Goal: Task Accomplishment & Management: Manage account settings

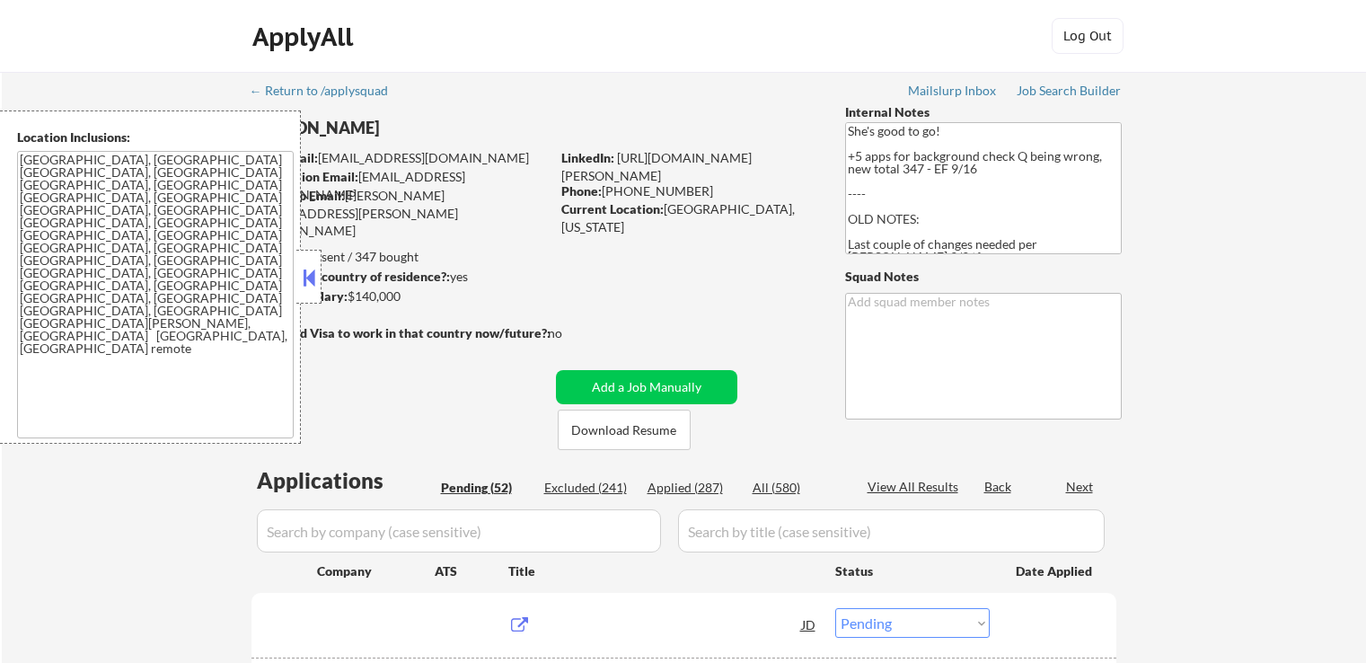
select select ""pending""
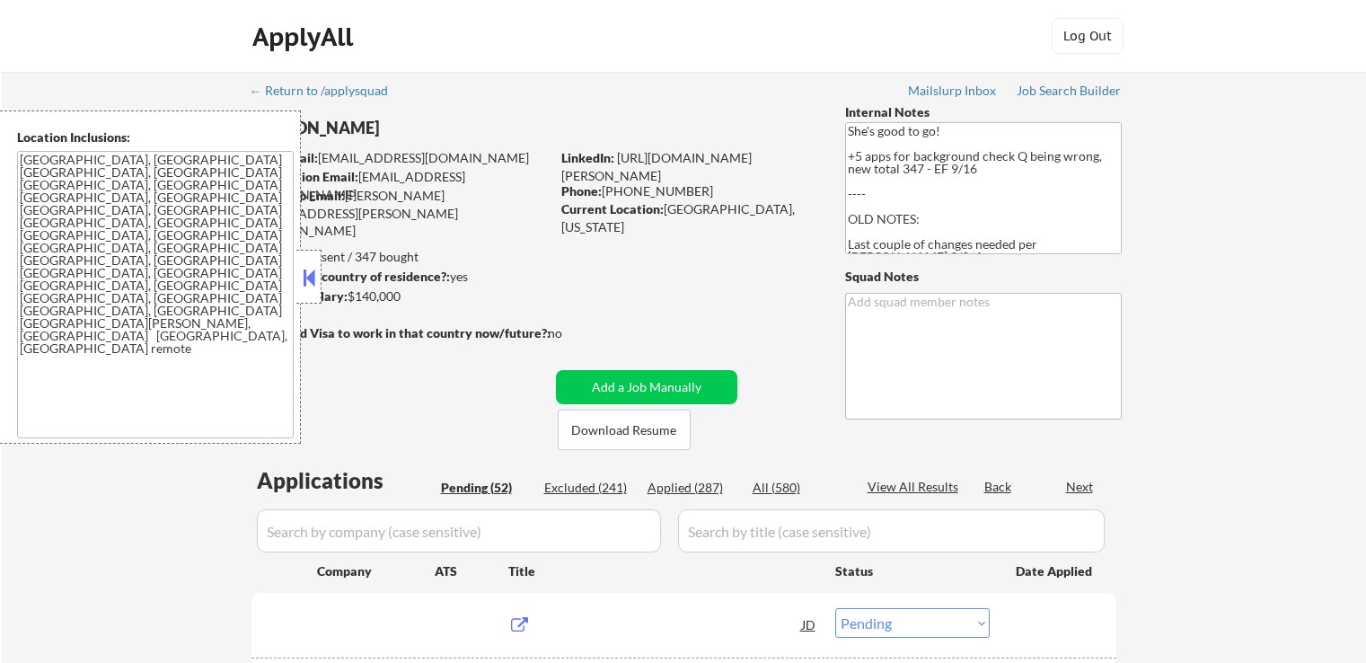
select select ""pending""
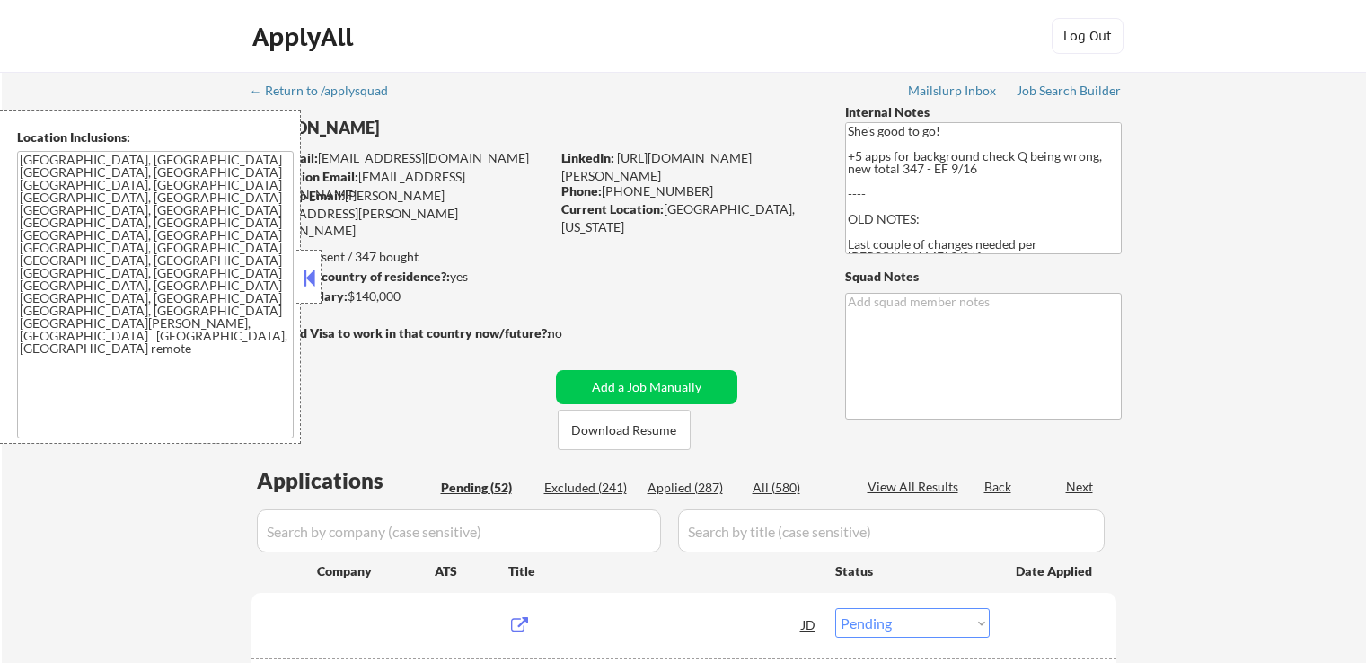
select select ""pending""
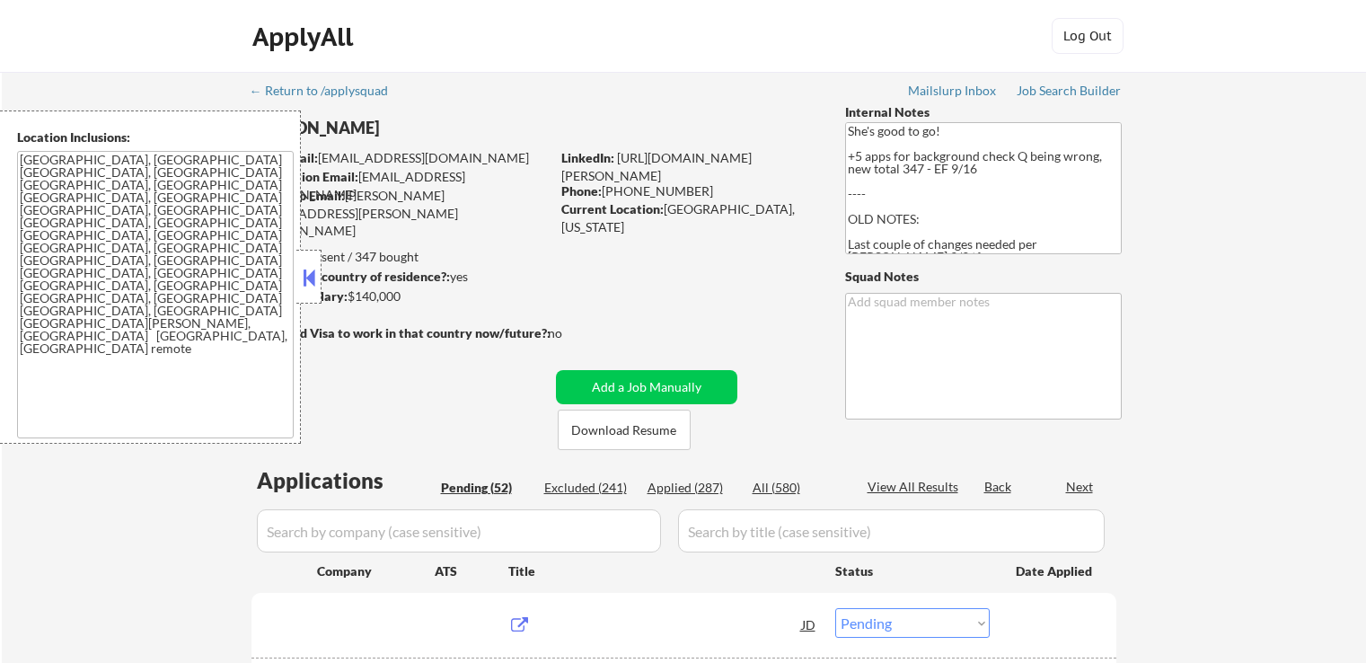
select select ""pending""
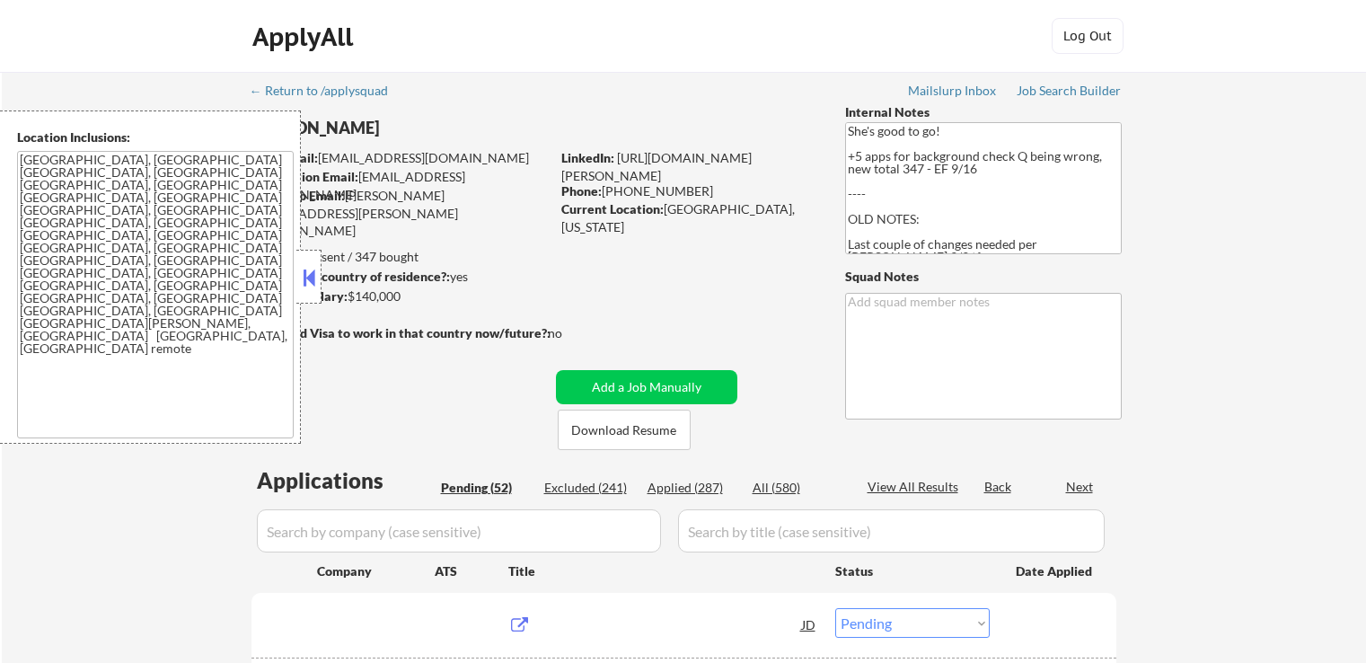
select select ""pending""
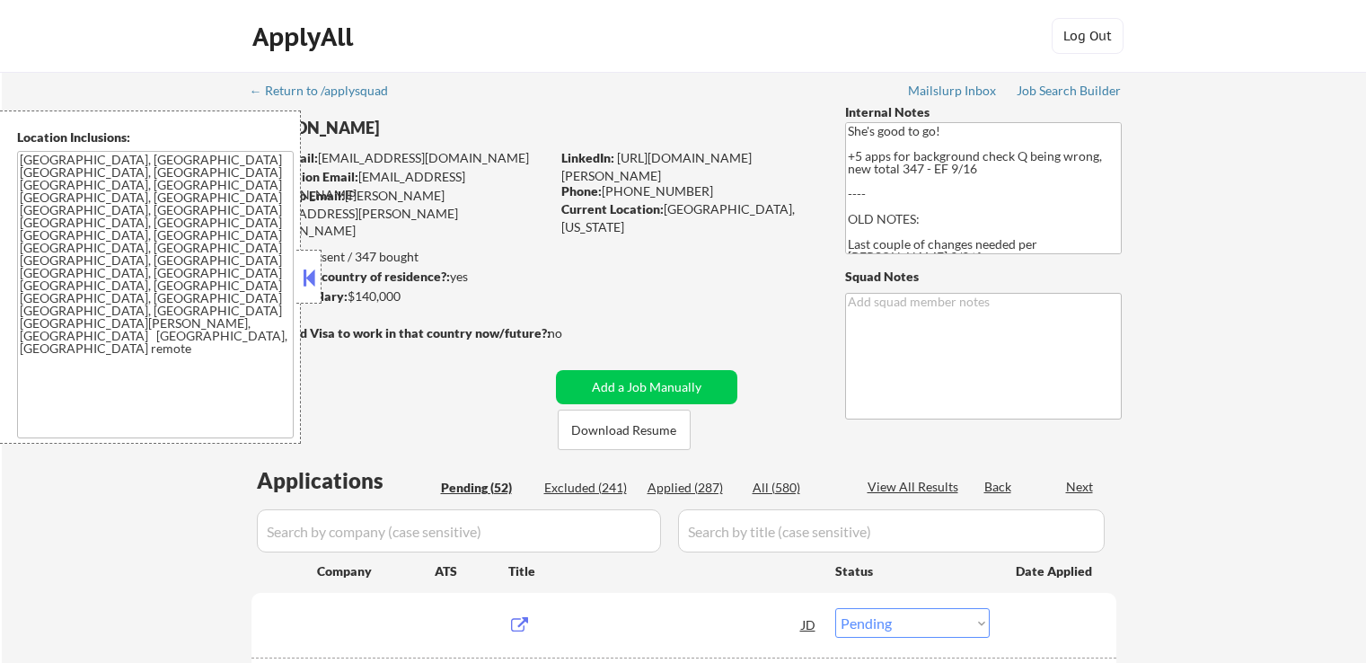
select select ""pending""
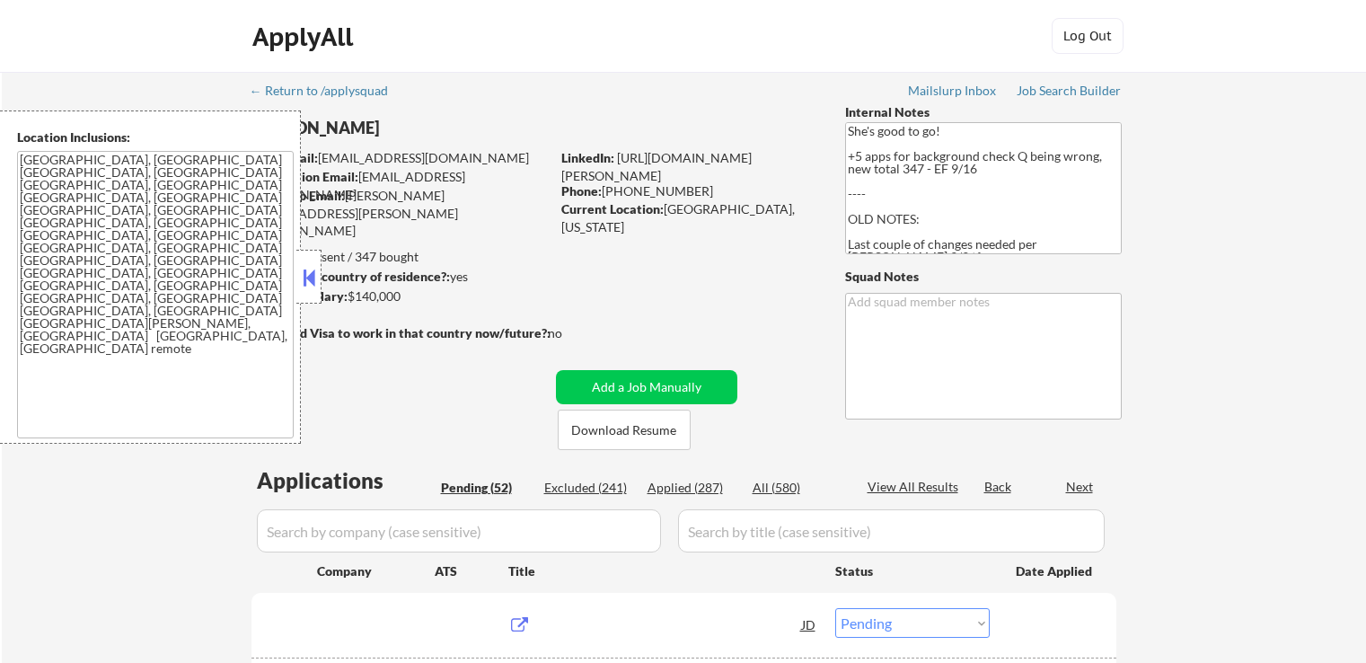
select select ""pending""
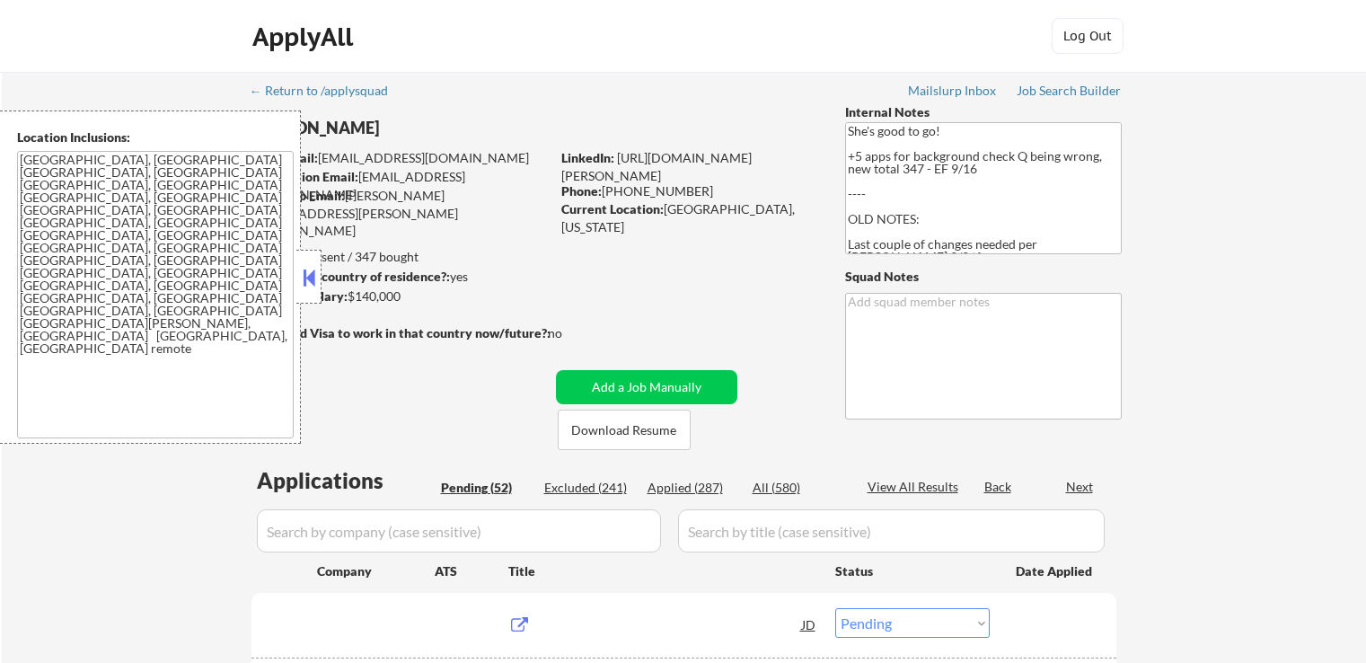
select select ""pending""
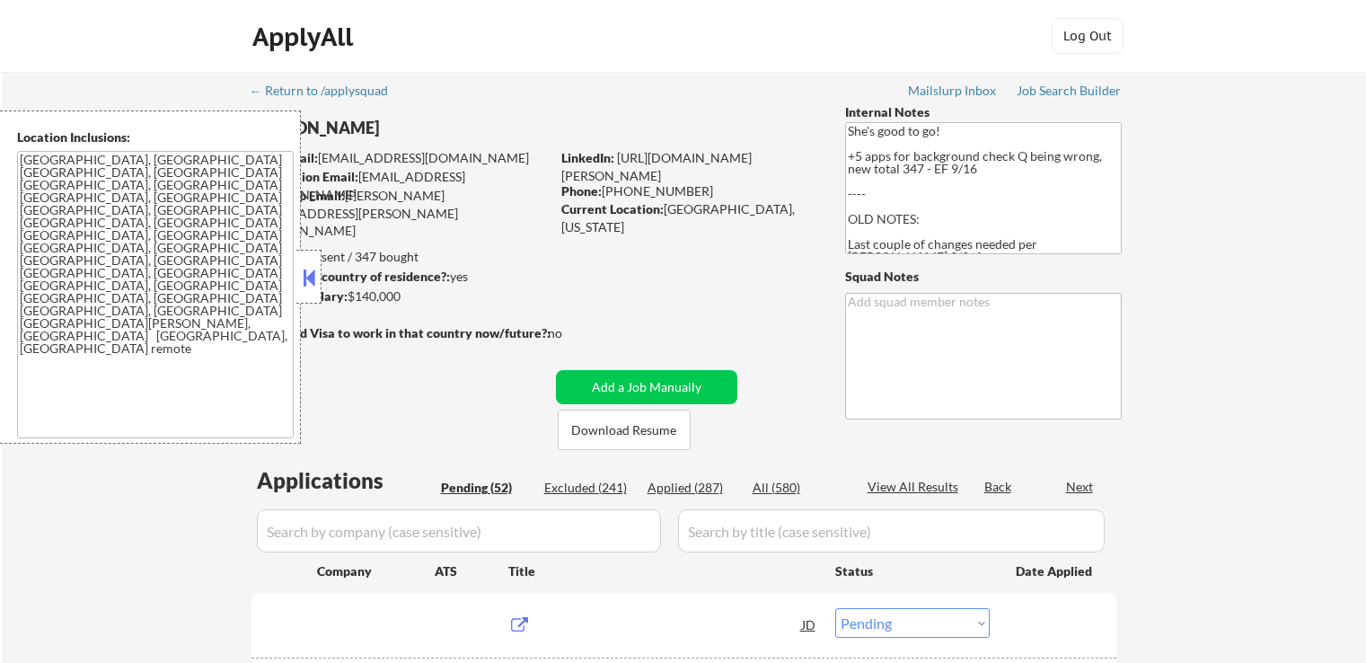
select select ""pending""
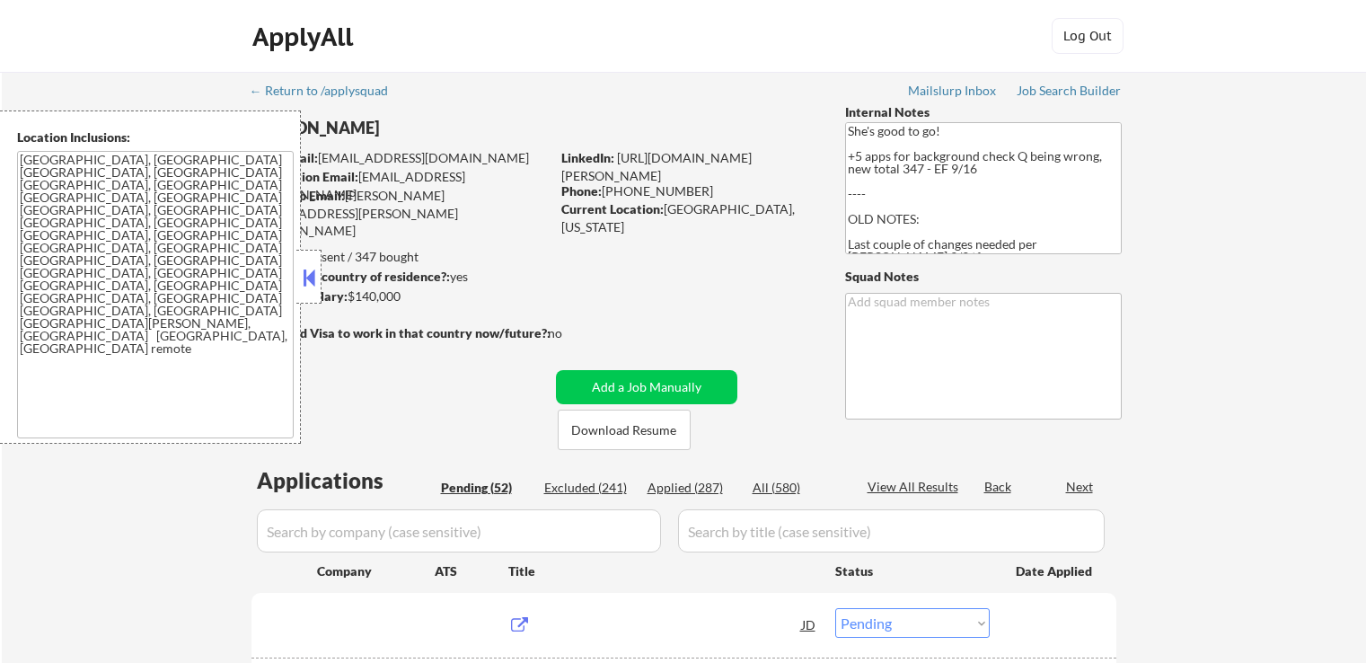
select select ""pending""
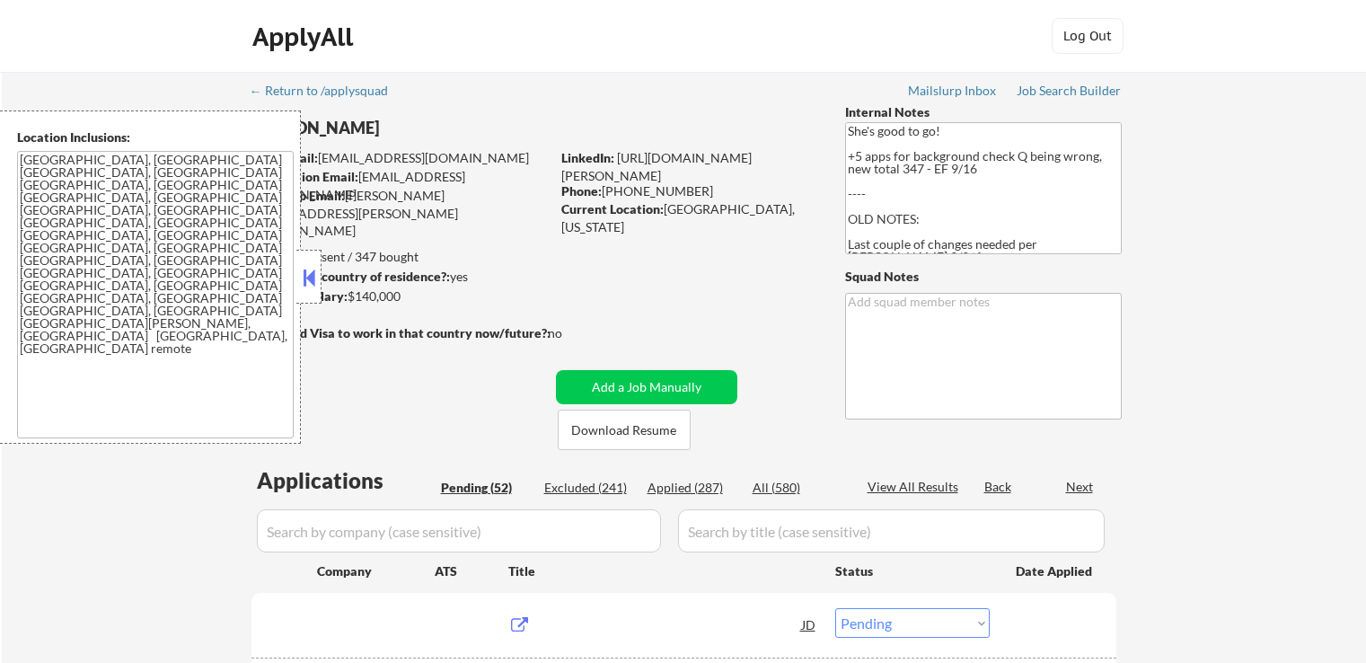
select select ""pending""
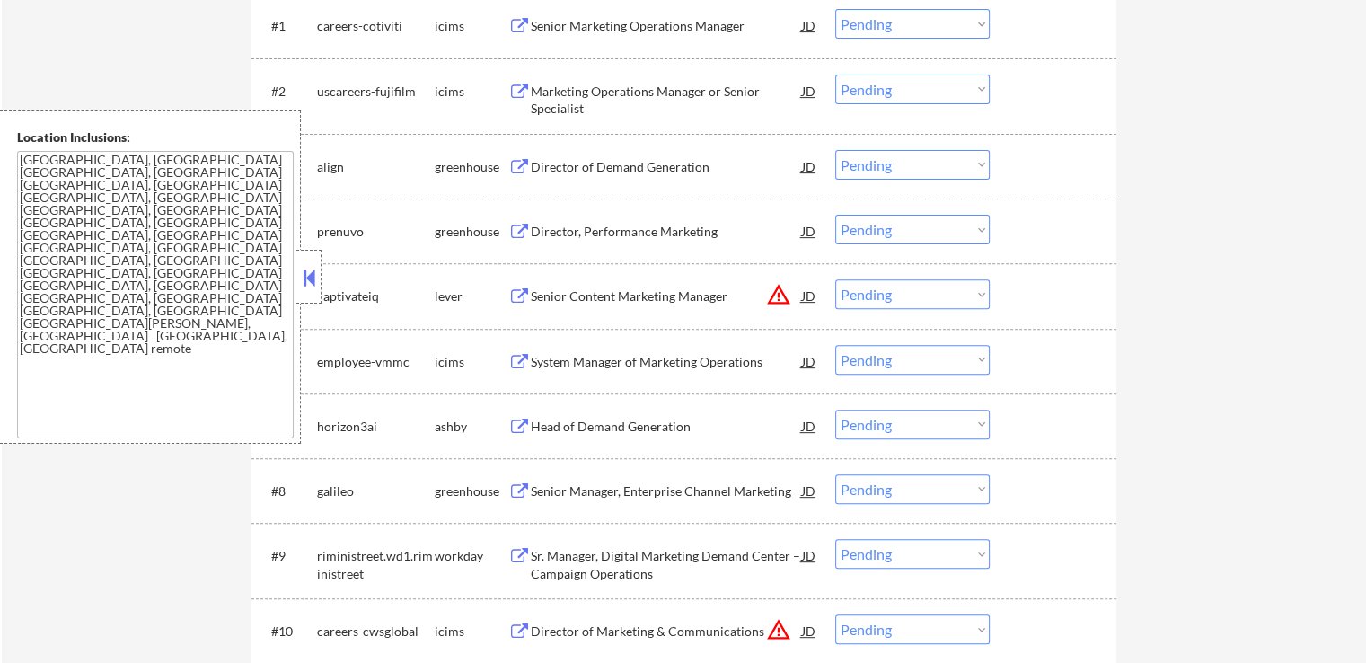
scroll to position [629, 0]
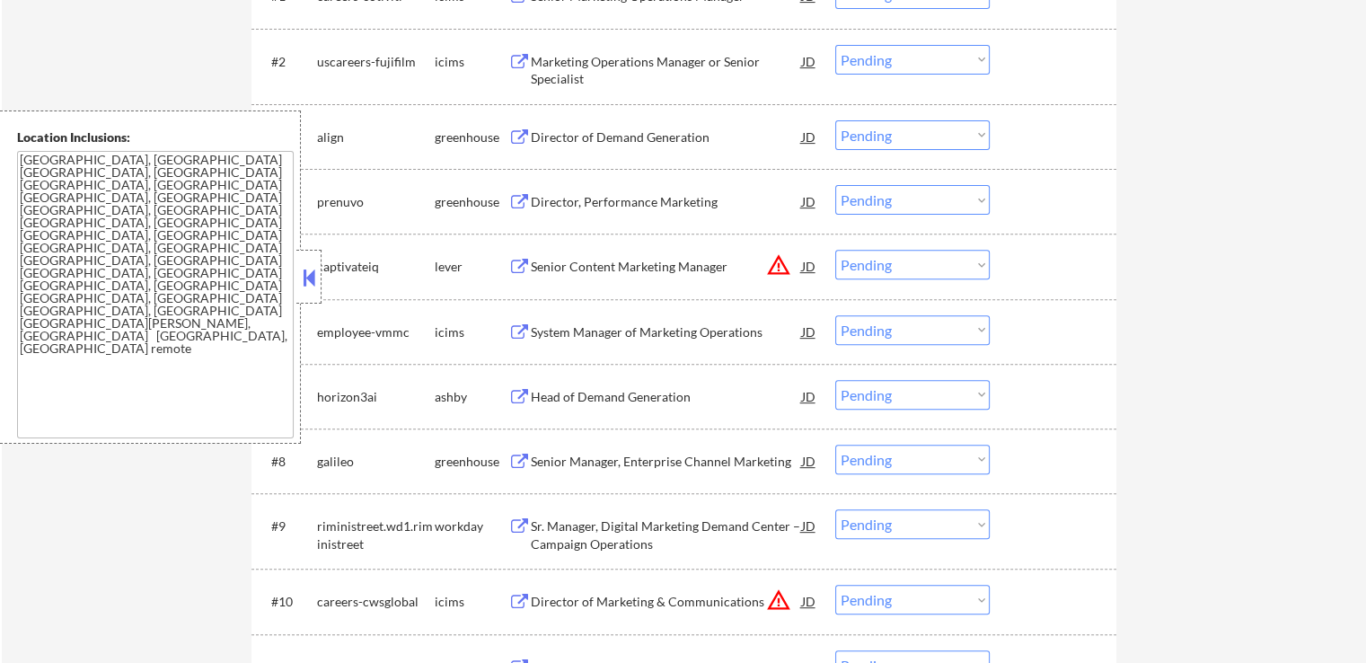
drag, startPoint x: 887, startPoint y: 258, endPoint x: 889, endPoint y: 277, distance: 19.8
click at [887, 260] on select "Choose an option... Pending Applied Excluded (Questions) Excluded (Expired) Exc…" at bounding box center [912, 265] width 154 height 30
click at [835, 250] on select "Choose an option... Pending Applied Excluded (Questions) Excluded (Expired) Exc…" at bounding box center [912, 265] width 154 height 30
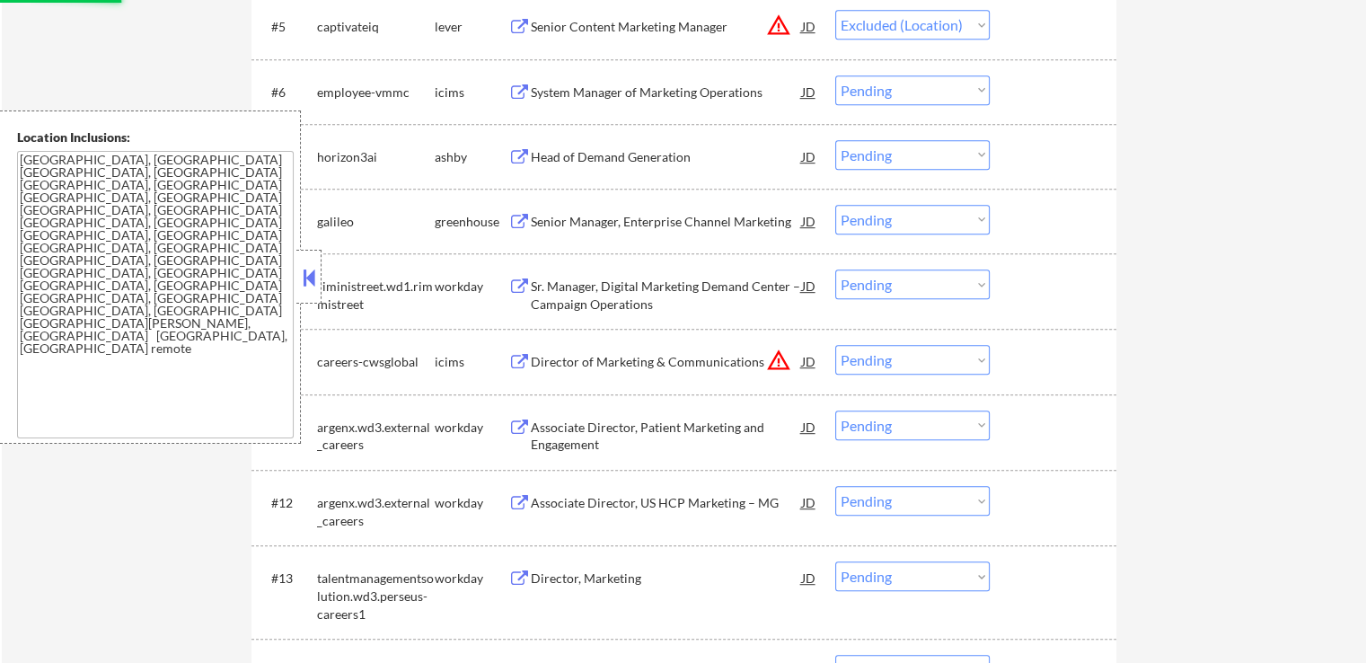
scroll to position [988, 0]
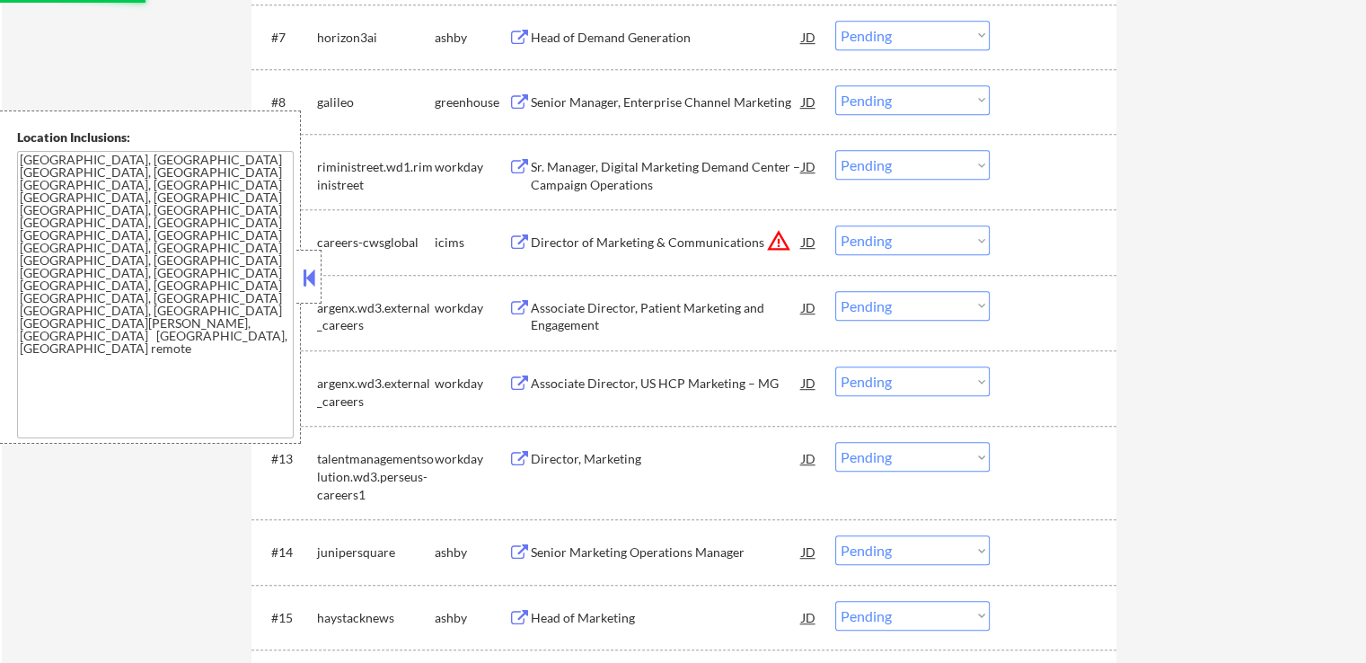
drag, startPoint x: 919, startPoint y: 237, endPoint x: 919, endPoint y: 252, distance: 15.3
click at [919, 238] on select "Choose an option... Pending Applied Excluded (Questions) Excluded (Expired) Exc…" at bounding box center [912, 240] width 154 height 30
select select ""pending""
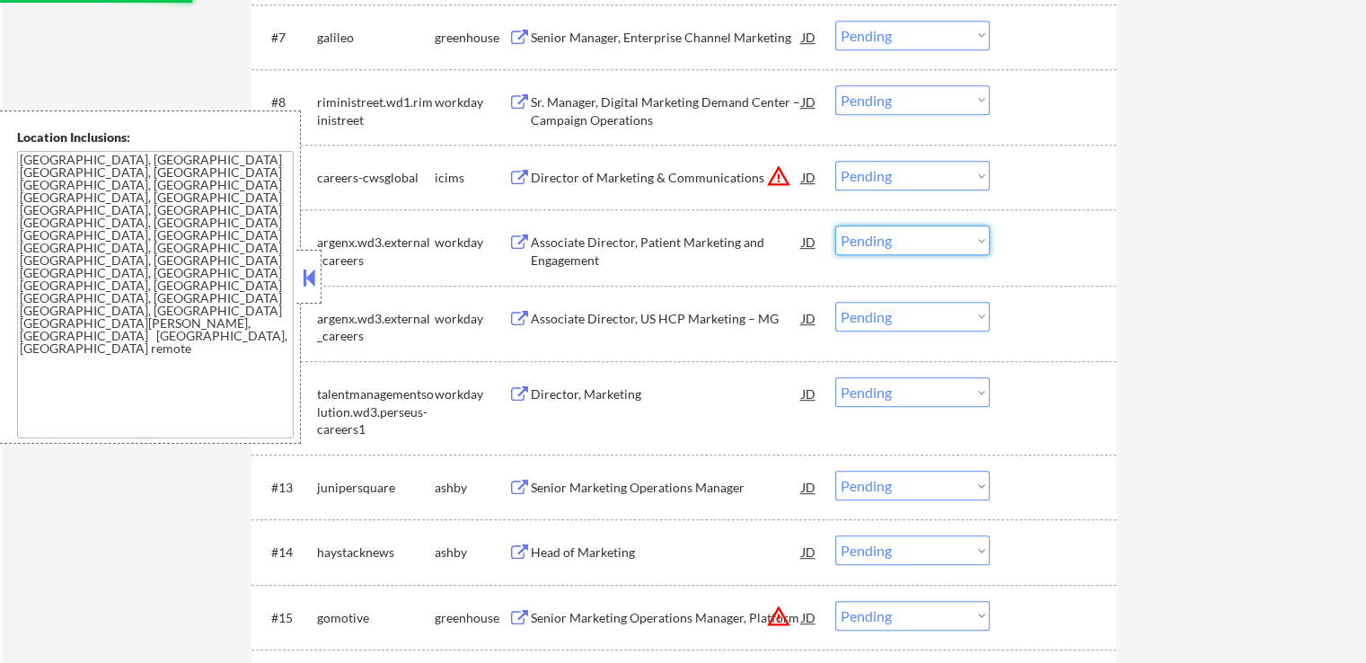
click at [906, 174] on select "Choose an option... Pending Applied Excluded (Questions) Excluded (Expired) Exc…" at bounding box center [912, 176] width 154 height 30
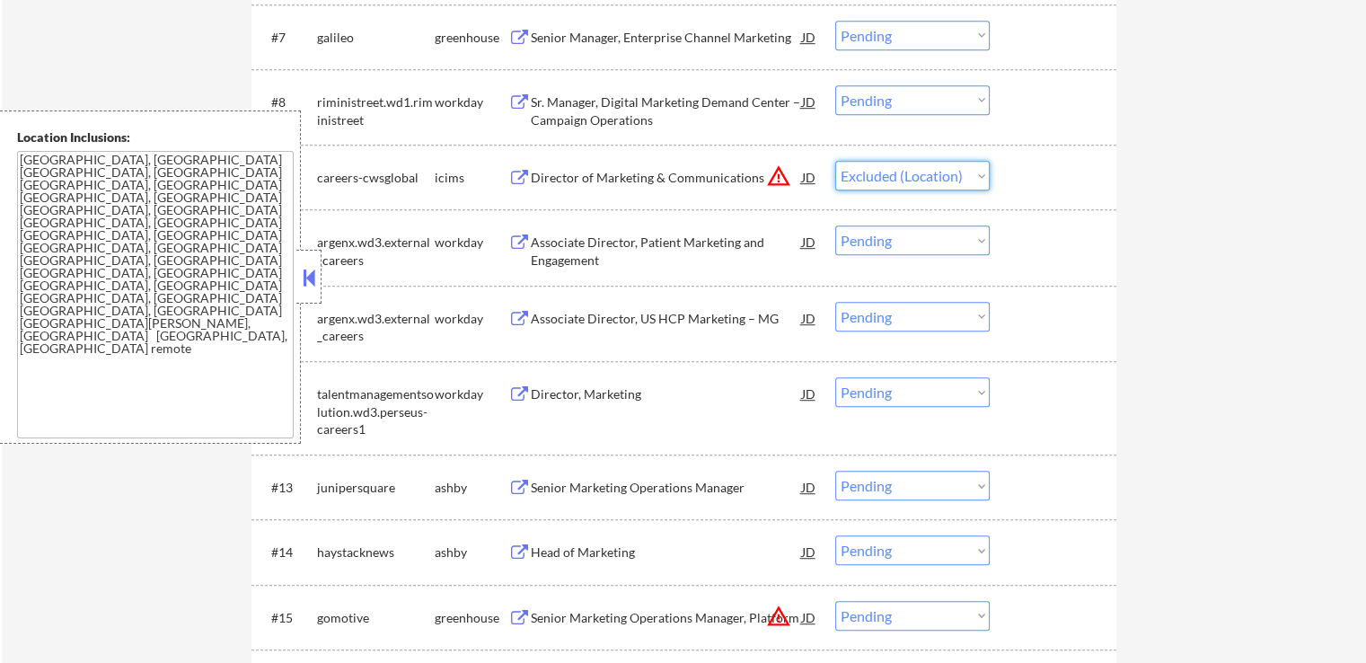
click at [835, 161] on select "Choose an option... Pending Applied Excluded (Questions) Excluded (Expired) Exc…" at bounding box center [912, 176] width 154 height 30
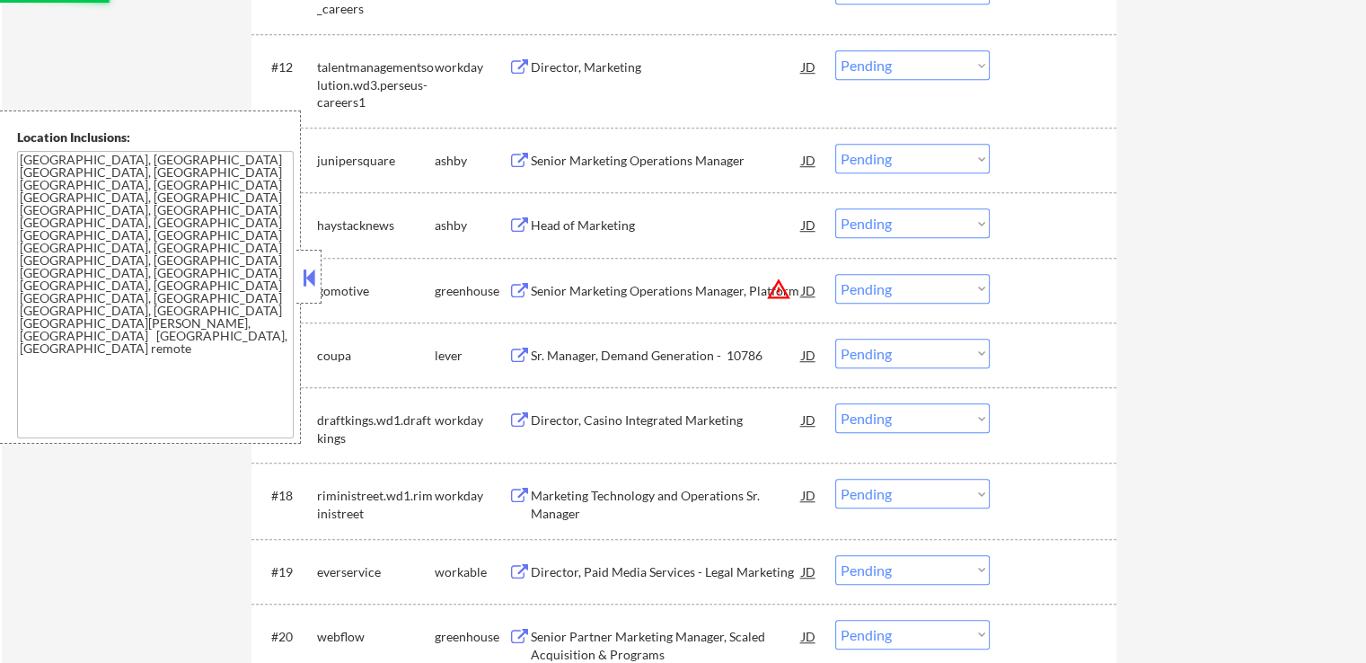
scroll to position [1347, 0]
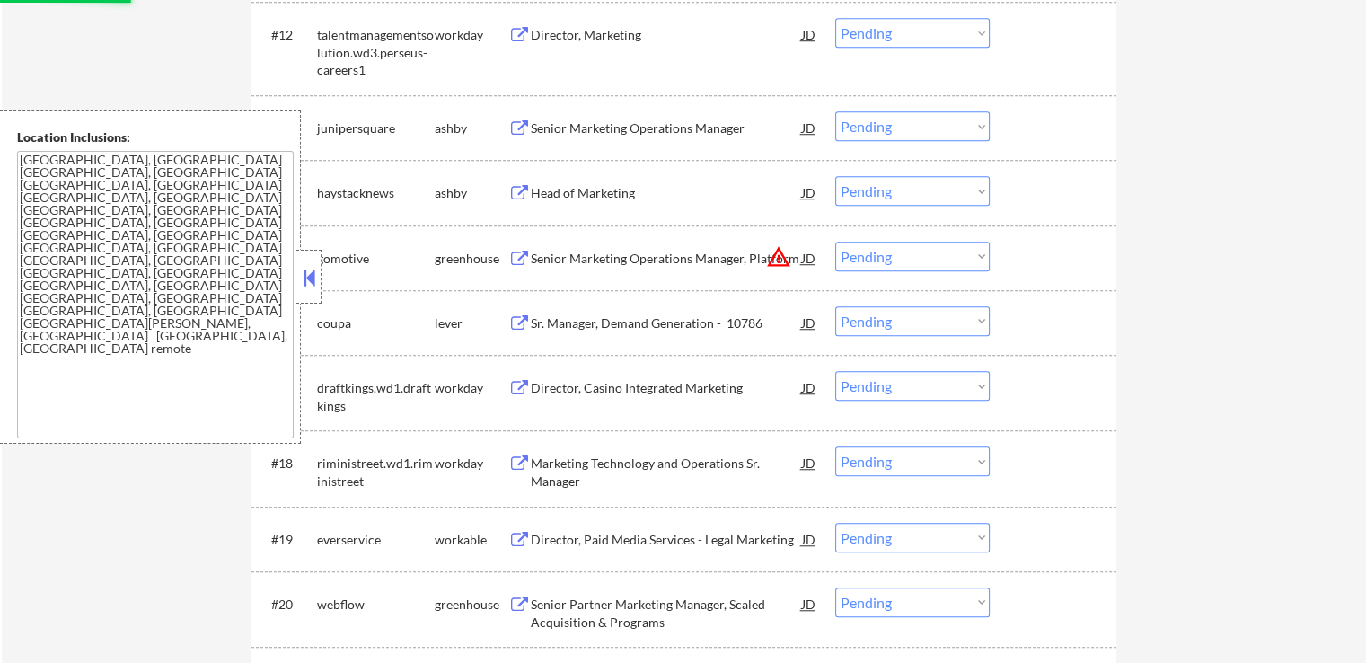
select select ""pending""
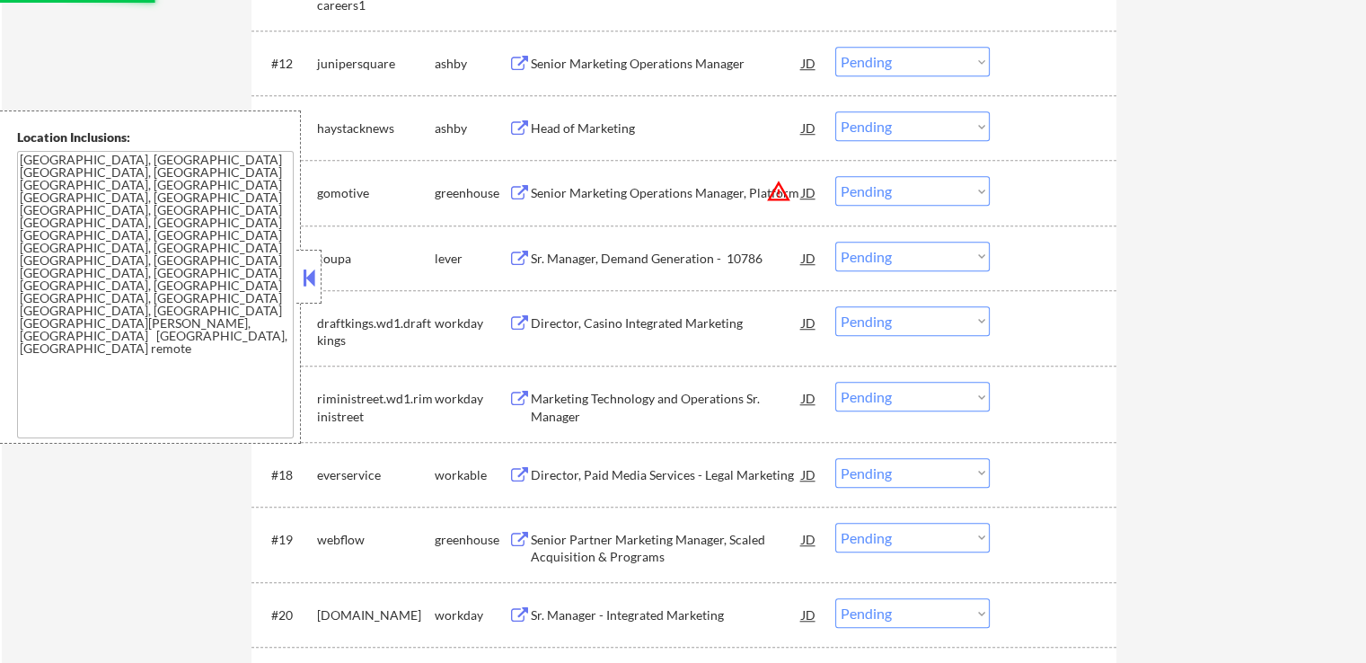
click at [902, 177] on select "Choose an option... Pending Applied Excluded (Questions) Excluded (Expired) Exc…" at bounding box center [912, 191] width 154 height 30
click at [835, 176] on select "Choose an option... Pending Applied Excluded (Questions) Excluded (Expired) Exc…" at bounding box center [912, 191] width 154 height 30
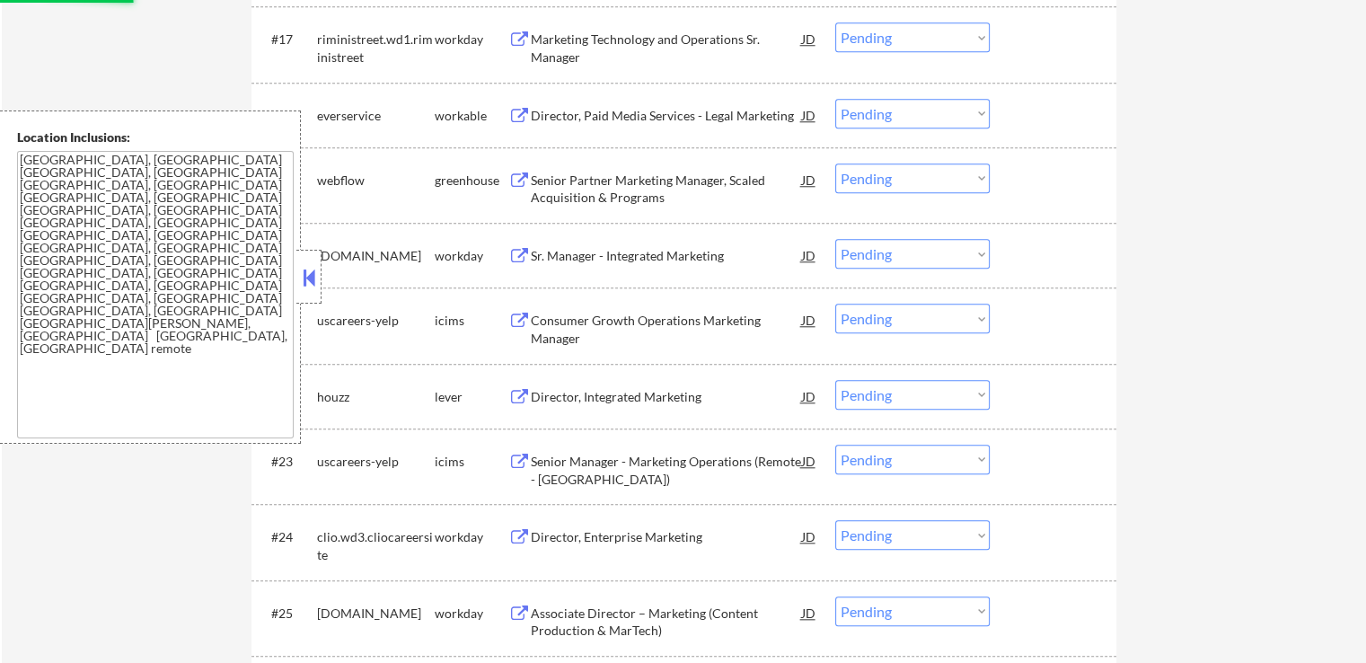
select select ""pending""
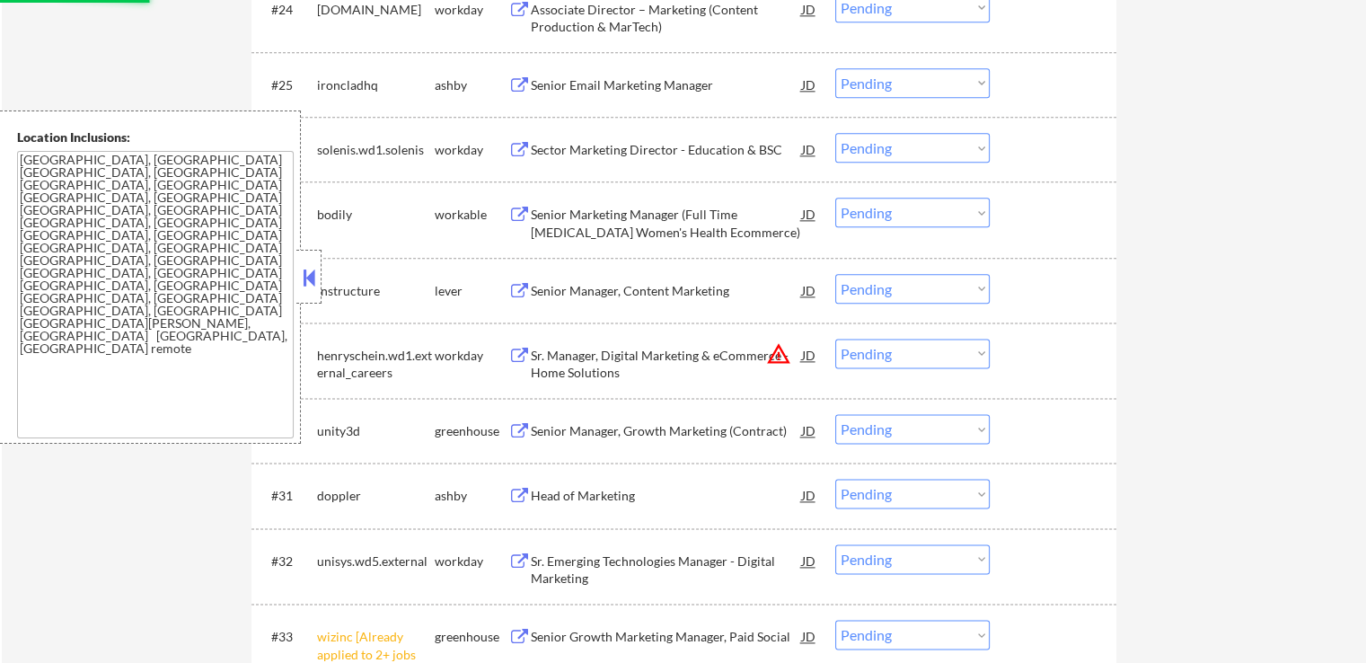
scroll to position [2335, 0]
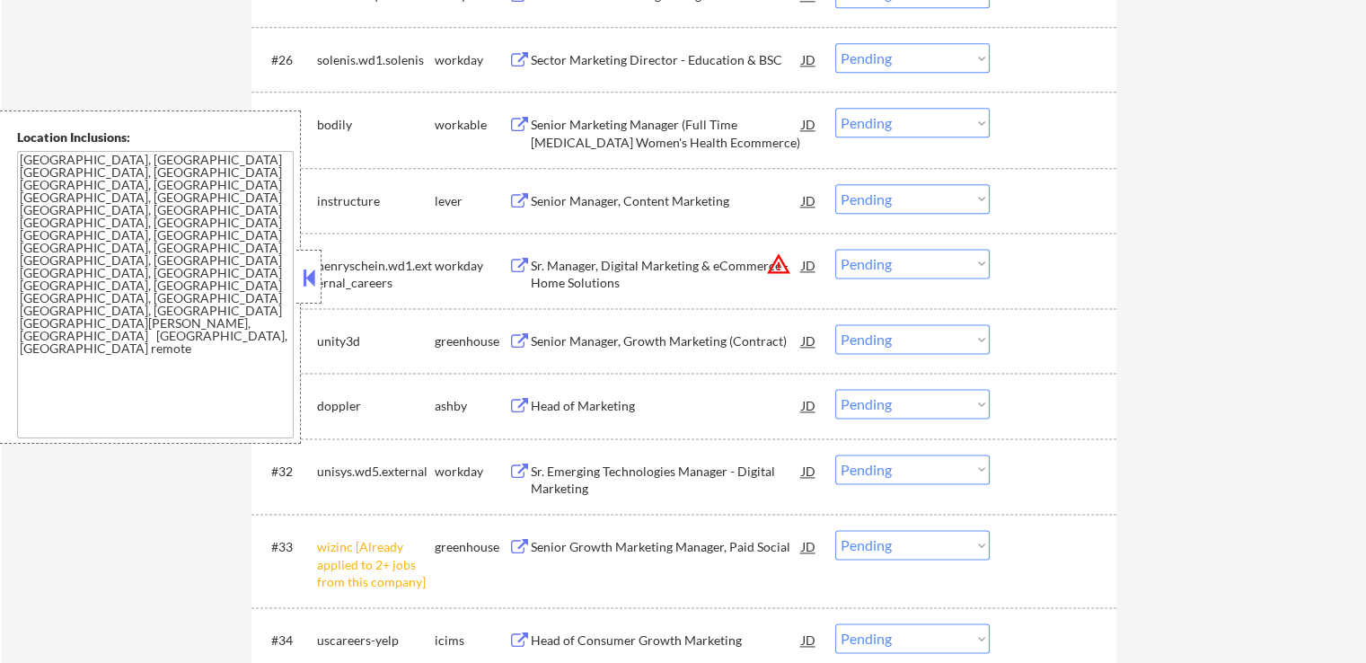
click at [911, 260] on select "Choose an option... Pending Applied Excluded (Questions) Excluded (Expired) Exc…" at bounding box center [912, 264] width 154 height 30
click at [835, 249] on select "Choose an option... Pending Applied Excluded (Questions) Excluded (Expired) Exc…" at bounding box center [912, 264] width 154 height 30
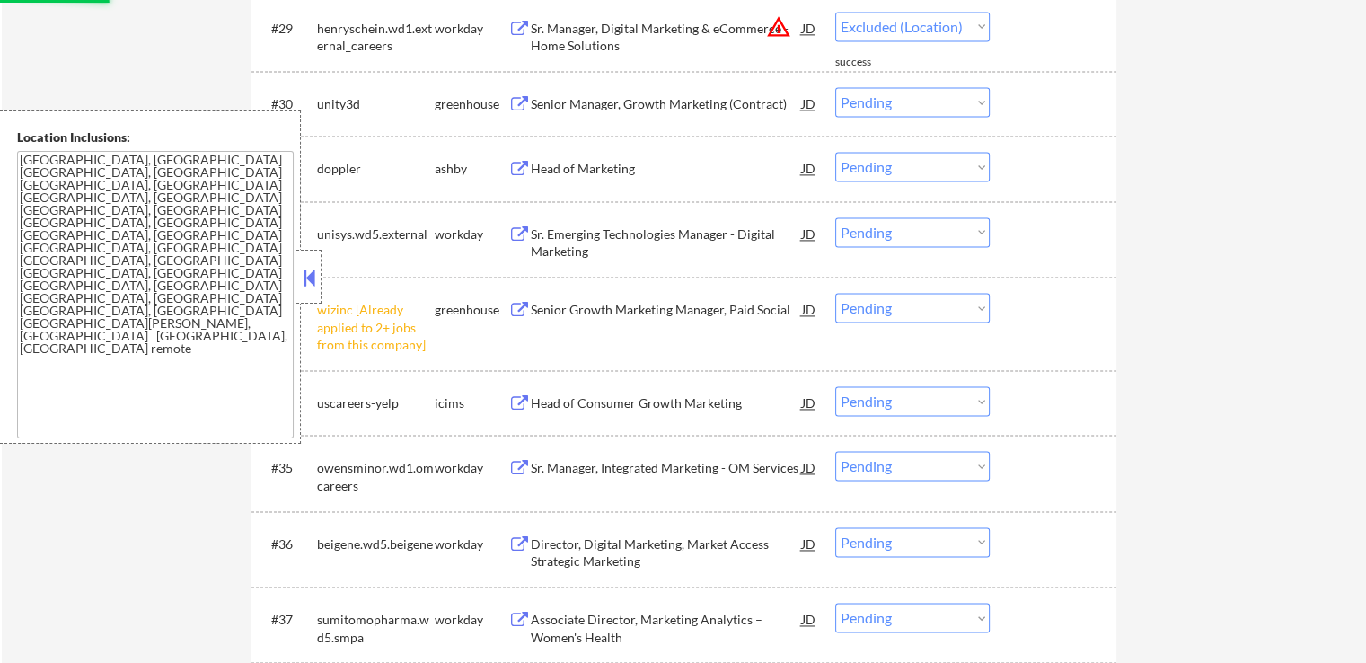
scroll to position [2604, 0]
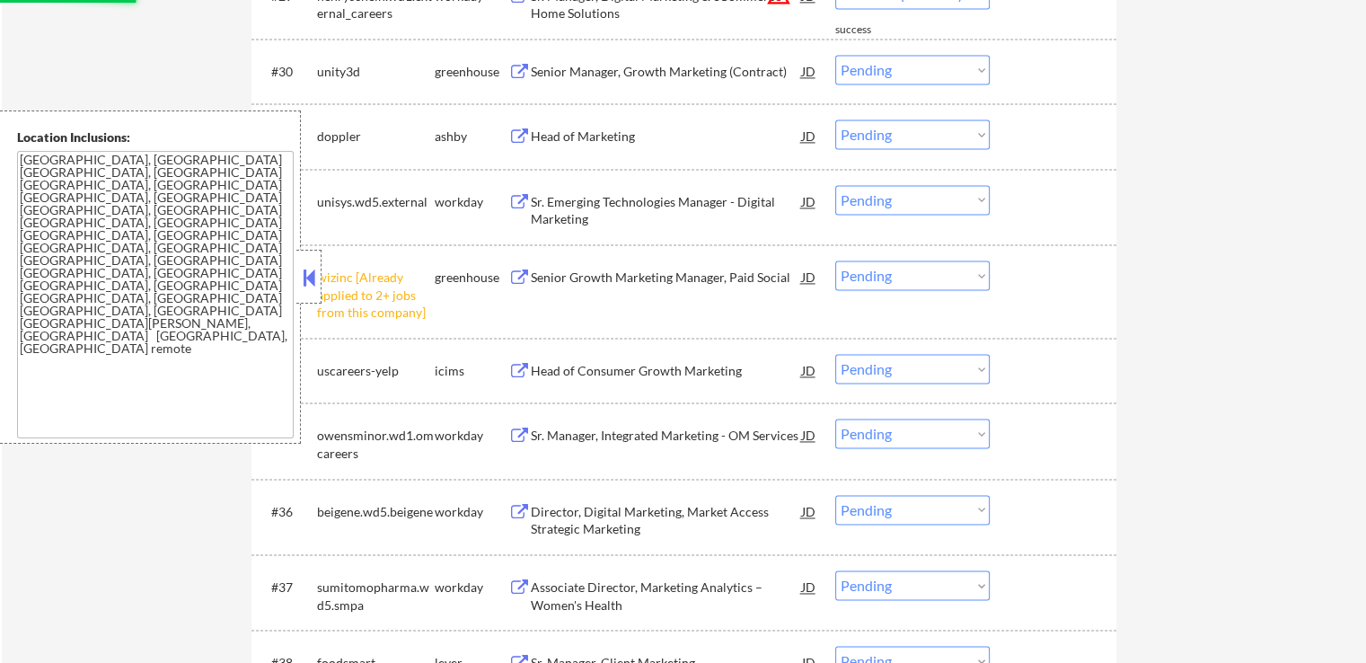
select select ""pending""
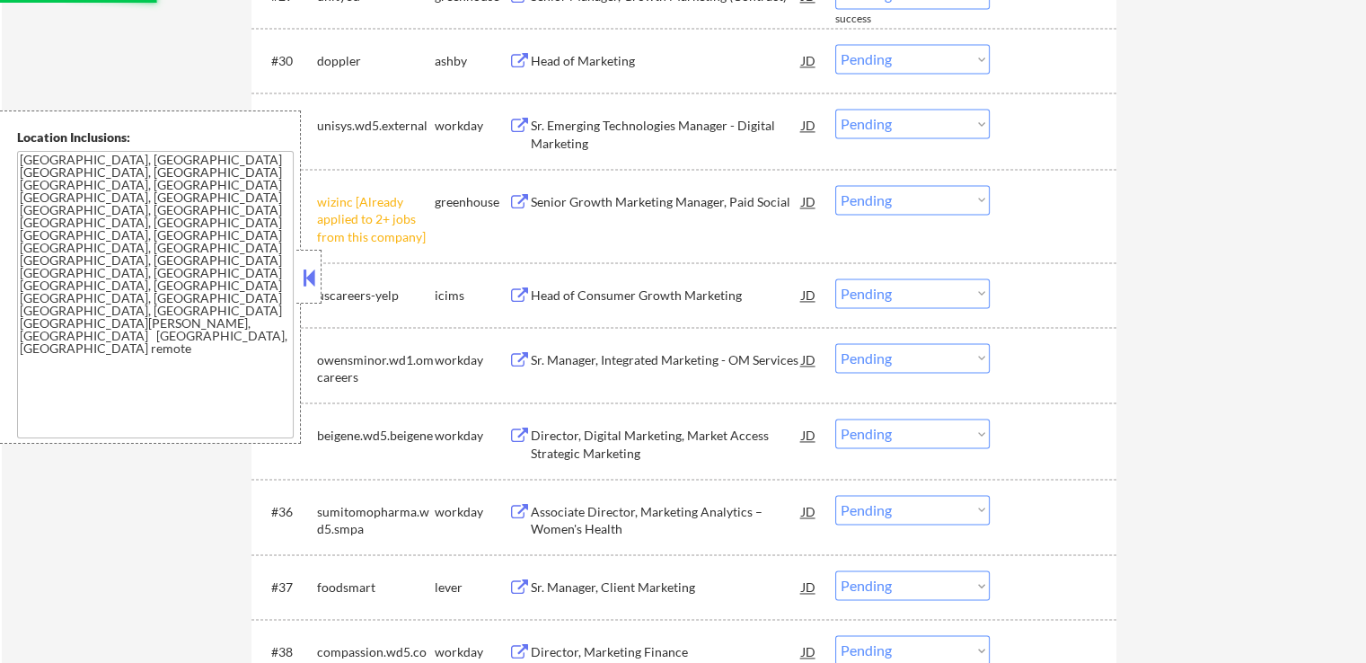
click at [927, 189] on select "Choose an option... Pending Applied Excluded (Questions) Excluded (Expired) Exc…" at bounding box center [912, 200] width 154 height 30
click at [835, 185] on select "Choose an option... Pending Applied Excluded (Questions) Excluded (Expired) Exc…" at bounding box center [912, 200] width 154 height 30
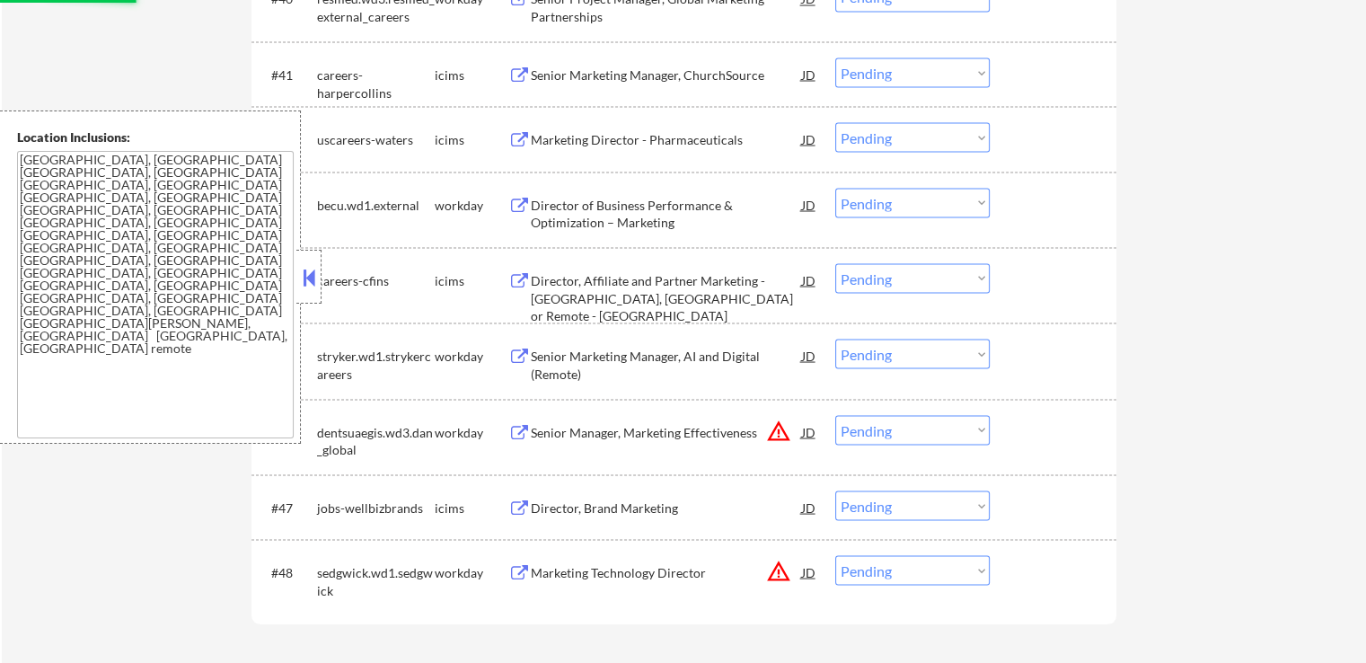
select select ""pending""
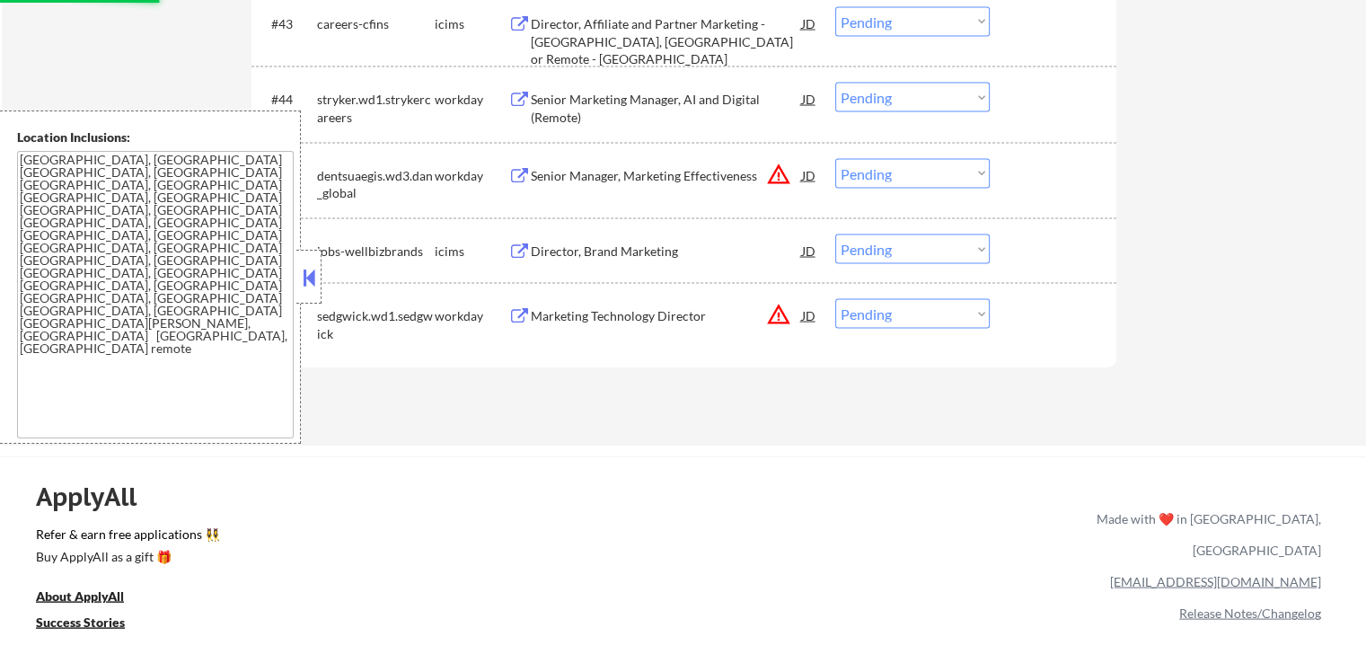
scroll to position [3592, 0]
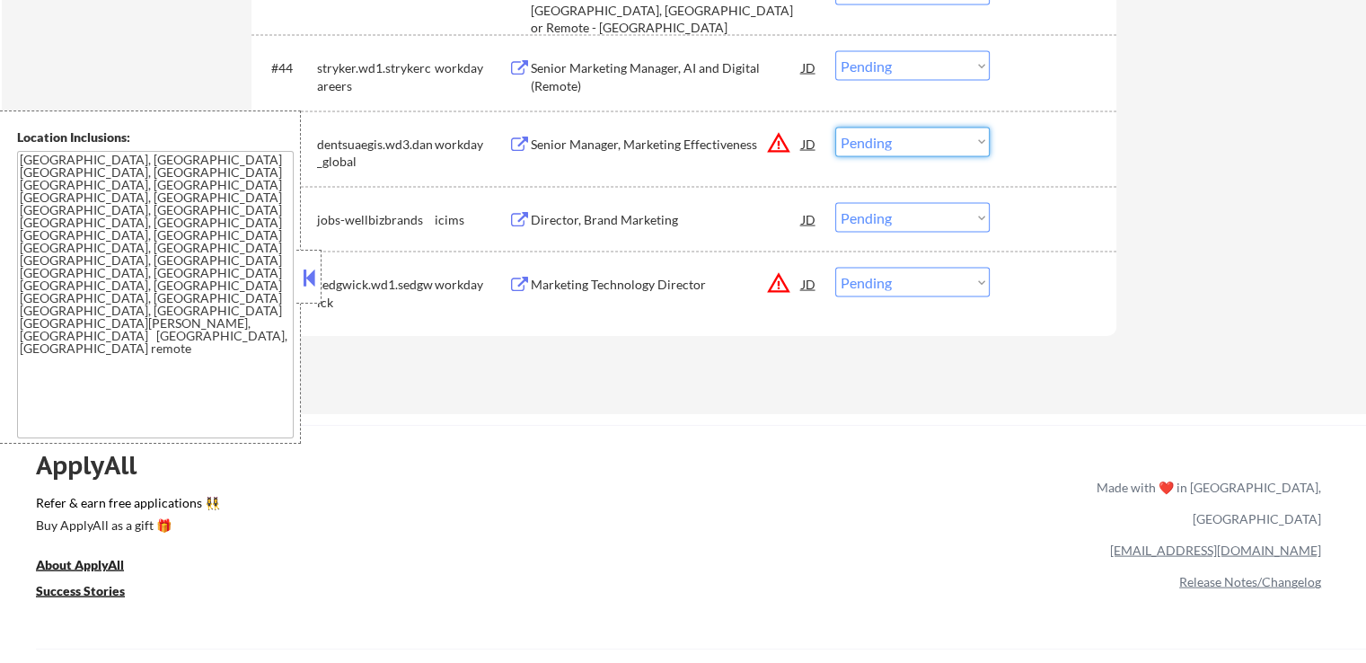
click at [906, 132] on select "Choose an option... Pending Applied Excluded (Questions) Excluded (Expired) Exc…" at bounding box center [912, 143] width 154 height 30
click at [835, 128] on select "Choose an option... Pending Applied Excluded (Questions) Excluded (Expired) Exc…" at bounding box center [912, 143] width 154 height 30
click at [894, 275] on select "Choose an option... Pending Applied Excluded (Questions) Excluded (Expired) Exc…" at bounding box center [912, 283] width 154 height 30
click at [901, 288] on select "Choose an option... Pending Applied Excluded (Questions) Excluded (Expired) Exc…" at bounding box center [912, 283] width 154 height 30
select select ""pending""
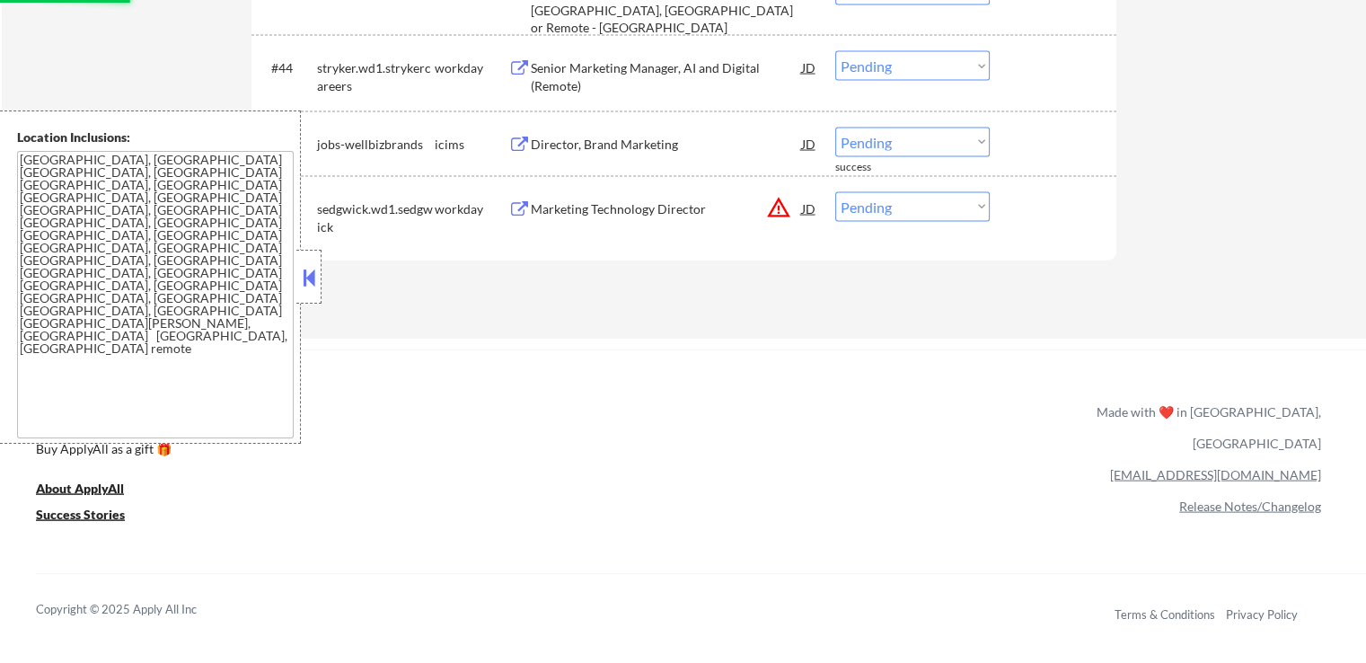
click at [891, 213] on select "Choose an option... Pending Applied Excluded (Questions) Excluded (Expired) Exc…" at bounding box center [912, 207] width 154 height 30
select select ""excluded__location_""
click at [835, 192] on select "Choose an option... Pending Applied Excluded (Questions) Excluded (Expired) Exc…" at bounding box center [912, 207] width 154 height 30
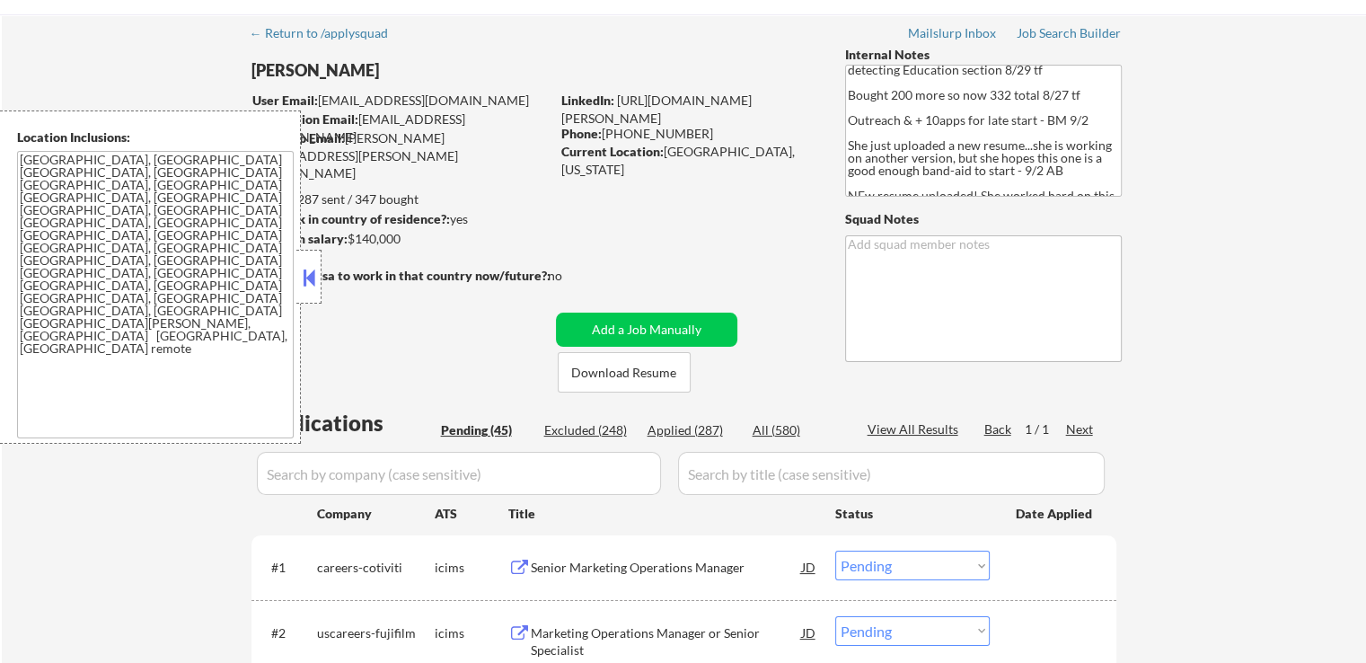
scroll to position [90, 0]
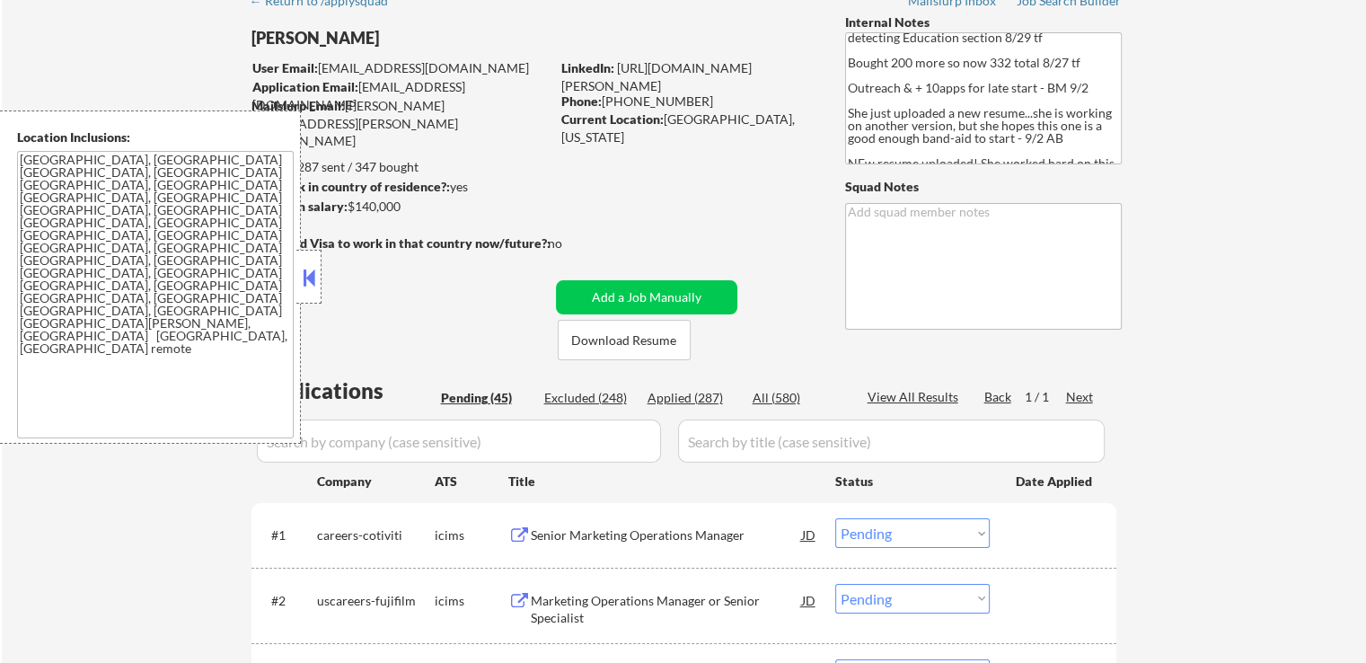
click at [309, 268] on button at bounding box center [309, 277] width 20 height 27
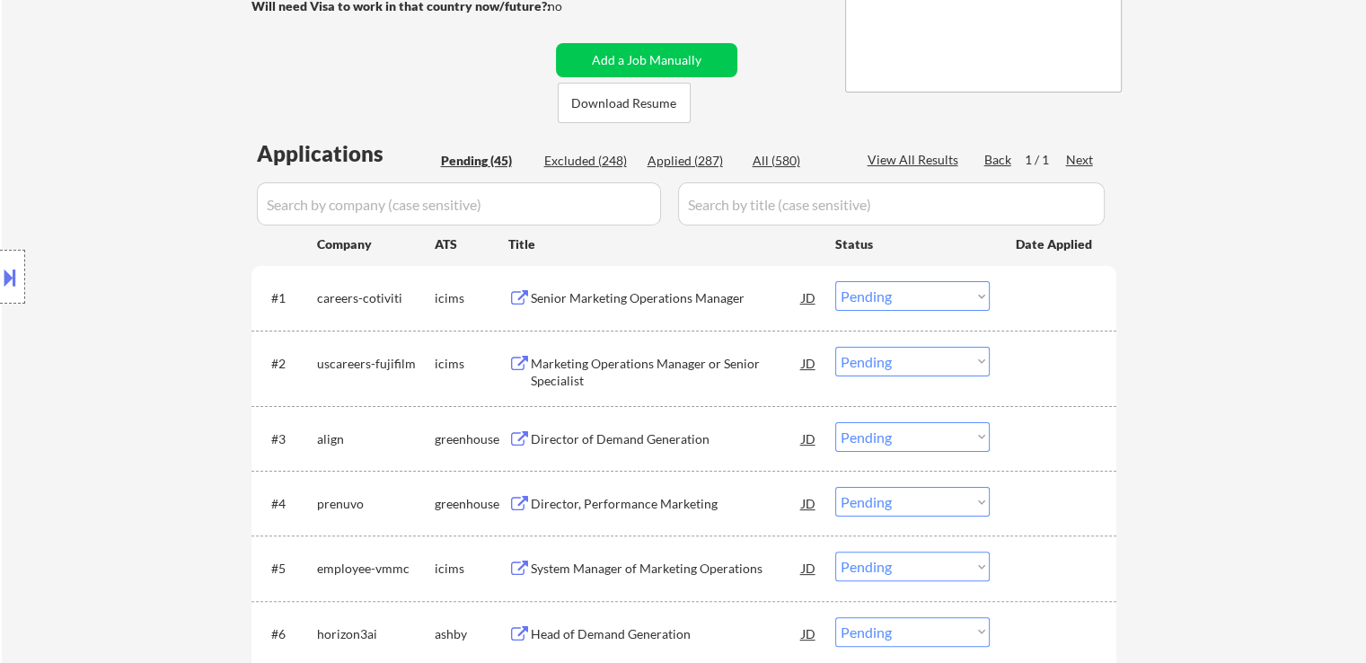
scroll to position [359, 0]
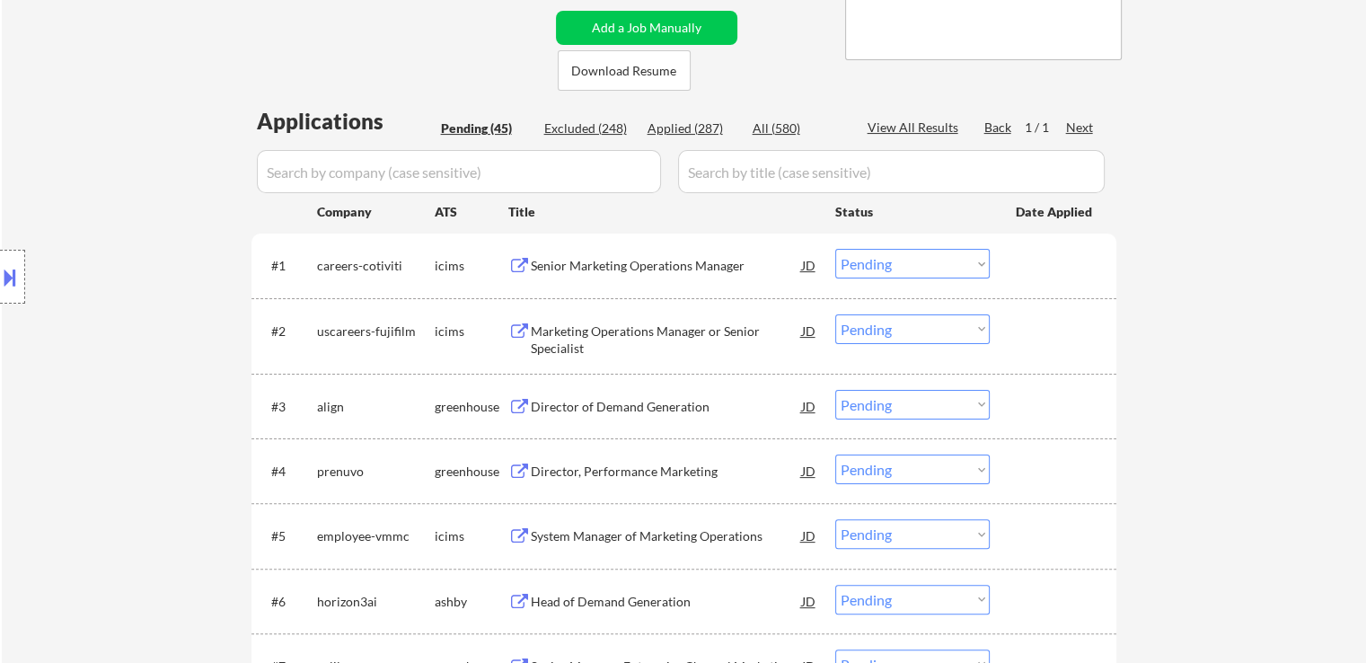
click at [717, 257] on div "Senior Marketing Operations Manager" at bounding box center [666, 266] width 271 height 18
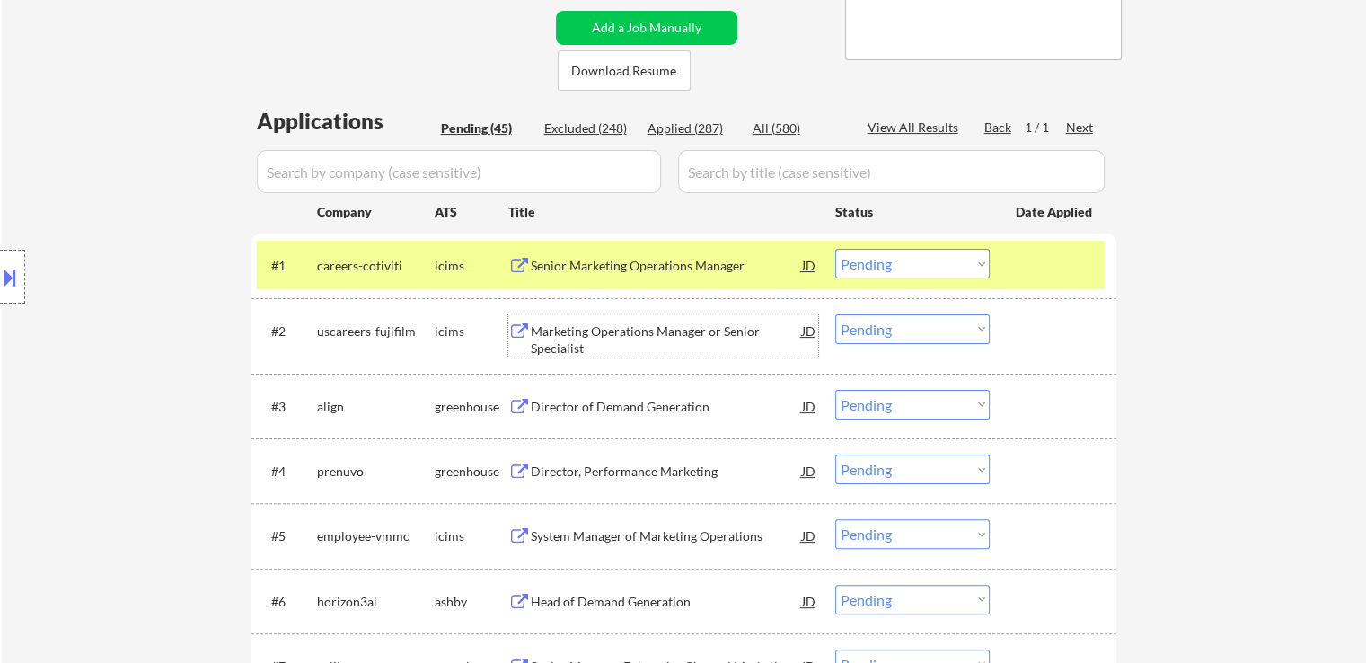
click at [699, 320] on div "Marketing Operations Manager or Senior Specialist" at bounding box center [666, 335] width 271 height 43
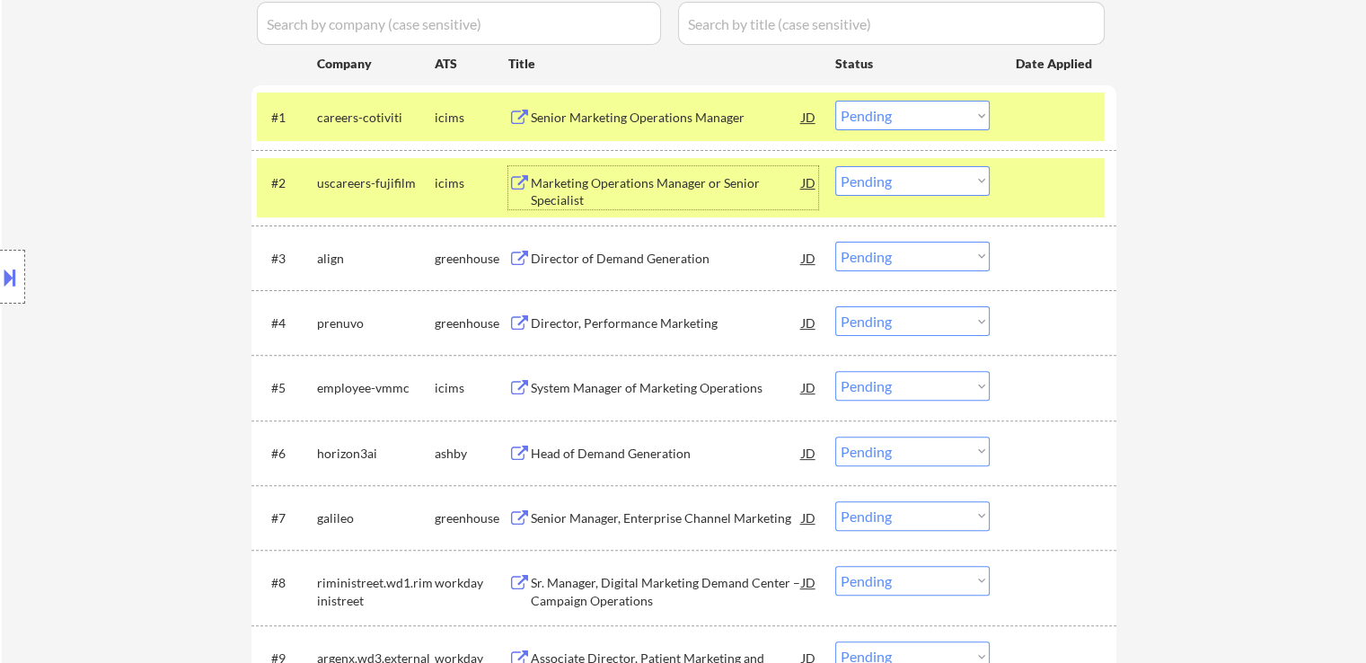
scroll to position [539, 0]
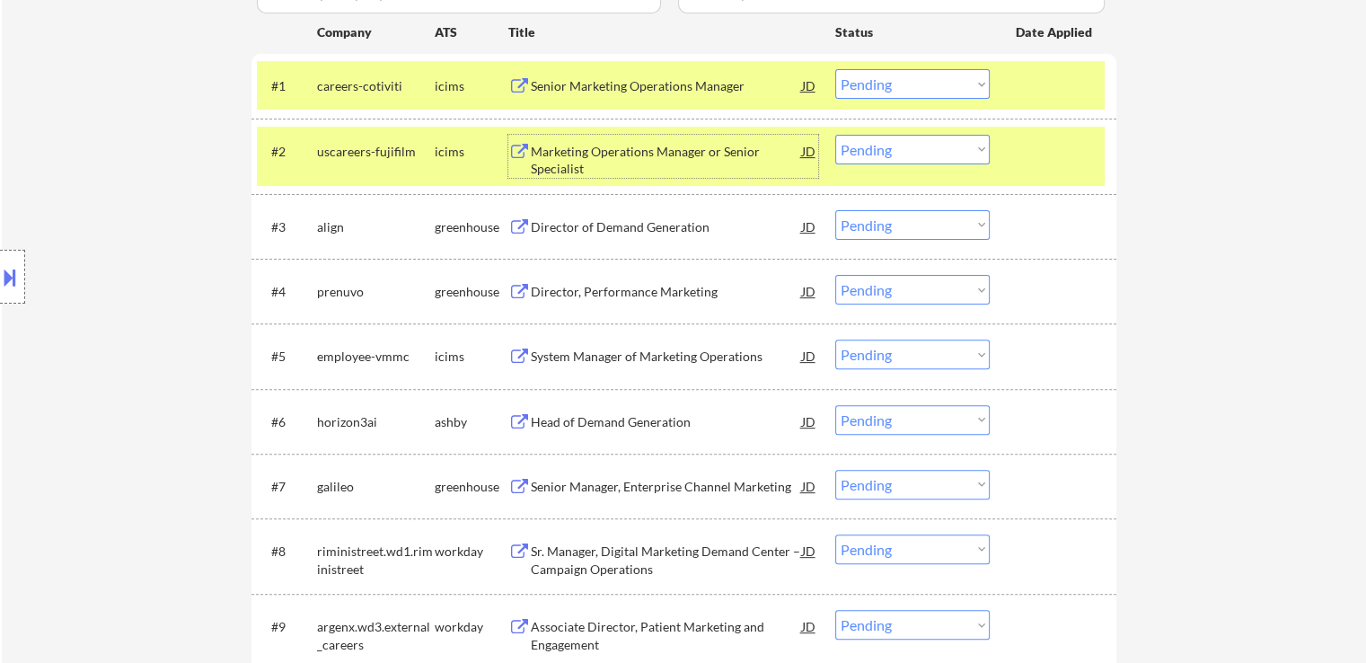
click at [687, 218] on div "Director of Demand Generation" at bounding box center [666, 227] width 271 height 18
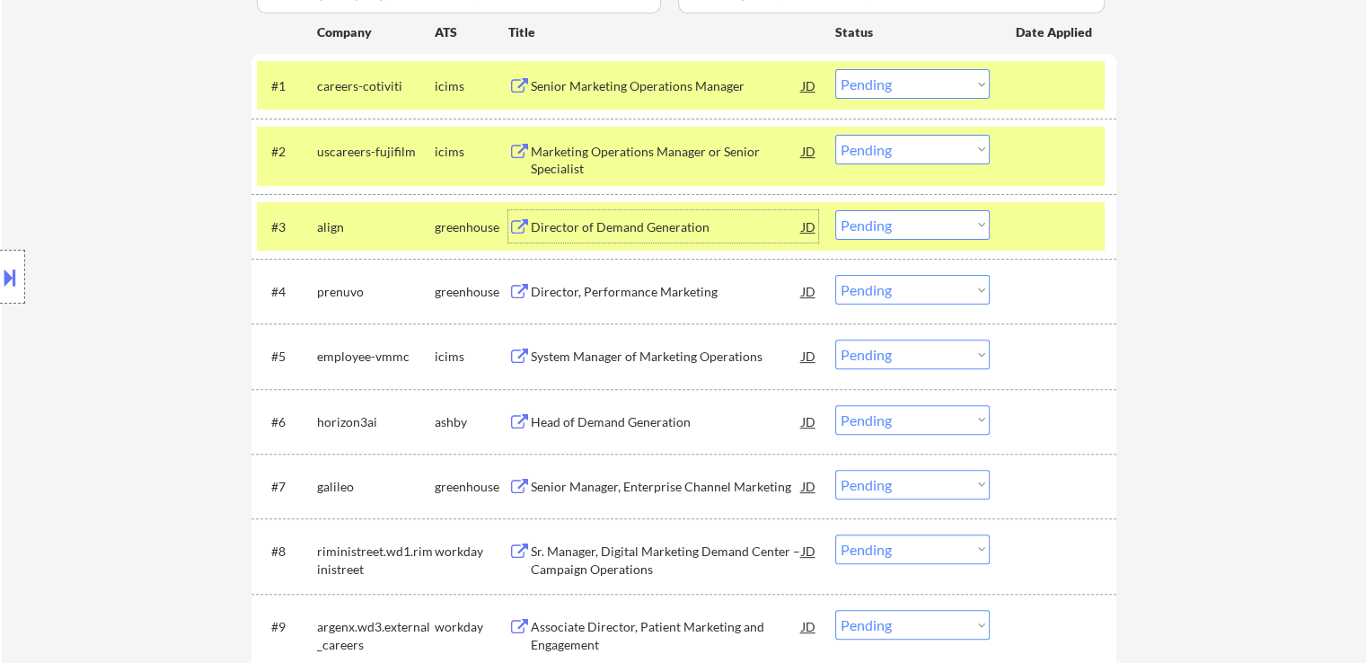
click at [701, 284] on div "Director, Performance Marketing" at bounding box center [666, 292] width 271 height 18
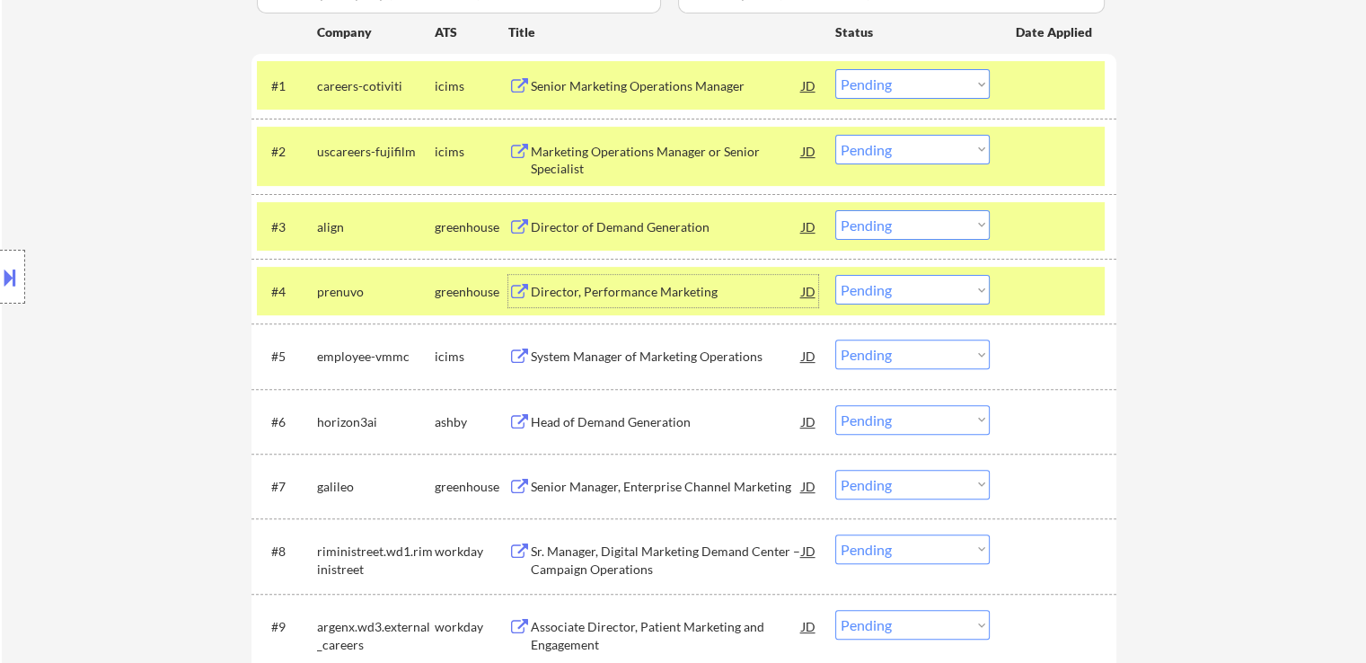
scroll to position [449, 0]
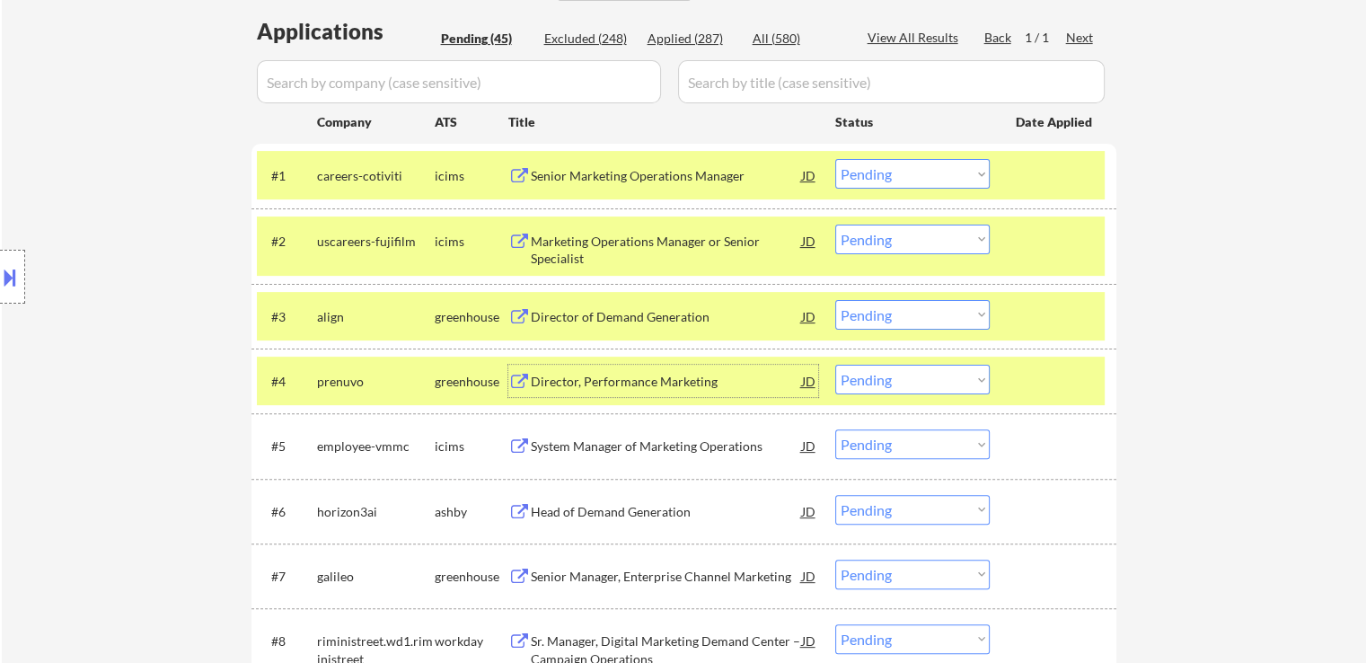
click at [682, 306] on div "Director of Demand Generation" at bounding box center [666, 316] width 271 height 32
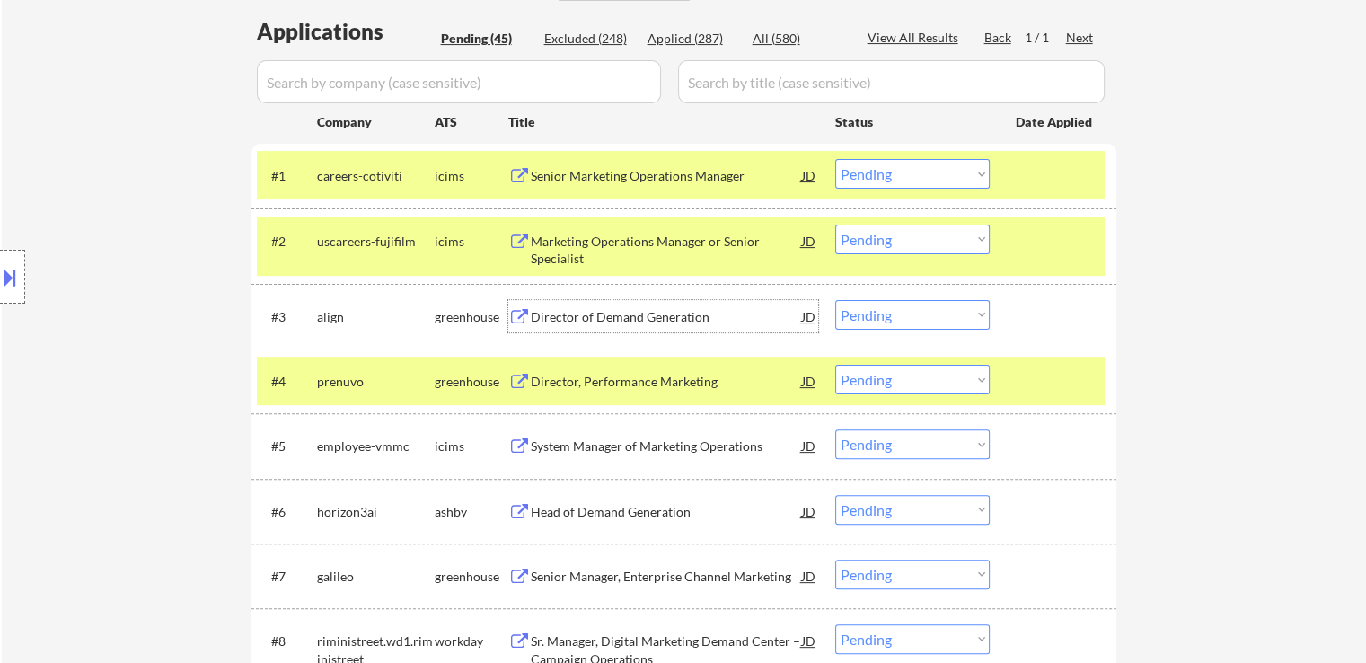
click at [678, 374] on div "Director, Performance Marketing" at bounding box center [666, 382] width 271 height 18
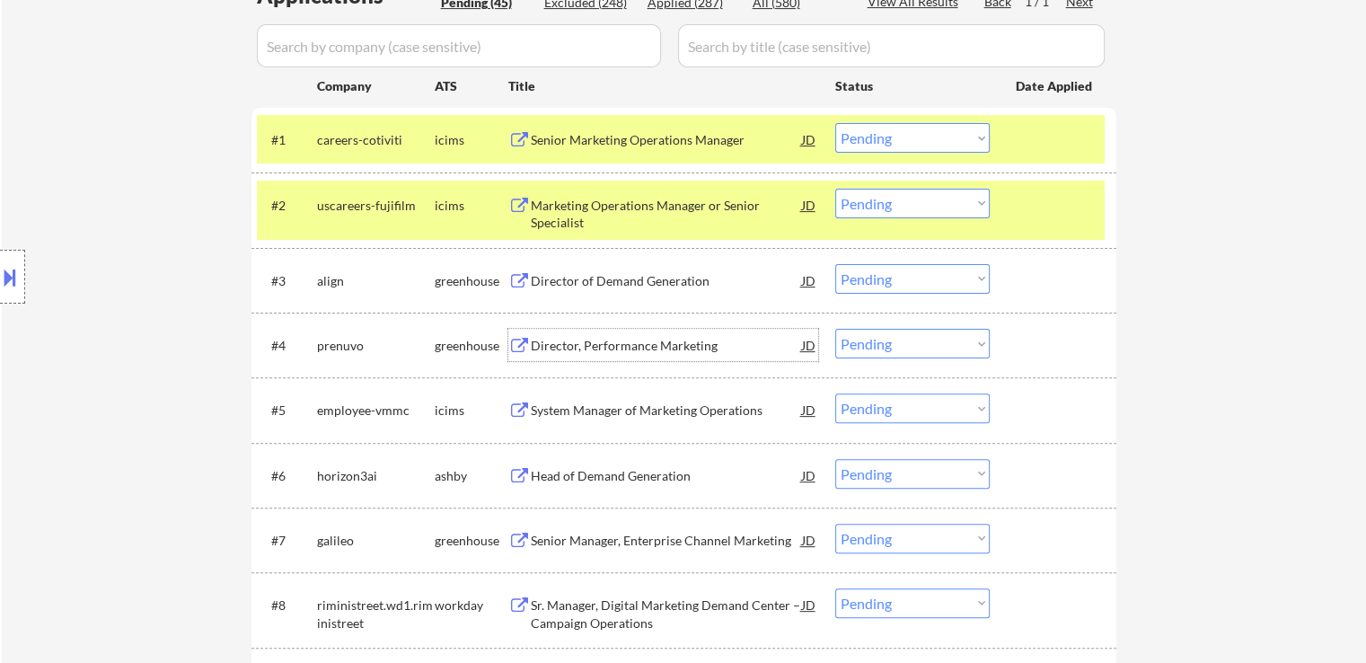
scroll to position [539, 0]
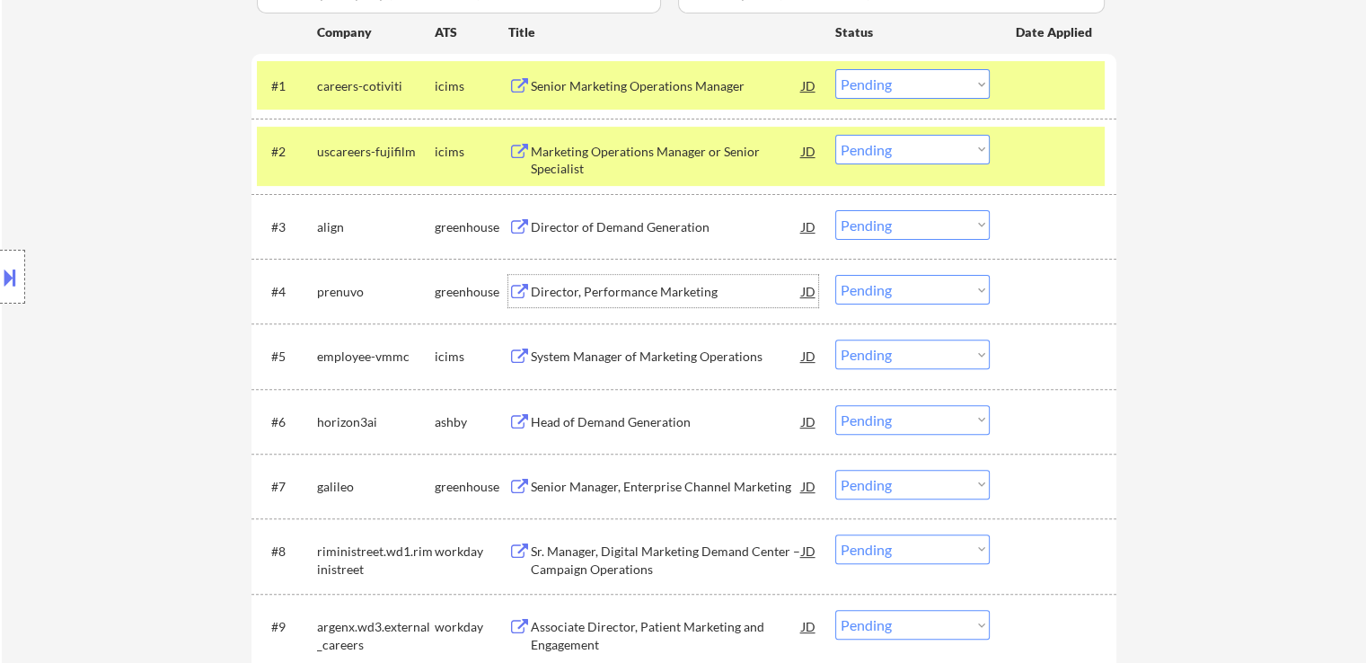
drag, startPoint x: 892, startPoint y: 228, endPoint x: 885, endPoint y: 237, distance: 11.5
click at [892, 228] on select "Choose an option... Pending Applied Excluded (Questions) Excluded (Expired) Exc…" at bounding box center [912, 225] width 154 height 30
click at [835, 210] on select "Choose an option... Pending Applied Excluded (Questions) Excluded (Expired) Exc…" at bounding box center [912, 225] width 154 height 30
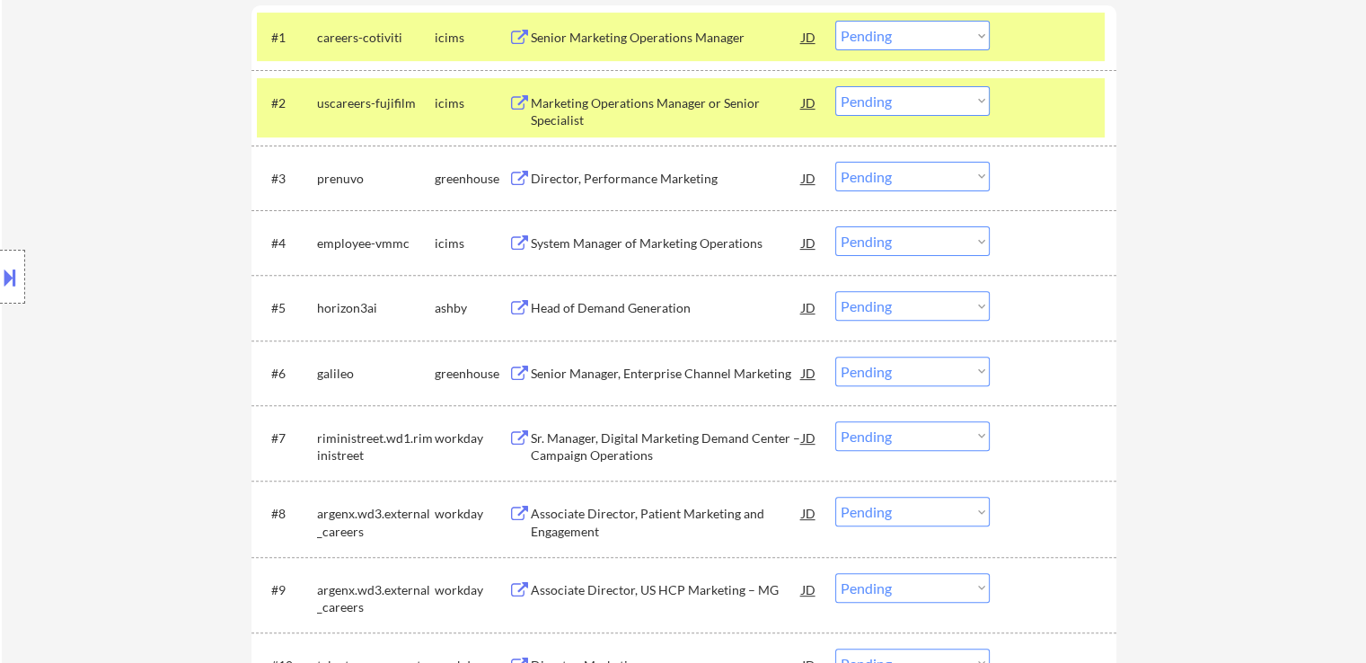
scroll to position [629, 0]
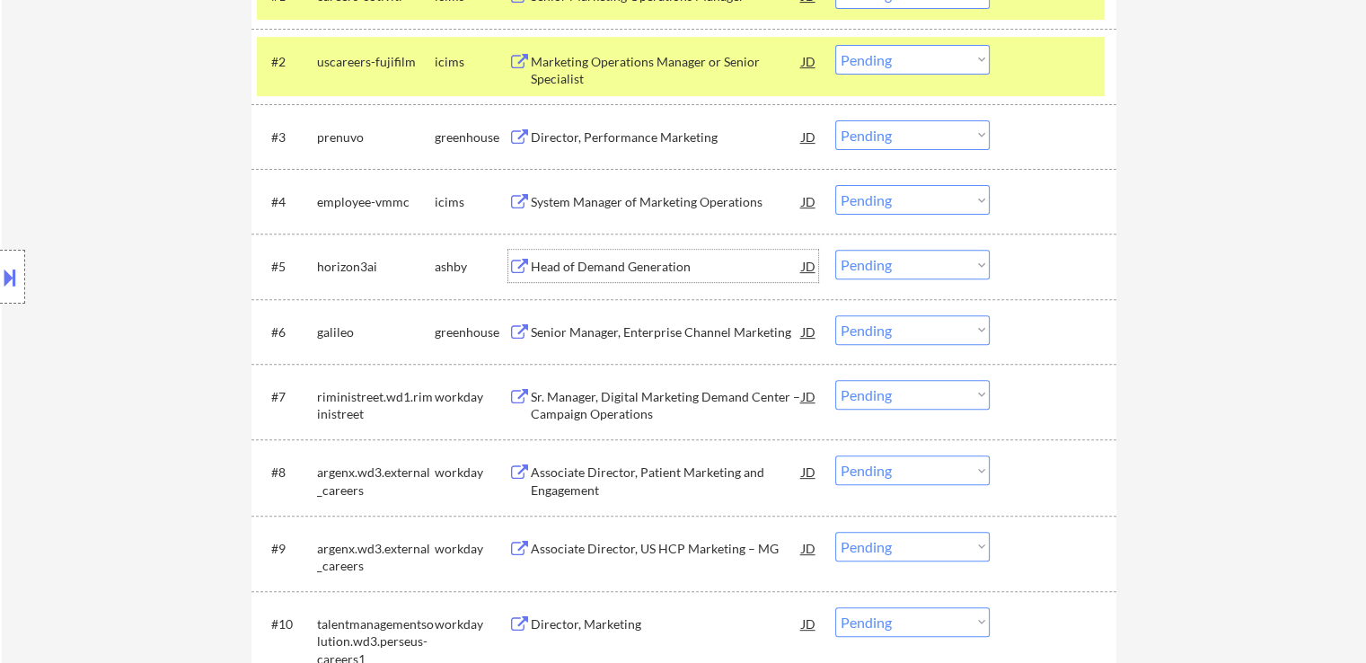
click at [667, 269] on div "Head of Demand Generation" at bounding box center [666, 267] width 271 height 18
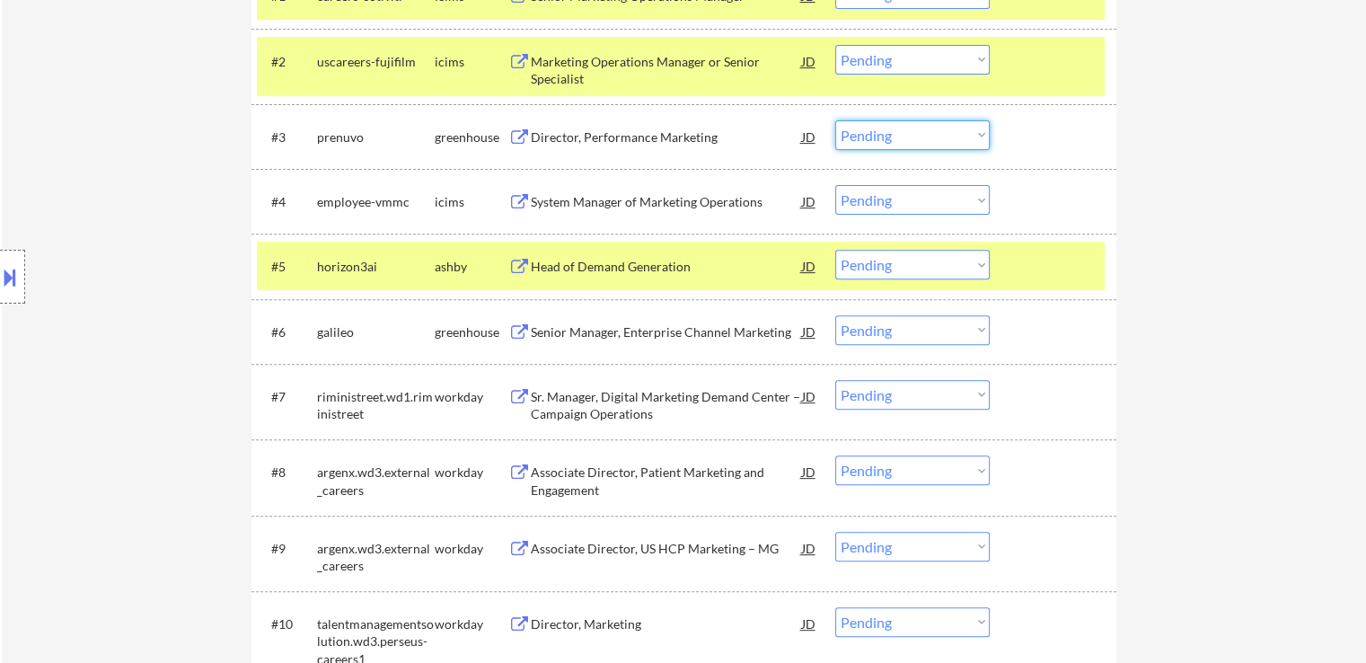
drag, startPoint x: 888, startPoint y: 134, endPoint x: 888, endPoint y: 147, distance: 13.5
click at [888, 134] on select "Choose an option... Pending Applied Excluded (Questions) Excluded (Expired) Exc…" at bounding box center [912, 135] width 154 height 30
click at [835, 120] on select "Choose an option... Pending Applied Excluded (Questions) Excluded (Expired) Exc…" at bounding box center [912, 135] width 154 height 30
select select ""pending""
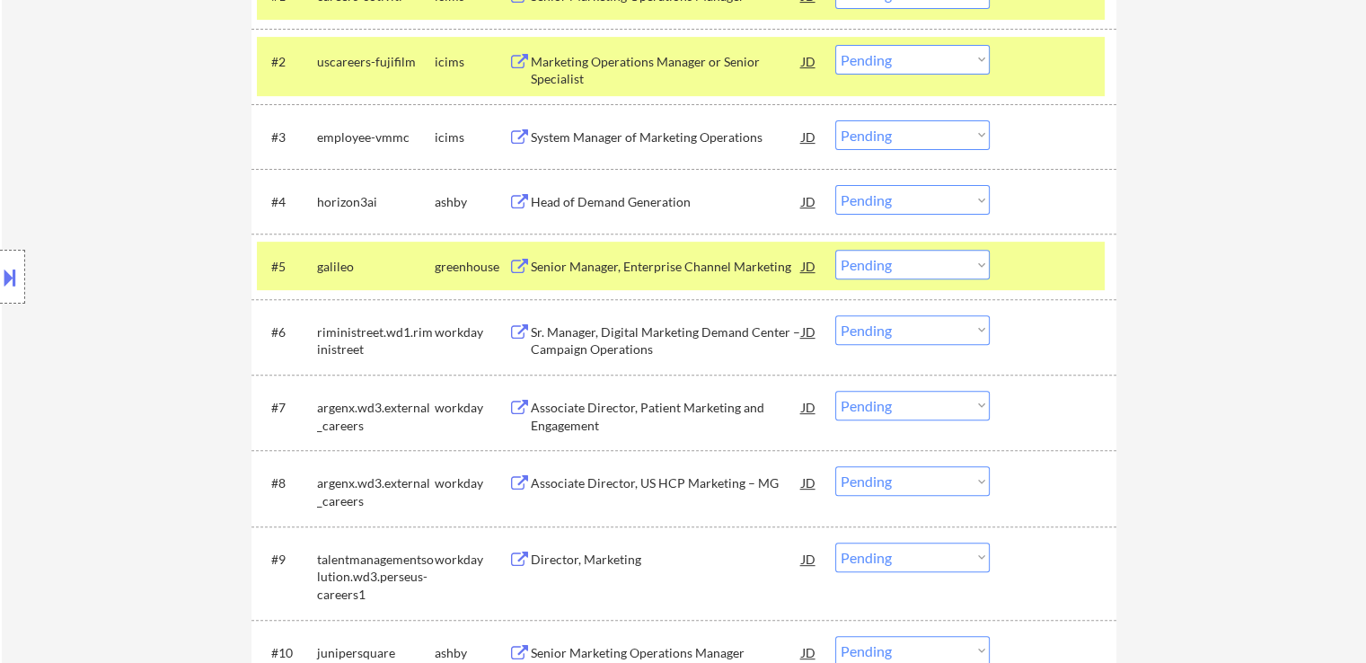
click at [659, 274] on div "Senior Manager, Enterprise Channel Marketing" at bounding box center [666, 267] width 271 height 18
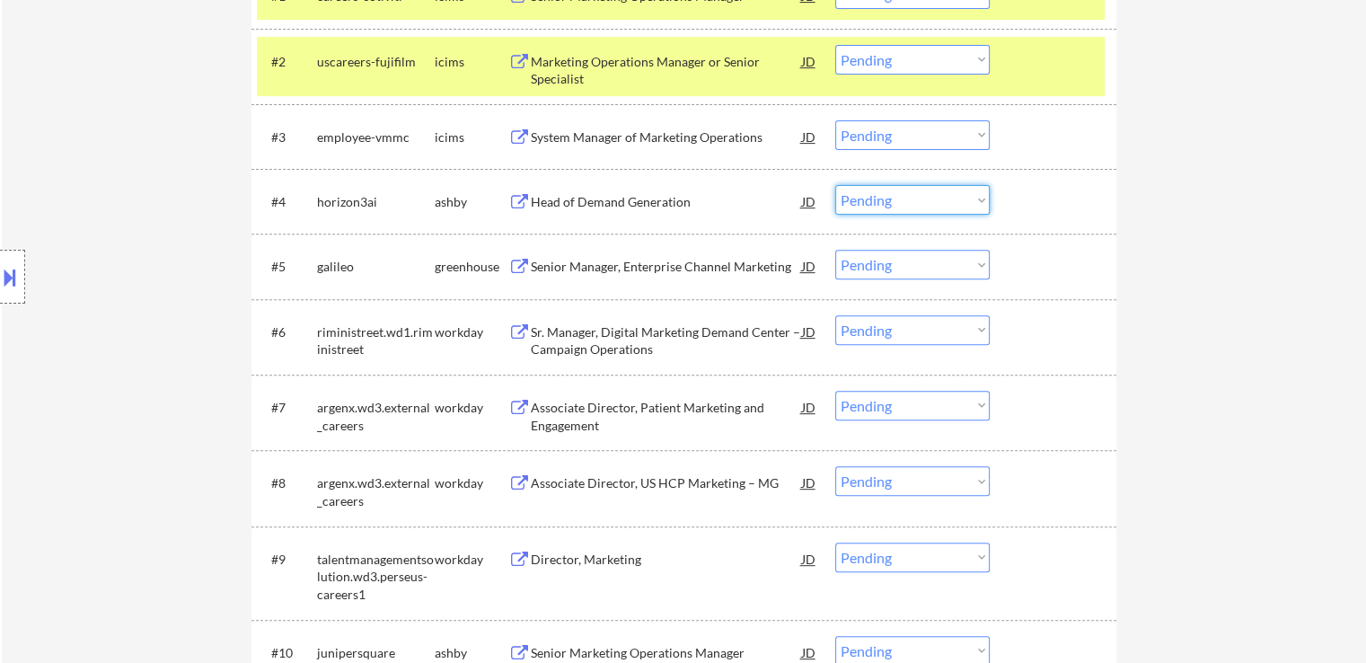
drag, startPoint x: 891, startPoint y: 195, endPoint x: 884, endPoint y: 211, distance: 17.7
click at [889, 195] on select "Choose an option... Pending Applied Excluded (Questions) Excluded (Expired) Exc…" at bounding box center [912, 200] width 154 height 30
click at [835, 185] on select "Choose an option... Pending Applied Excluded (Questions) Excluded (Expired) Exc…" at bounding box center [912, 200] width 154 height 30
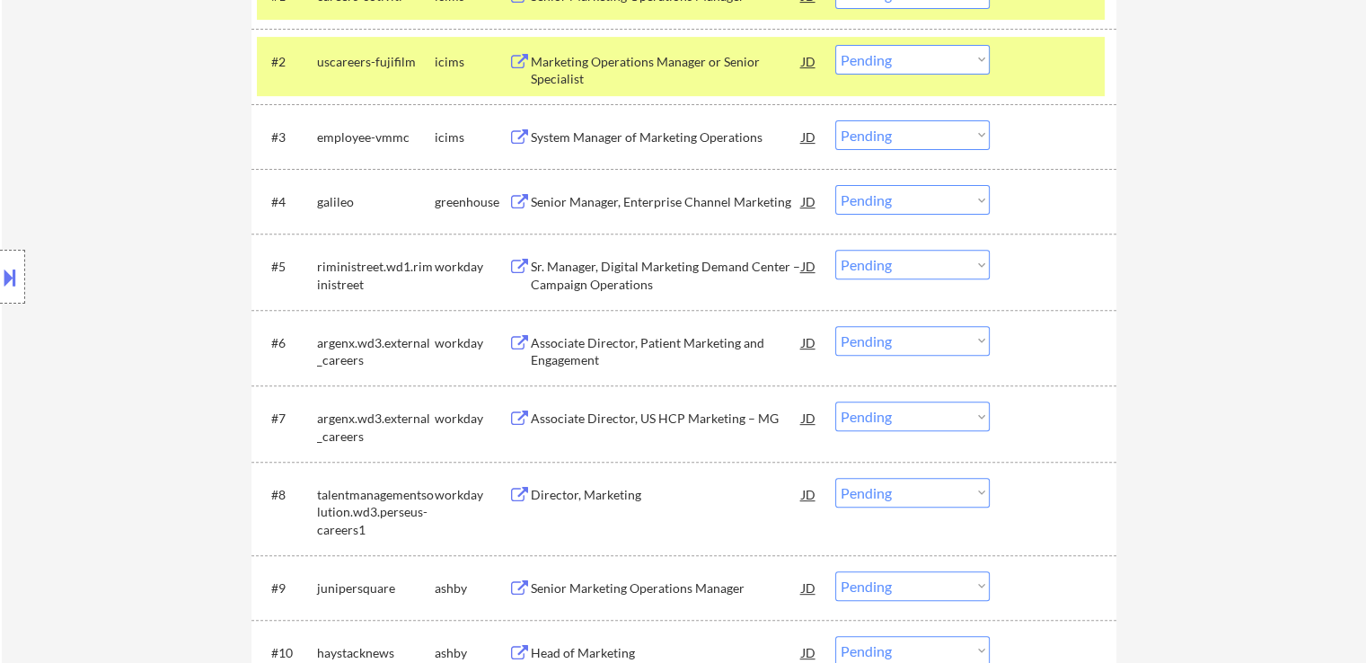
scroll to position [718, 0]
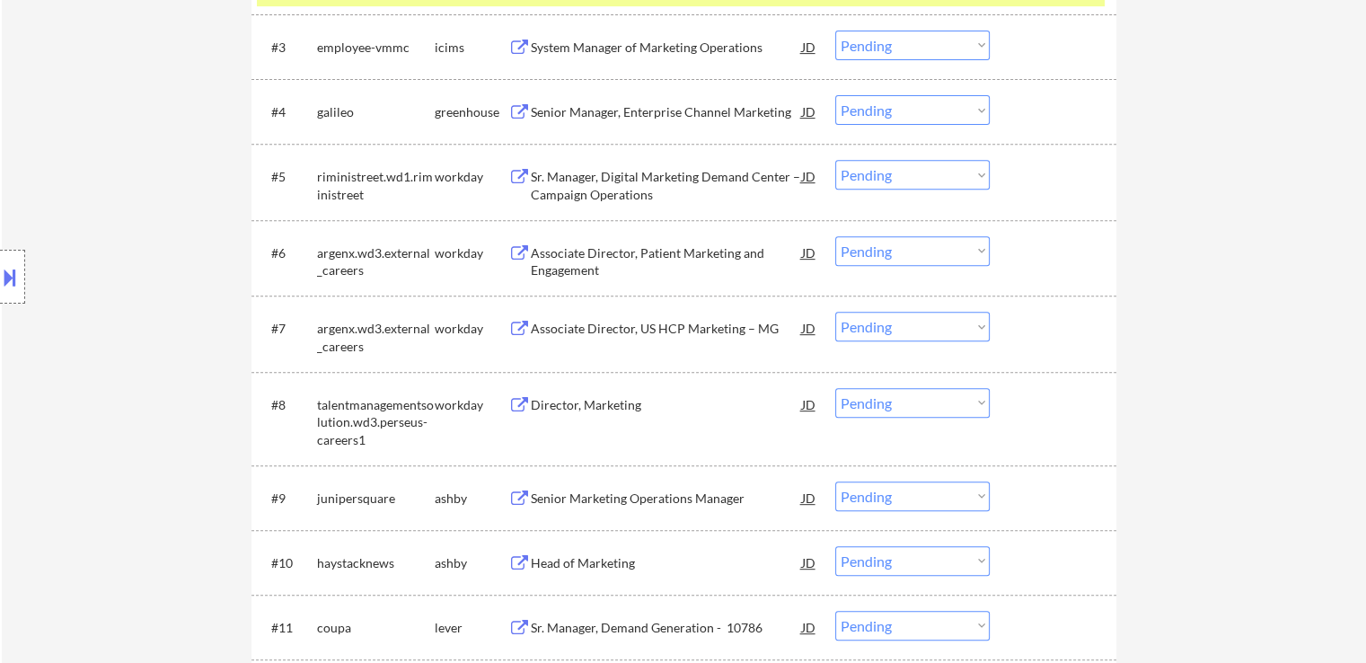
click at [700, 498] on div "Senior Marketing Operations Manager" at bounding box center [666, 498] width 271 height 18
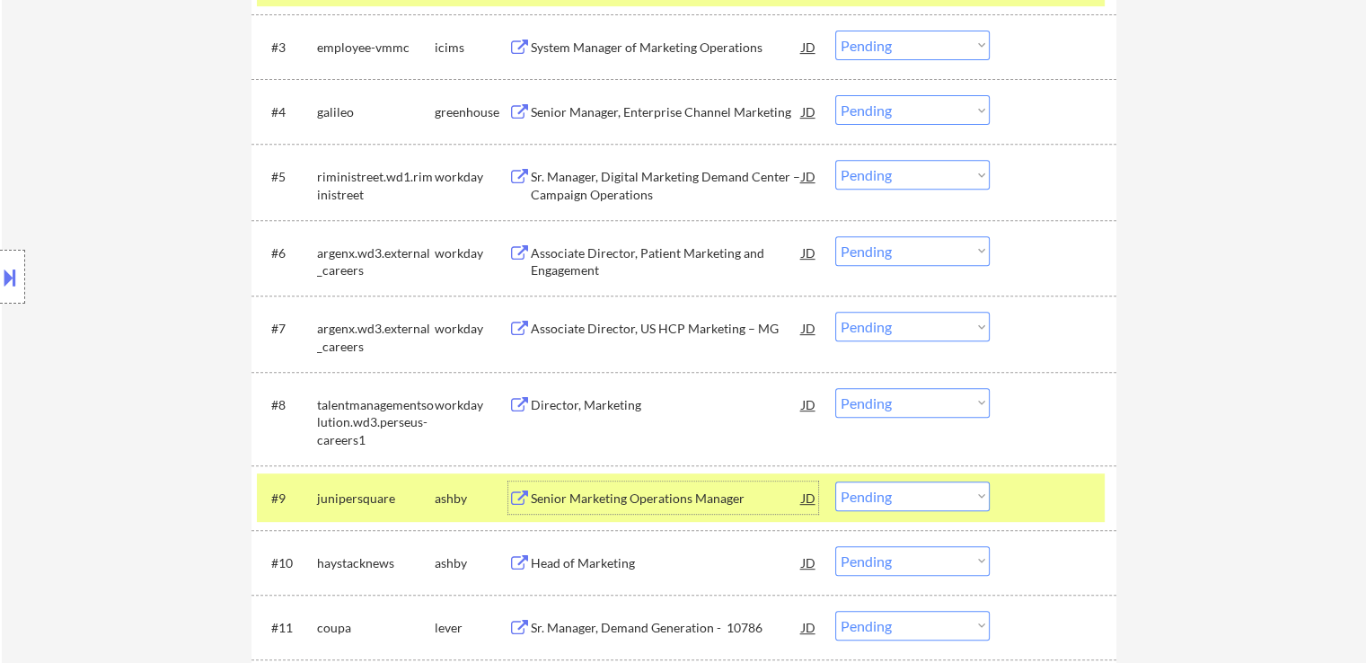
click at [894, 112] on select "Choose an option... Pending Applied Excluded (Questions) Excluded (Expired) Exc…" at bounding box center [912, 110] width 154 height 30
click at [835, 95] on select "Choose an option... Pending Applied Excluded (Questions) Excluded (Expired) Exc…" at bounding box center [912, 110] width 154 height 30
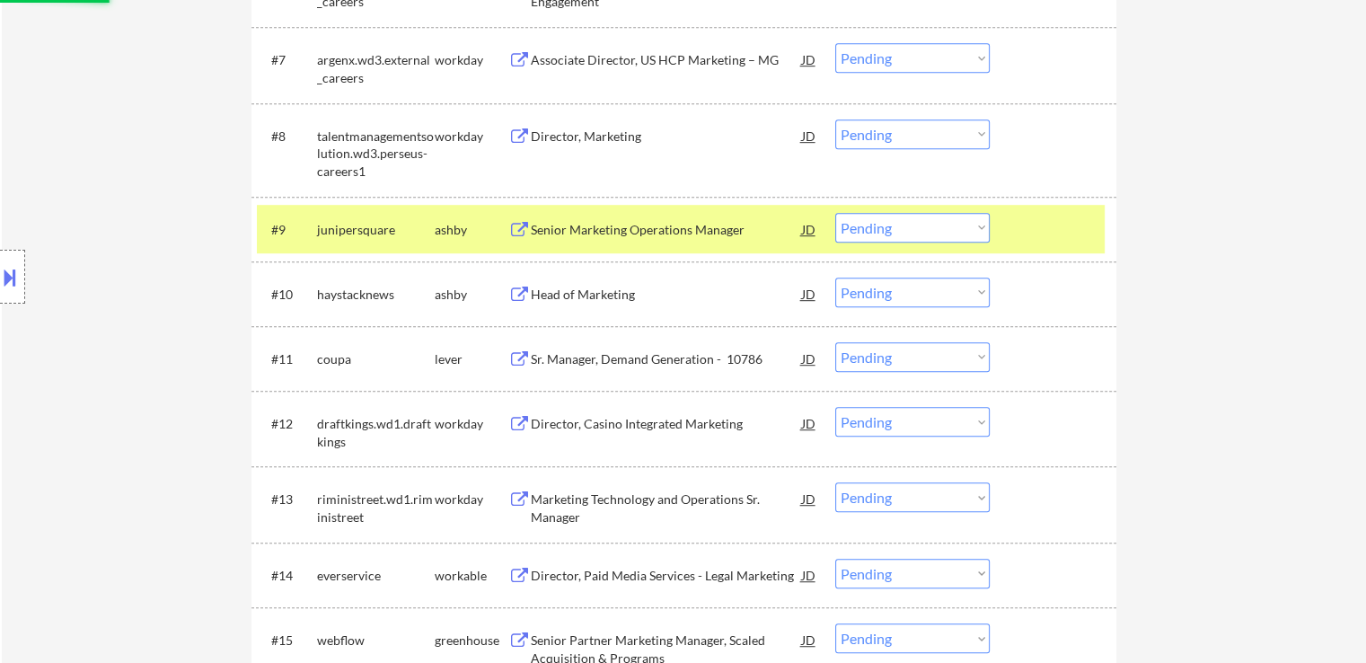
scroll to position [988, 0]
select select ""pending""
click at [628, 296] on div "Head of Marketing" at bounding box center [666, 294] width 271 height 18
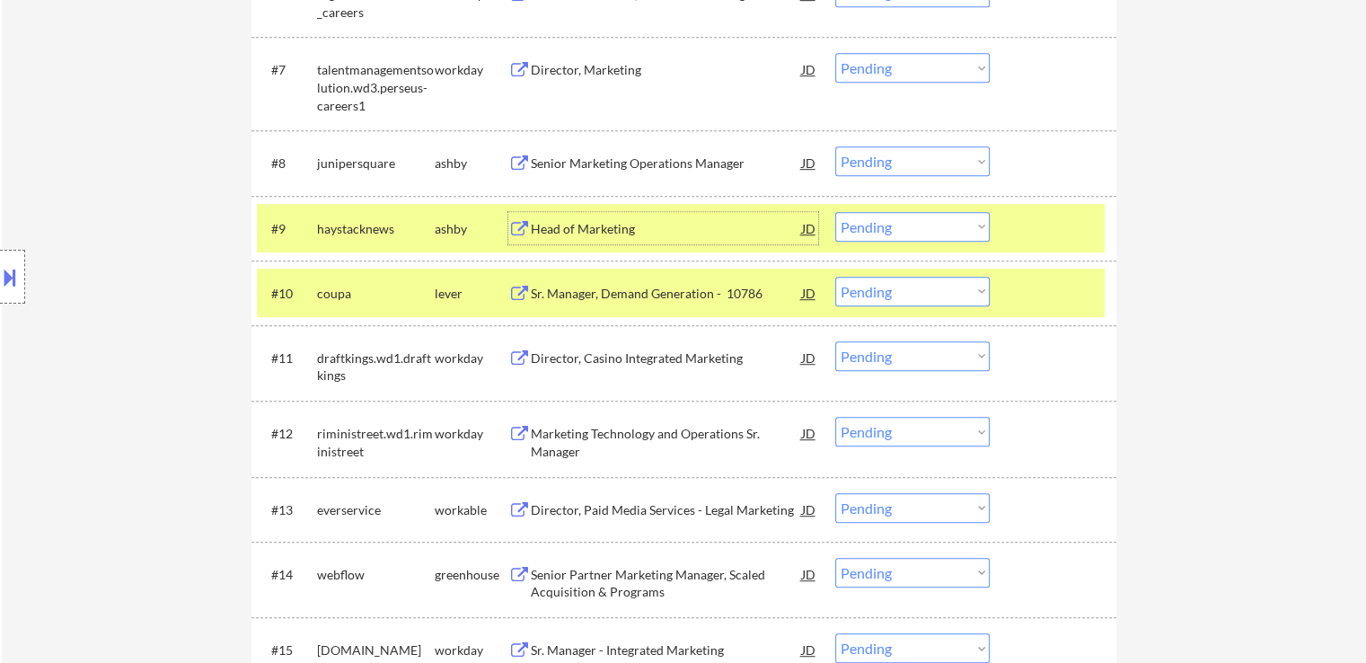
click at [603, 217] on div "Head of Marketing" at bounding box center [666, 228] width 271 height 32
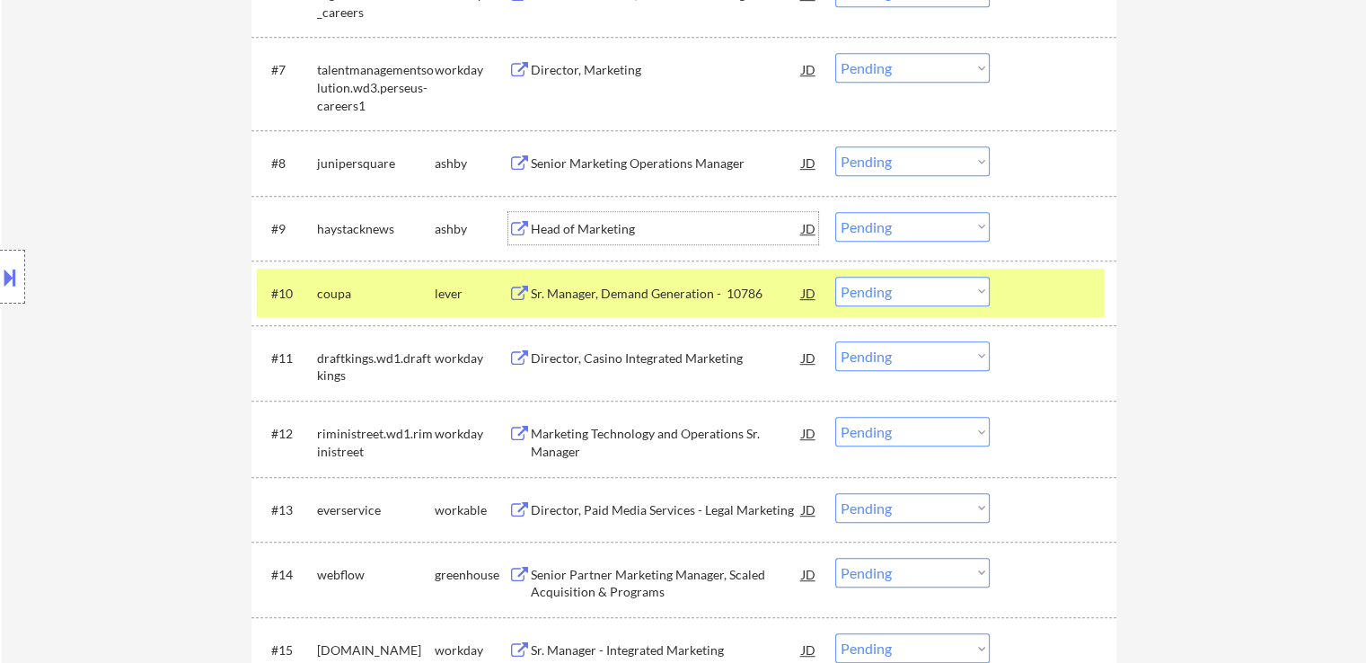
drag, startPoint x: 888, startPoint y: 155, endPoint x: 884, endPoint y: 167, distance: 12.5
click at [887, 155] on select "Choose an option... Pending Applied Excluded (Questions) Excluded (Expired) Exc…" at bounding box center [912, 161] width 154 height 30
click at [835, 146] on select "Choose an option... Pending Applied Excluded (Questions) Excluded (Expired) Exc…" at bounding box center [912, 161] width 154 height 30
click at [704, 298] on div "Sr. Manager, Demand Generation - 10786" at bounding box center [666, 294] width 271 height 18
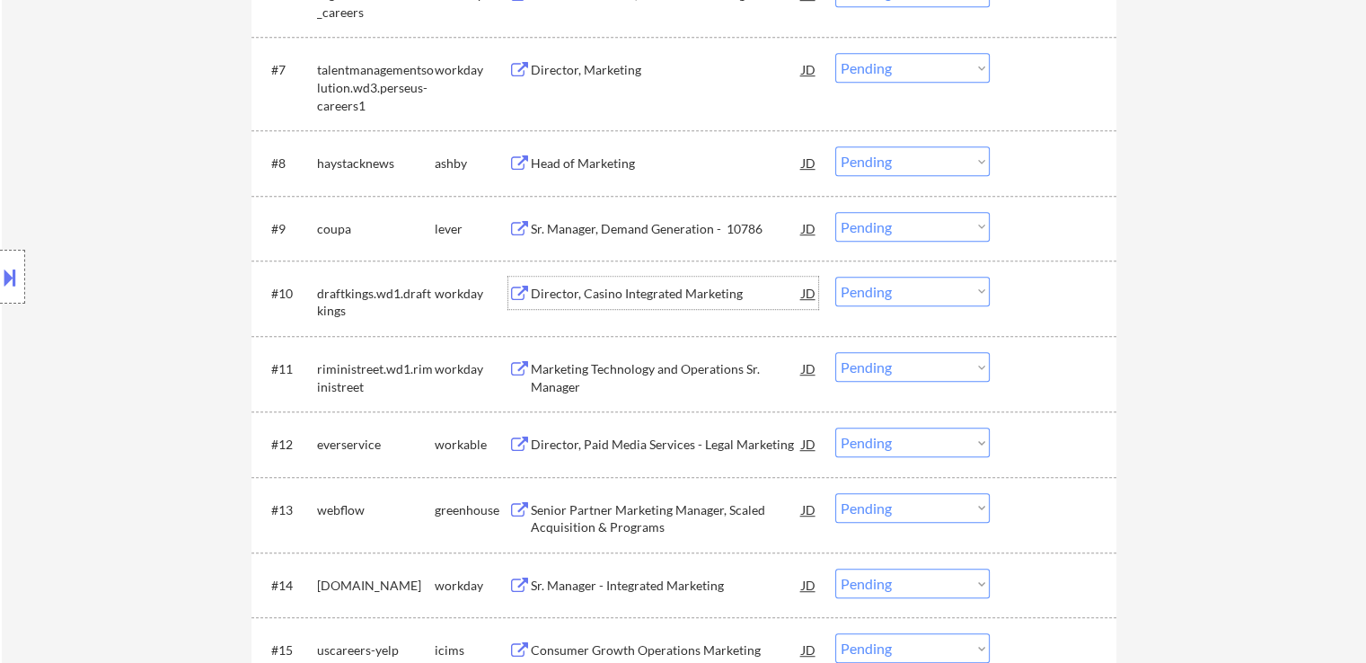
click at [0, 282] on button at bounding box center [10, 277] width 20 height 30
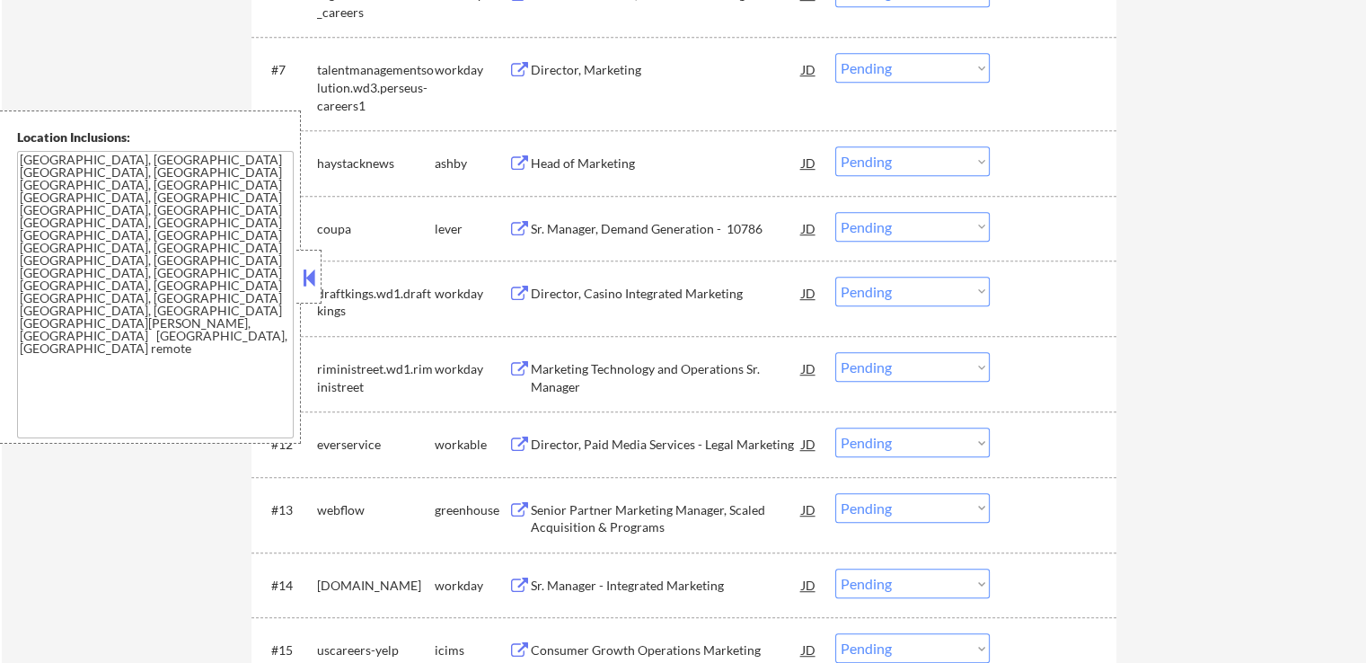
click at [865, 155] on select "Choose an option... Pending Applied Excluded (Questions) Excluded (Expired) Exc…" at bounding box center [912, 161] width 154 height 30
click at [835, 146] on select "Choose an option... Pending Applied Excluded (Questions) Excluded (Expired) Exc…" at bounding box center [912, 161] width 154 height 30
click at [654, 450] on div "Director, Paid Media Services - Legal Marketing" at bounding box center [666, 445] width 271 height 18
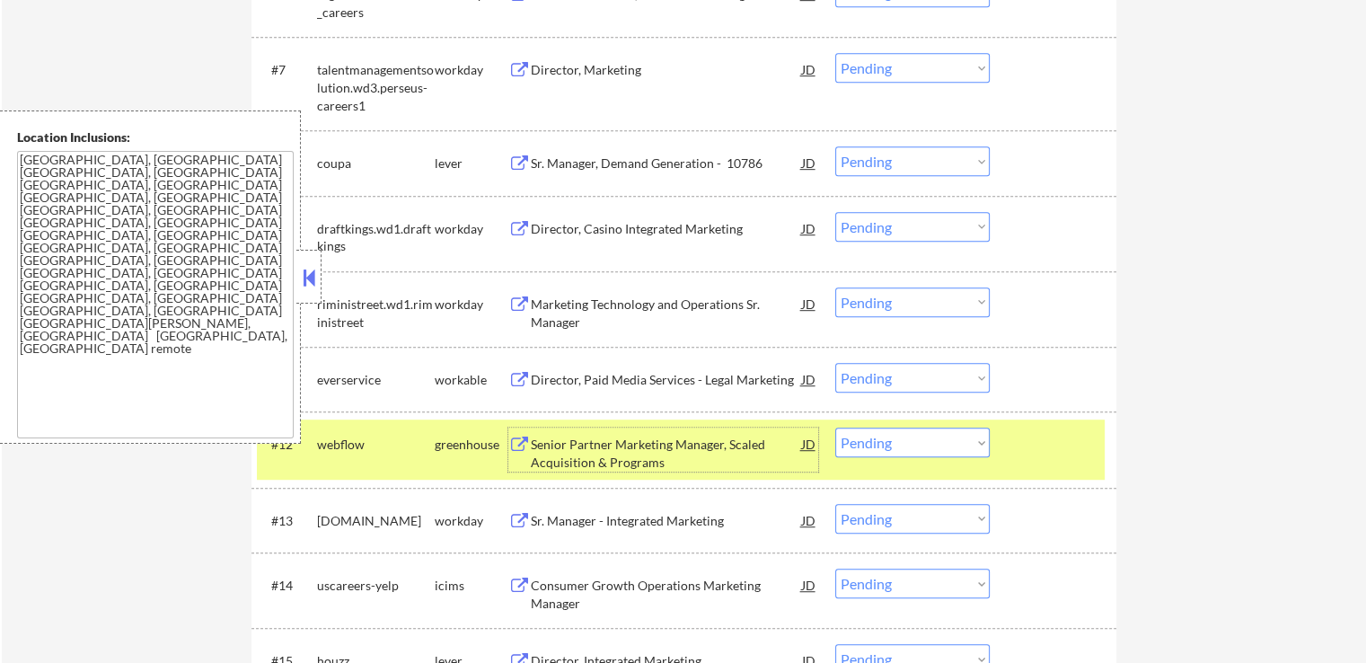
drag, startPoint x: 873, startPoint y: 158, endPoint x: 871, endPoint y: 171, distance: 12.7
click at [873, 161] on select "Choose an option... Pending Applied Excluded (Questions) Excluded (Expired) Exc…" at bounding box center [912, 161] width 154 height 30
click at [835, 146] on select "Choose an option... Pending Applied Excluded (Questions) Excluded (Expired) Exc…" at bounding box center [912, 161] width 154 height 30
select select ""pending""
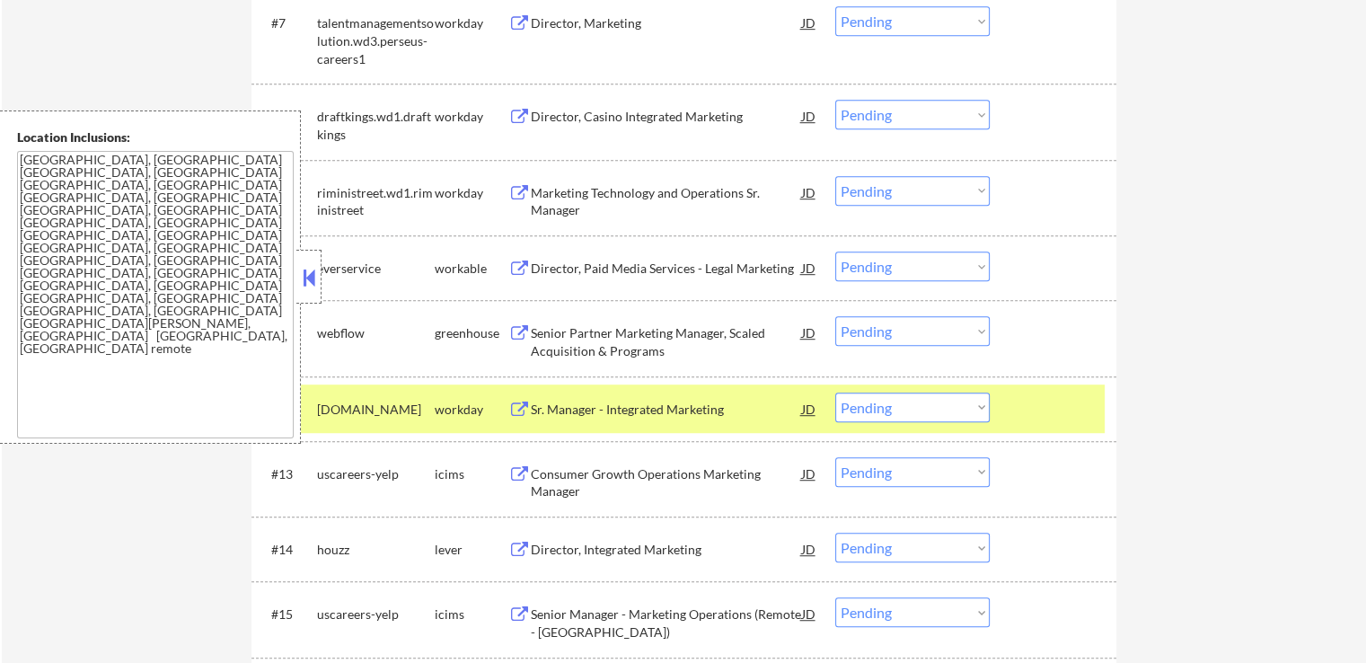
scroll to position [1078, 0]
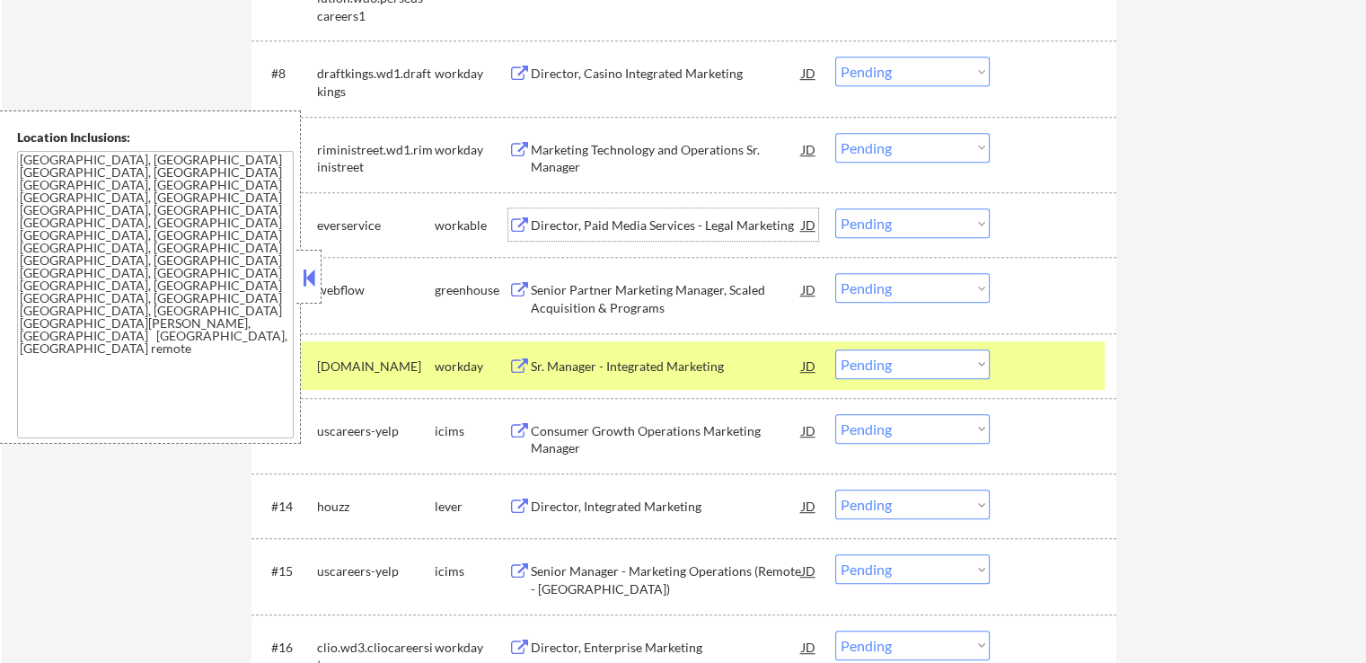
click at [733, 213] on div "Director, Paid Media Services - Legal Marketing" at bounding box center [666, 224] width 271 height 32
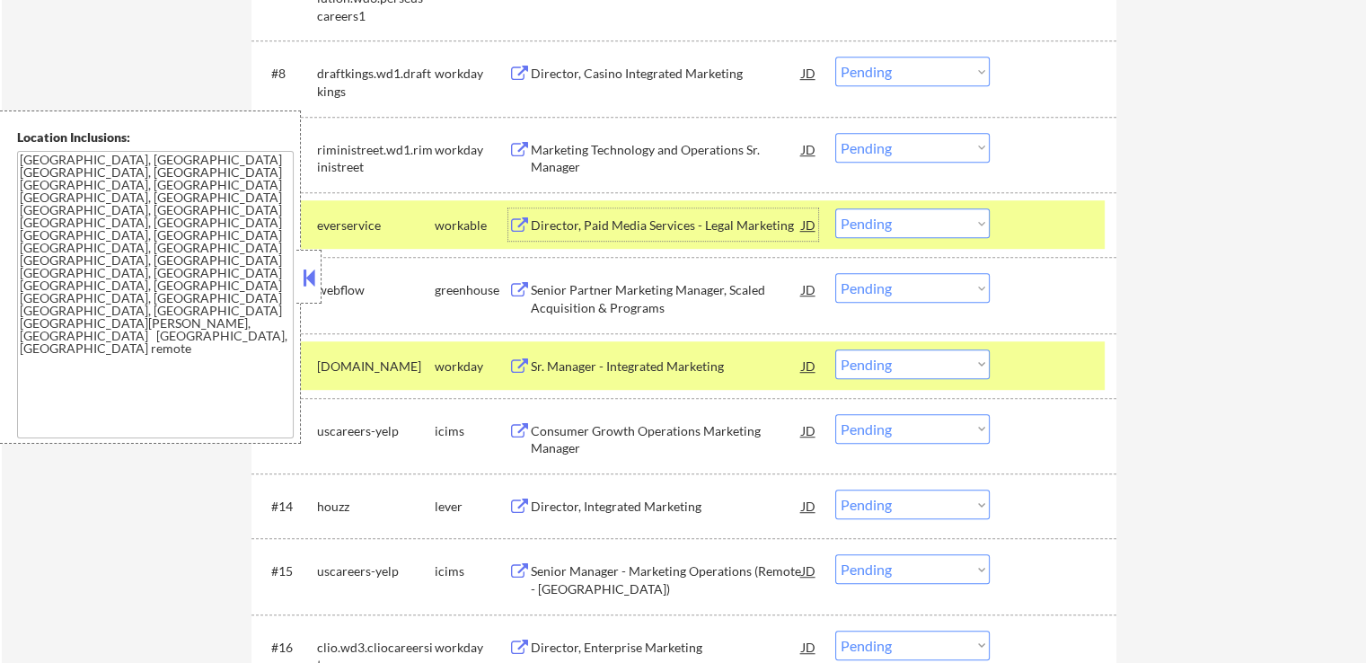
drag, startPoint x: 894, startPoint y: 223, endPoint x: 894, endPoint y: 235, distance: 12.6
click at [894, 224] on select "Choose an option... Pending Applied Excluded (Questions) Excluded (Expired) Exc…" at bounding box center [912, 223] width 154 height 30
click at [835, 208] on select "Choose an option... Pending Applied Excluded (Questions) Excluded (Expired) Exc…" at bounding box center [912, 223] width 154 height 30
click at [641, 507] on div "Director, Integrated Marketing" at bounding box center [666, 506] width 271 height 18
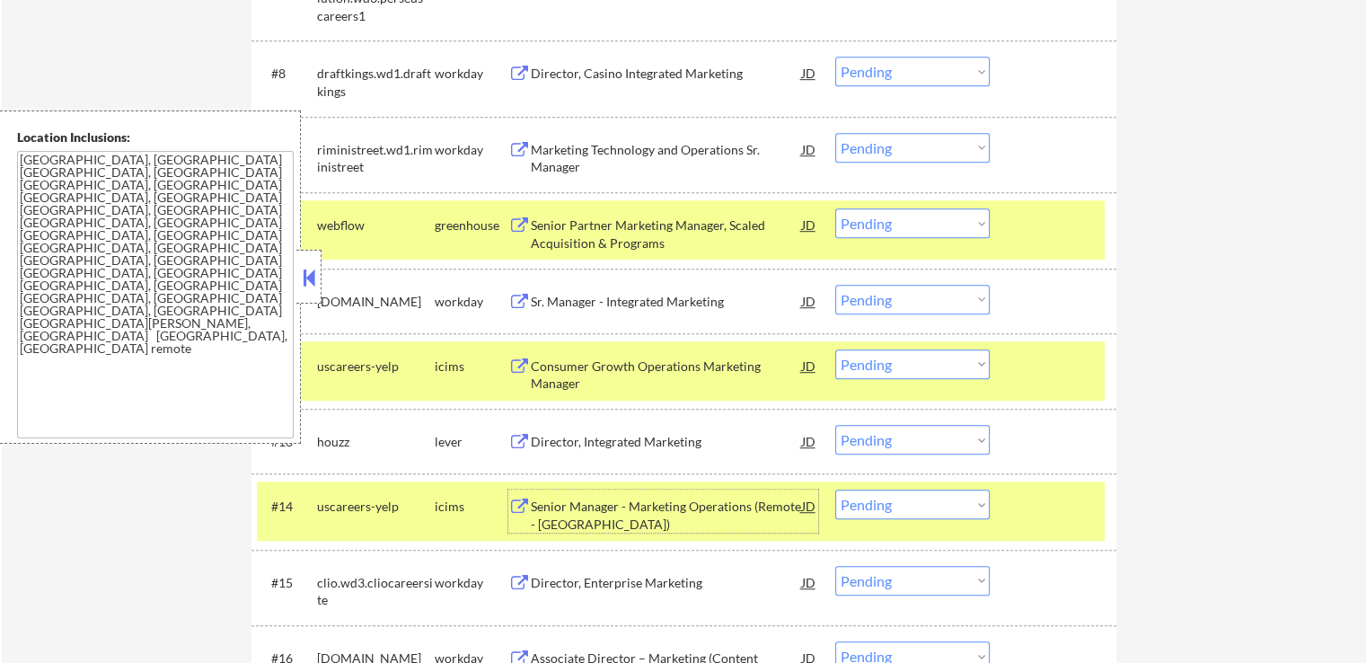
click at [906, 228] on select "Choose an option... Pending Applied Excluded (Questions) Excluded (Expired) Exc…" at bounding box center [912, 223] width 154 height 30
click at [835, 208] on select "Choose an option... Pending Applied Excluded (Questions) Excluded (Expired) Exc…" at bounding box center [912, 223] width 154 height 30
select select ""pending""
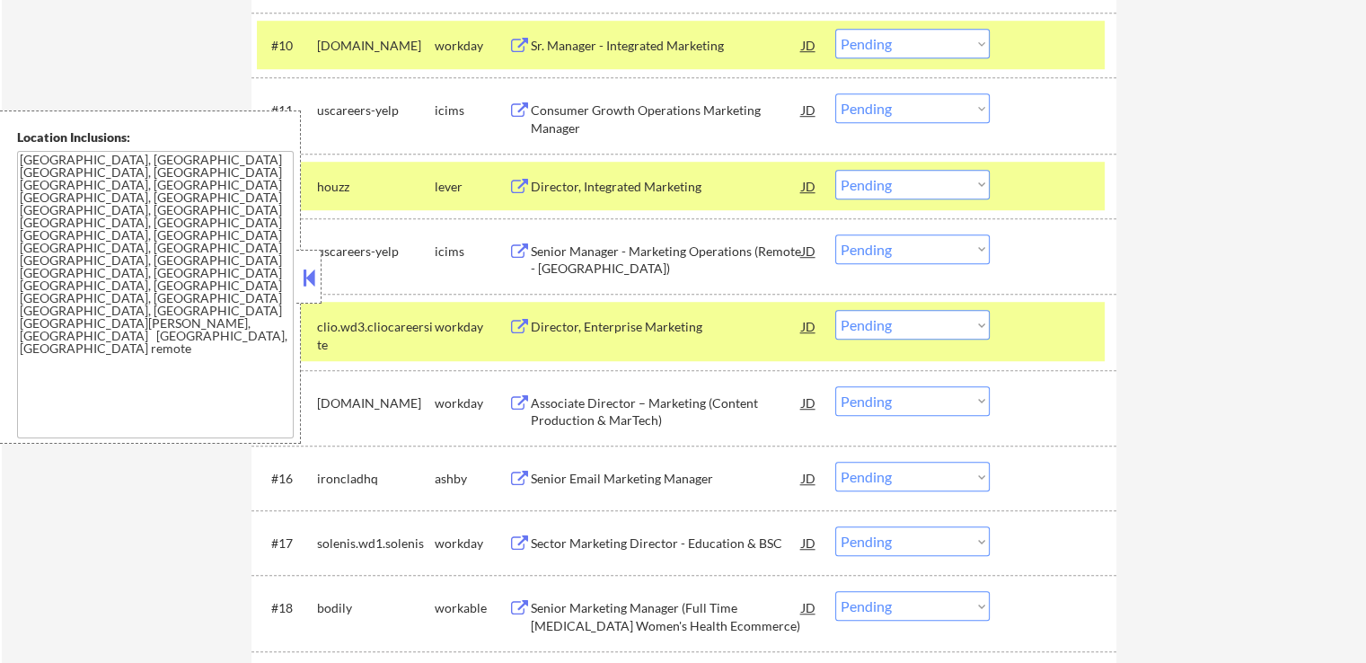
scroll to position [1347, 0]
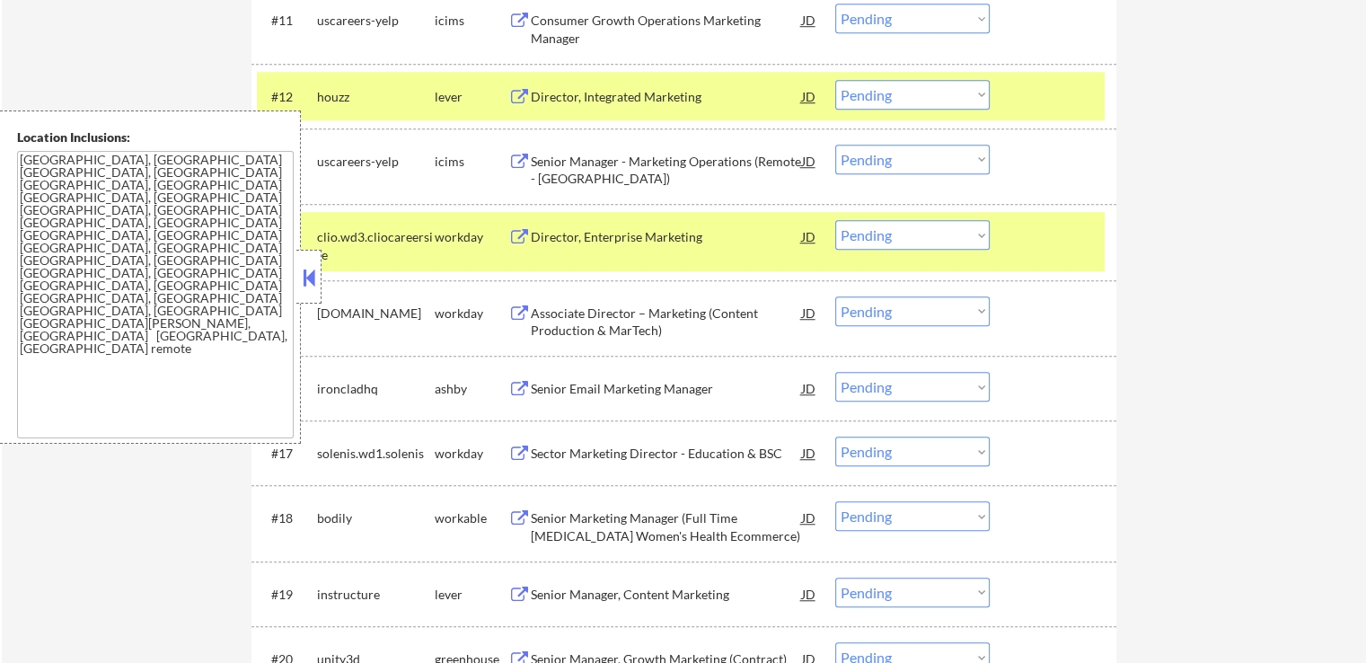
click at [666, 384] on div "Senior Email Marketing Manager" at bounding box center [666, 389] width 271 height 18
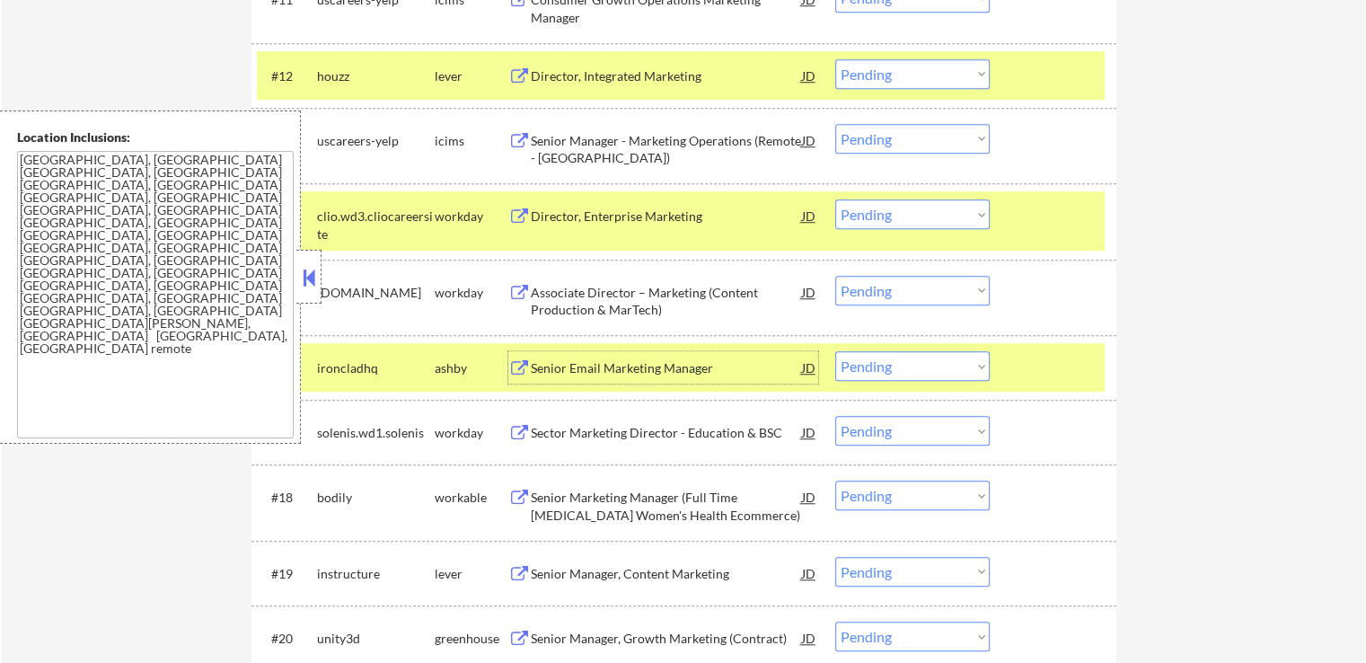
scroll to position [1437, 0]
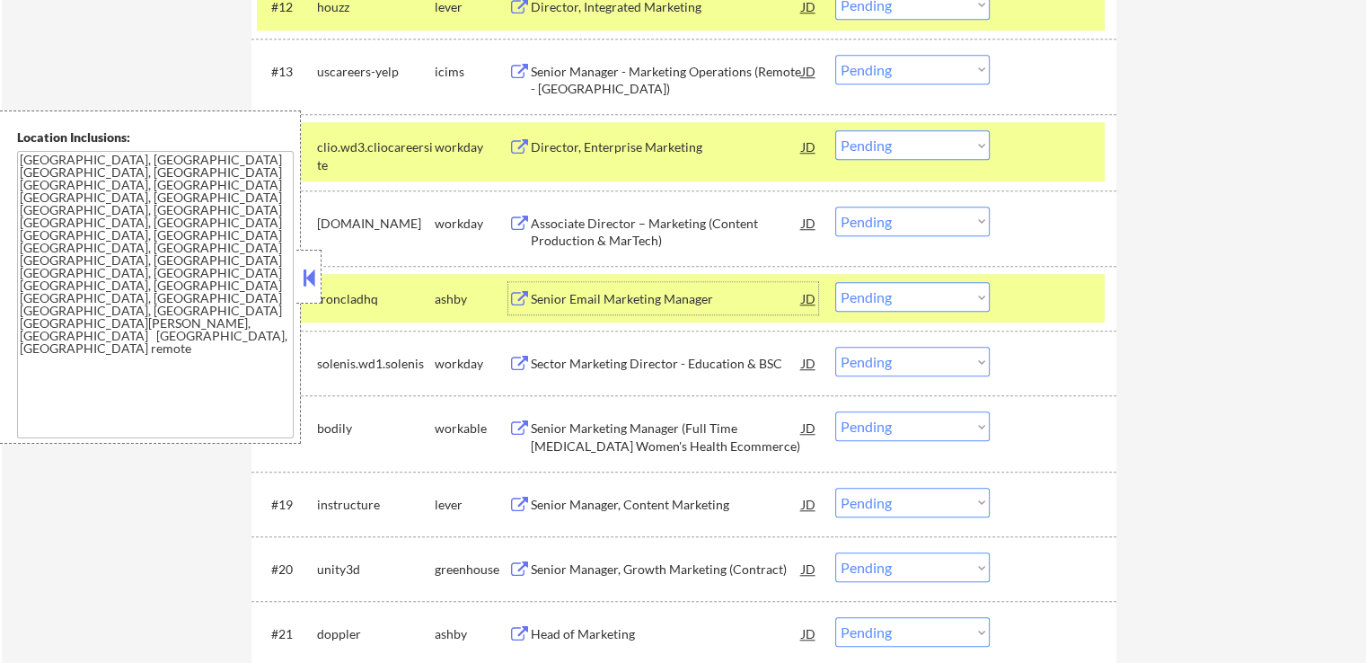
click at [929, 301] on select "Choose an option... Pending Applied Excluded (Questions) Excluded (Expired) Exc…" at bounding box center [912, 297] width 154 height 30
click at [835, 282] on select "Choose an option... Pending Applied Excluded (Questions) Excluded (Expired) Exc…" at bounding box center [912, 297] width 154 height 30
click at [1202, 330] on div "← Return to /applysquad Mailslurp Inbox Job Search Builder [PERSON_NAME] User E…" at bounding box center [684, 228] width 1364 height 3186
select select ""pending""
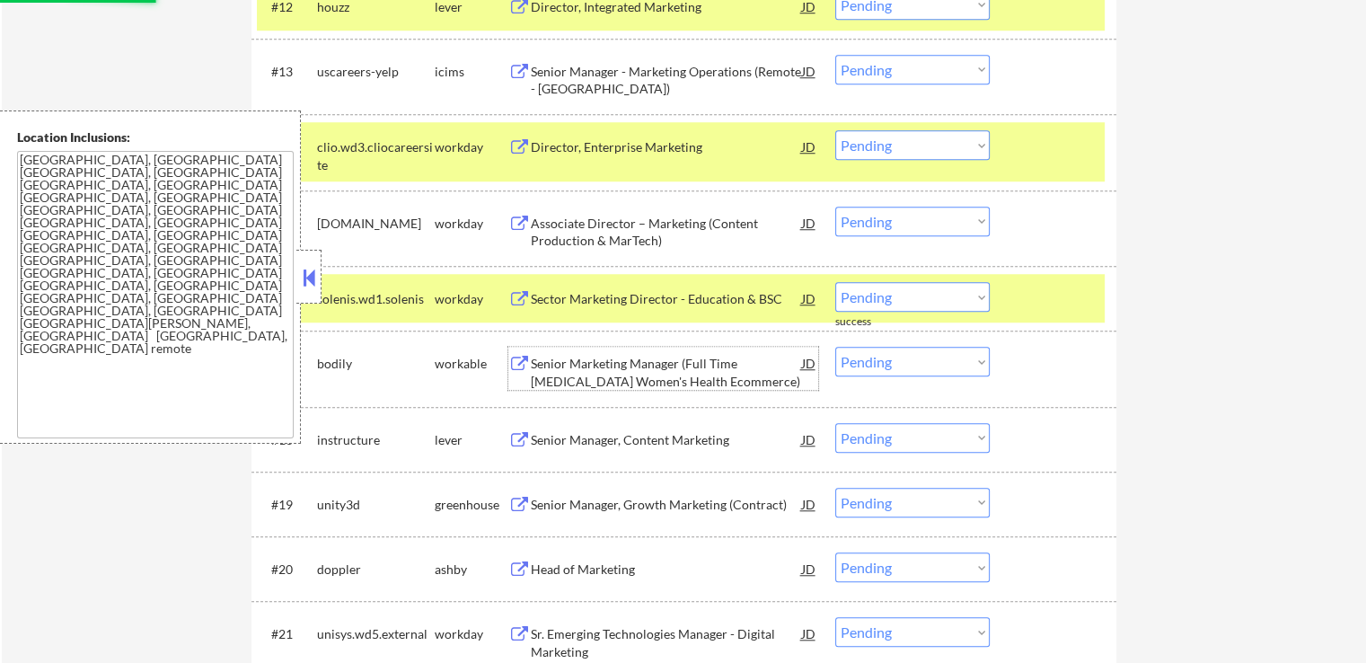
click at [654, 375] on div "Senior Marketing Manager (Full Time [MEDICAL_DATA] Women's Health Ecommerce)" at bounding box center [666, 372] width 271 height 35
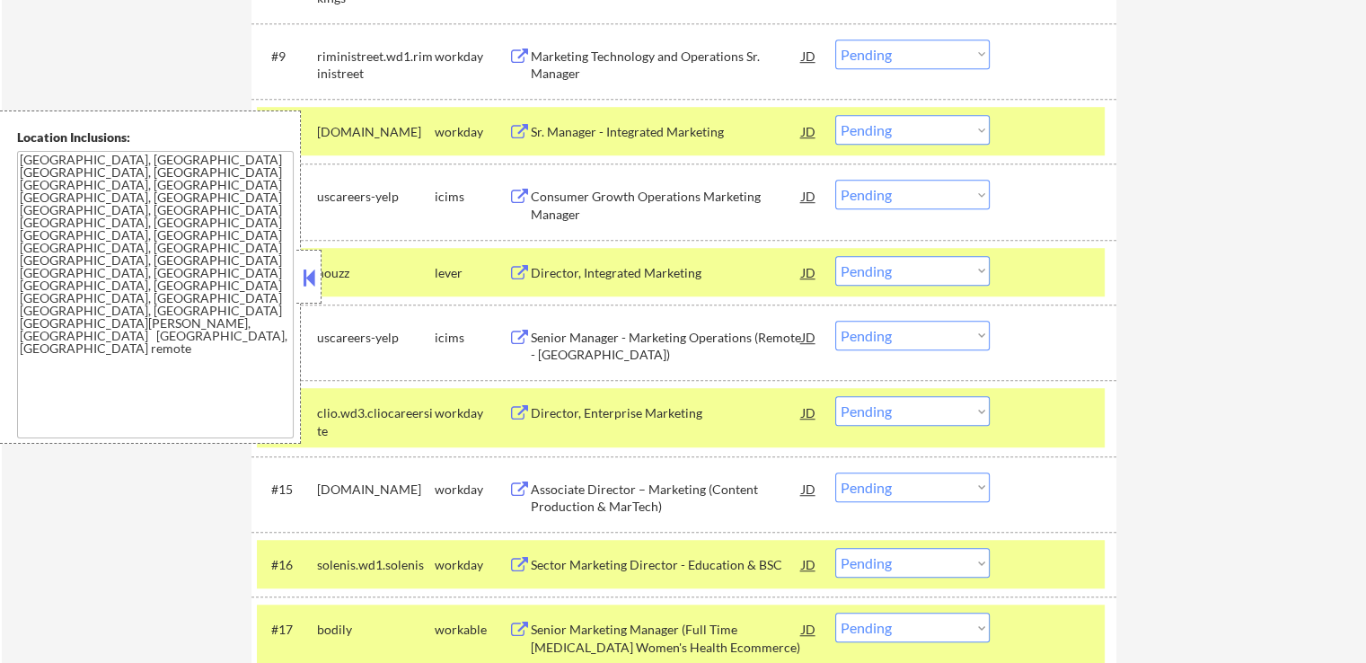
scroll to position [1202, 0]
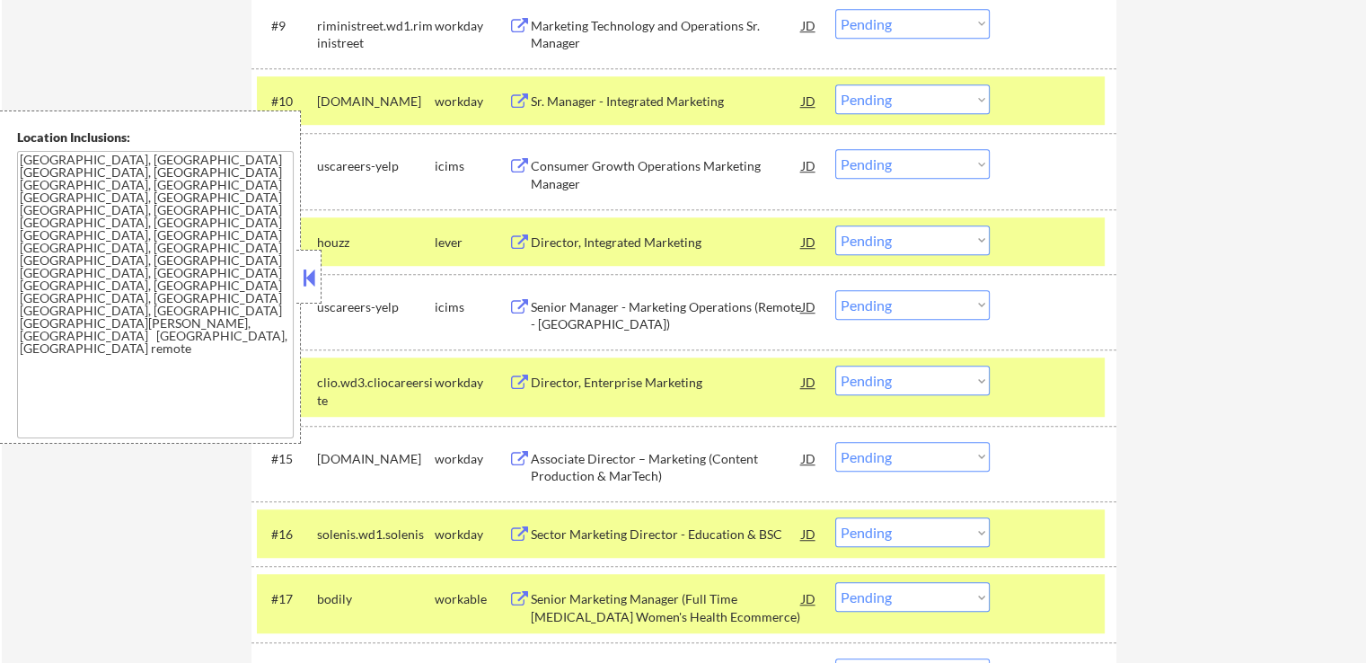
drag, startPoint x: 903, startPoint y: 242, endPoint x: 891, endPoint y: 252, distance: 16.0
click at [902, 242] on select "Choose an option... Pending Applied Excluded (Questions) Excluded (Expired) Exc…" at bounding box center [912, 240] width 154 height 30
click at [835, 225] on select "Choose an option... Pending Applied Excluded (Questions) Excluded (Expired) Exc…" at bounding box center [912, 240] width 154 height 30
select select ""pending""
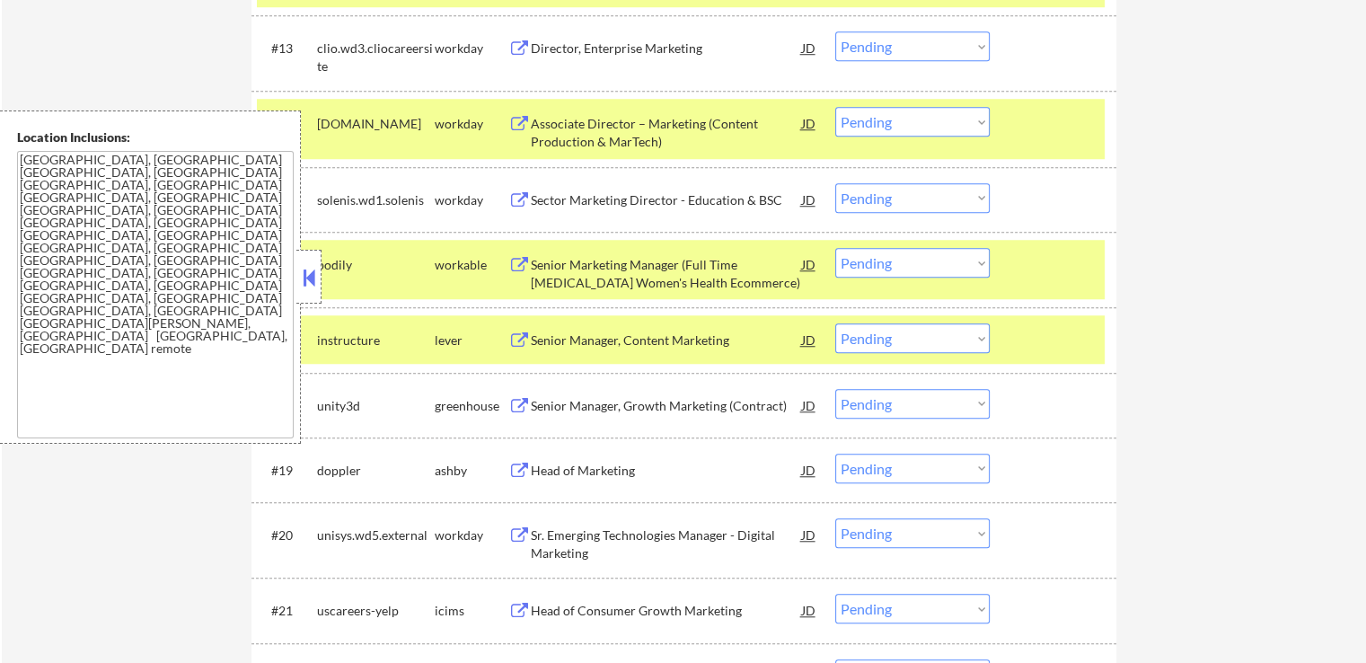
scroll to position [1561, 0]
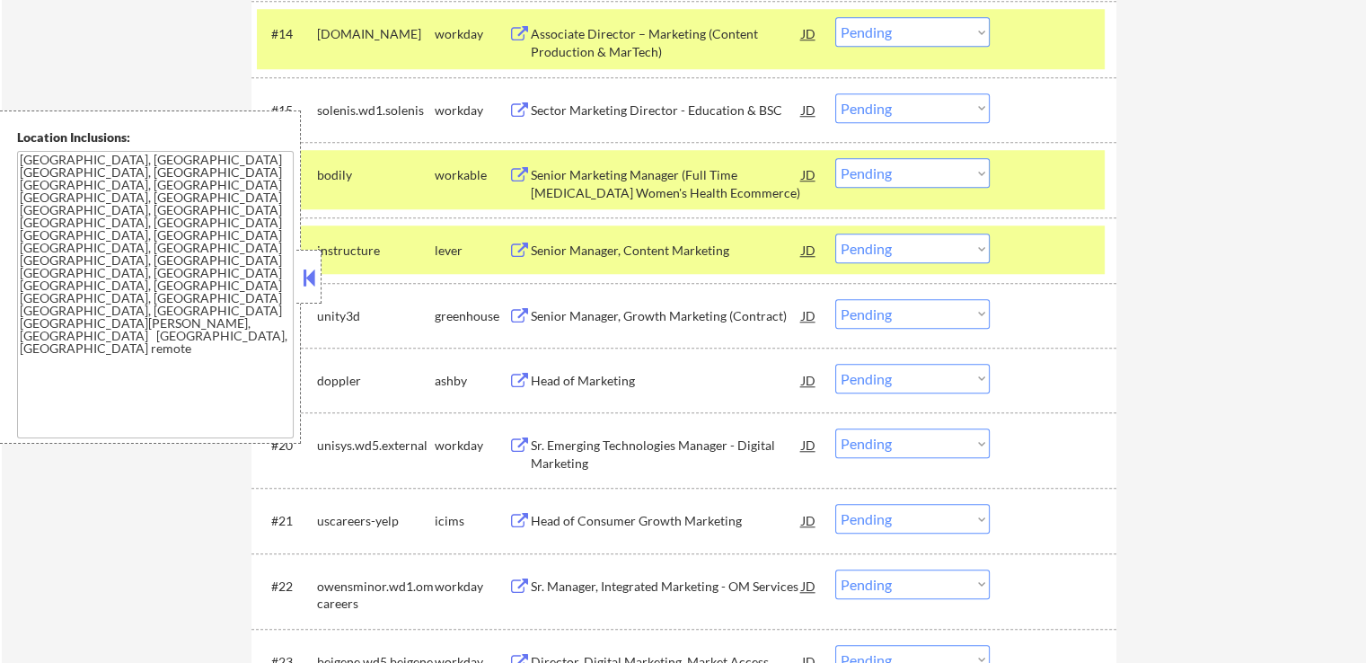
click at [688, 252] on div "Senior Manager, Content Marketing" at bounding box center [666, 251] width 271 height 18
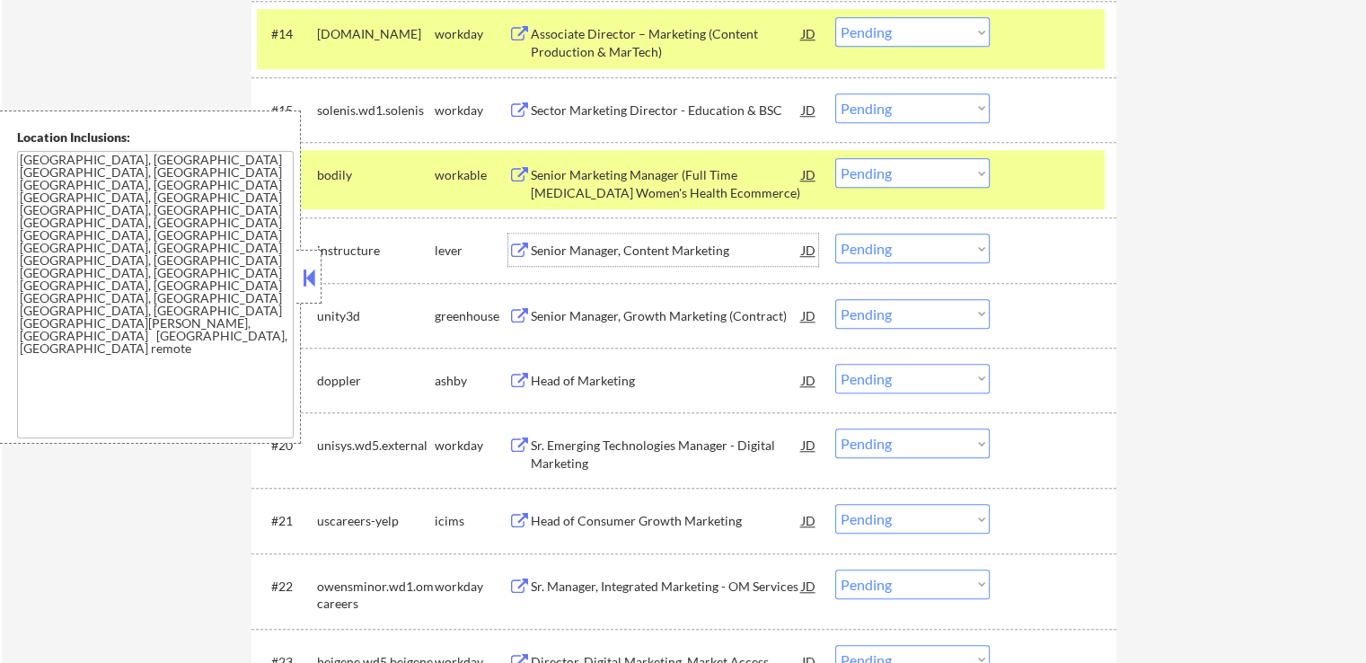
drag, startPoint x: 889, startPoint y: 170, endPoint x: 891, endPoint y: 185, distance: 15.4
click at [889, 170] on select "Choose an option... Pending Applied Excluded (Questions) Excluded (Expired) Exc…" at bounding box center [912, 173] width 154 height 30
click at [835, 158] on select "Choose an option... Pending Applied Excluded (Questions) Excluded (Expired) Exc…" at bounding box center [912, 173] width 154 height 30
click at [733, 315] on div "Senior Manager, Growth Marketing (Contract)" at bounding box center [666, 316] width 271 height 18
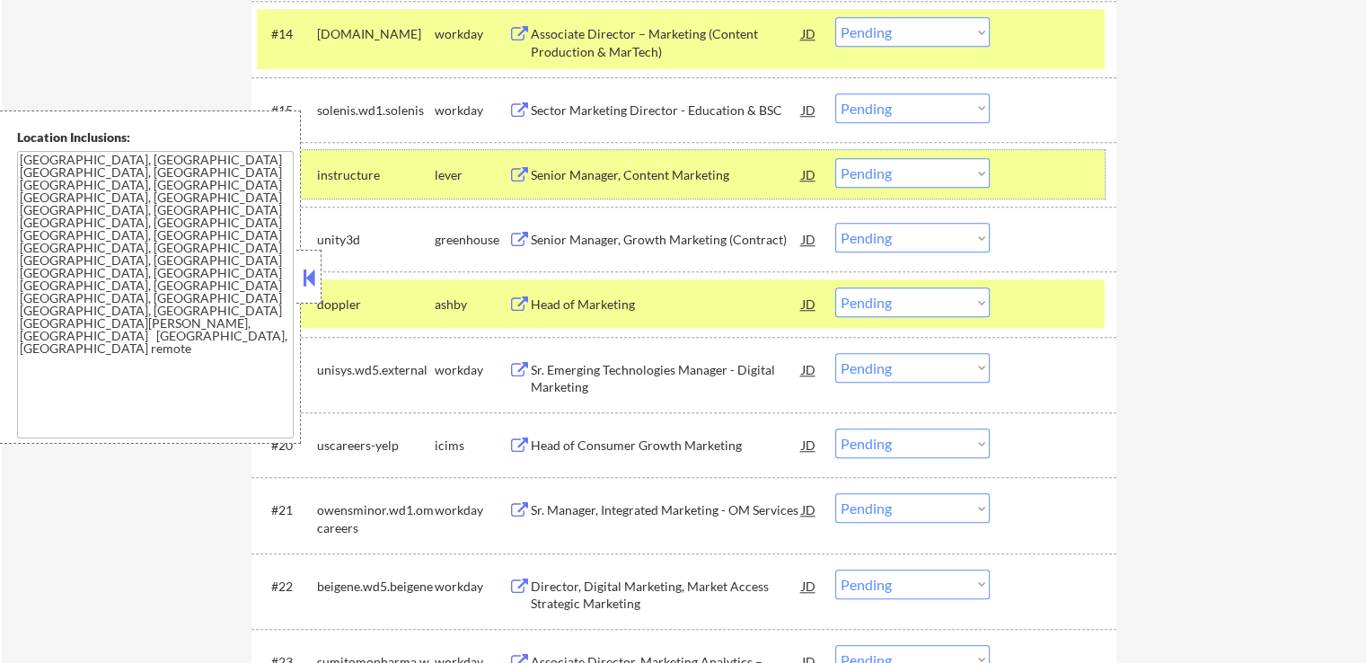
click at [911, 152] on div "#16 instructure lever Senior Manager, Content Marketing JD warning_amber Choose…" at bounding box center [681, 174] width 848 height 48
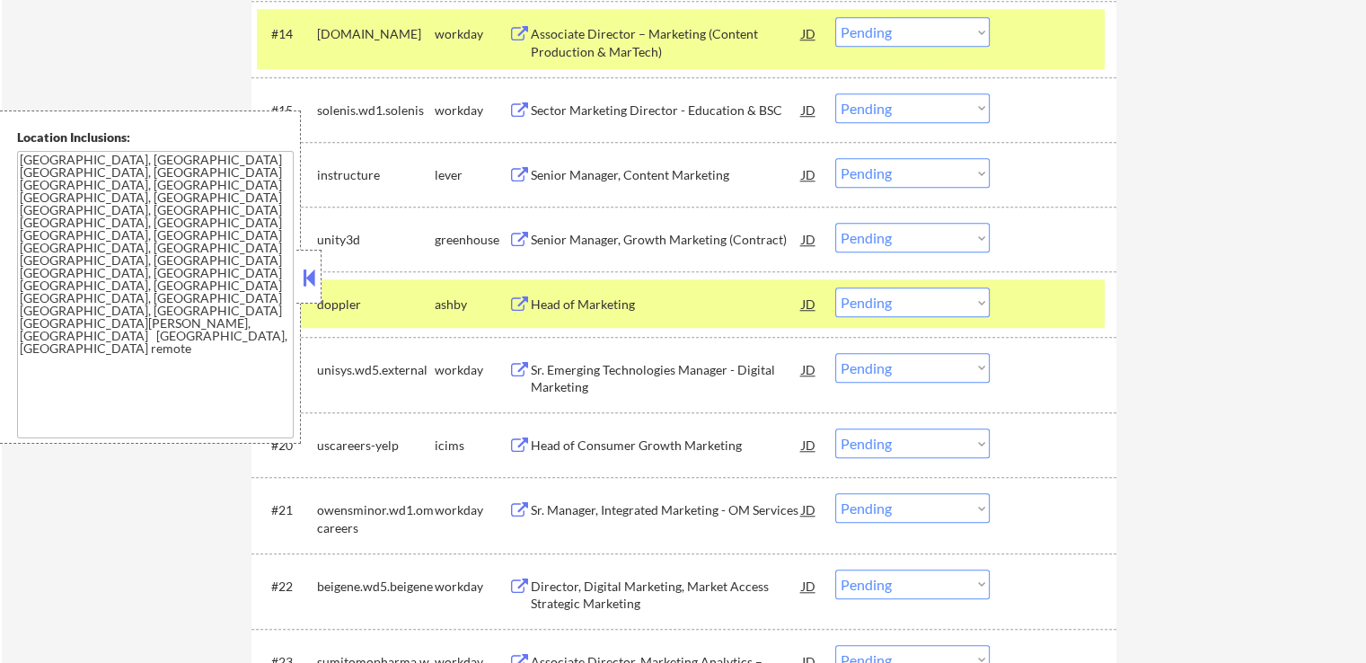
drag, startPoint x: 886, startPoint y: 173, endPoint x: 880, endPoint y: 183, distance: 11.7
click at [886, 173] on select "Choose an option... Pending Applied Excluded (Questions) Excluded (Expired) Exc…" at bounding box center [912, 173] width 154 height 30
click at [835, 158] on select "Choose an option... Pending Applied Excluded (Questions) Excluded (Expired) Exc…" at bounding box center [912, 173] width 154 height 30
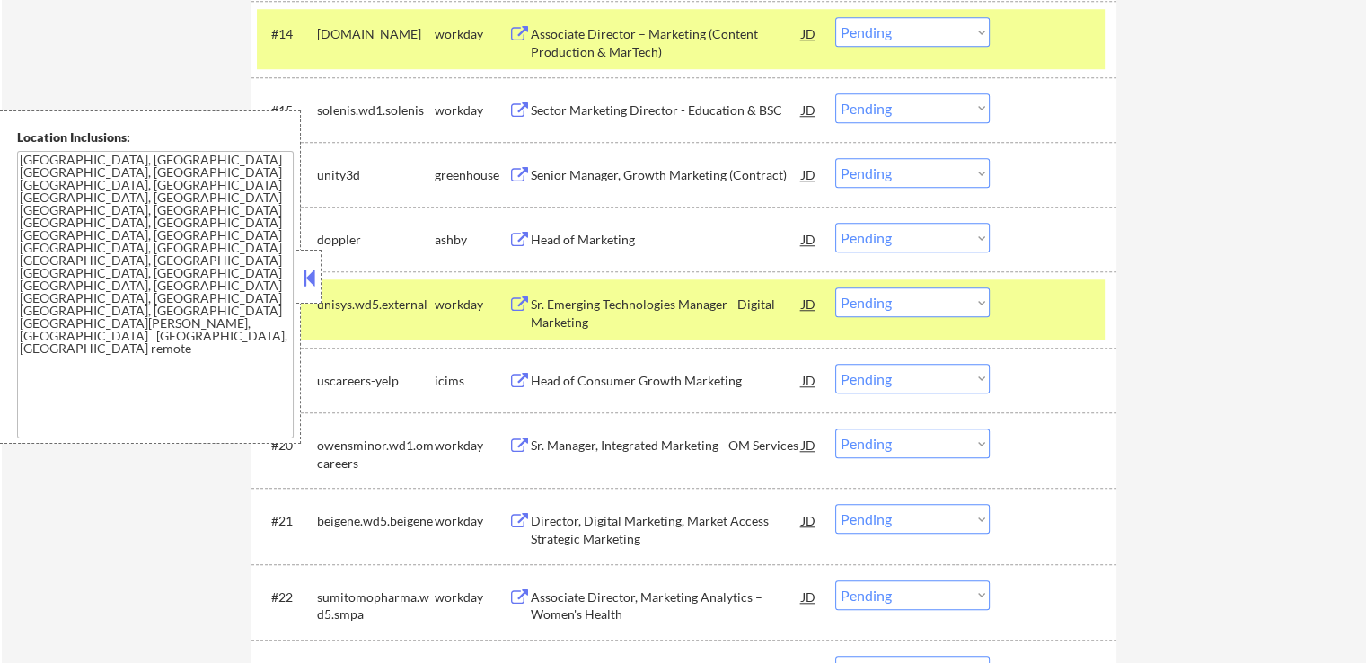
click at [594, 231] on div "Head of Marketing" at bounding box center [666, 240] width 271 height 18
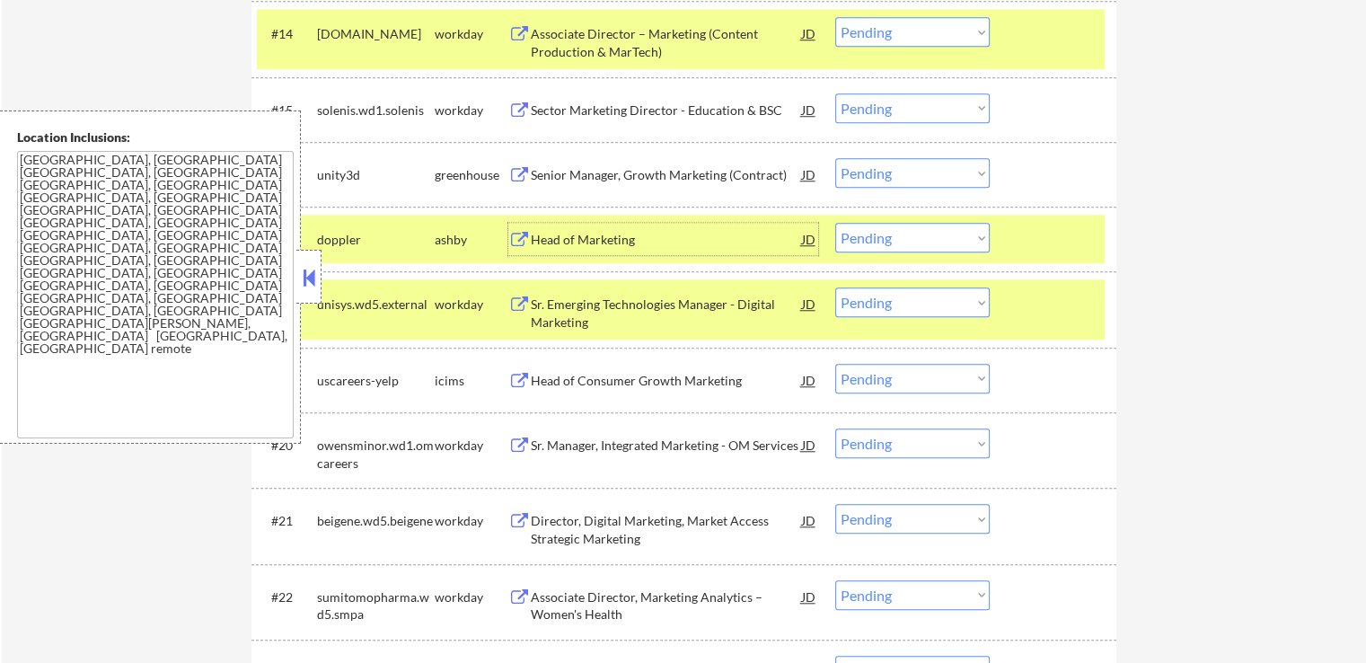
click at [905, 175] on select "Choose an option... Pending Applied Excluded (Questions) Excluded (Expired) Exc…" at bounding box center [912, 173] width 154 height 30
click at [835, 158] on select "Choose an option... Pending Applied Excluded (Questions) Excluded (Expired) Exc…" at bounding box center [912, 173] width 154 height 30
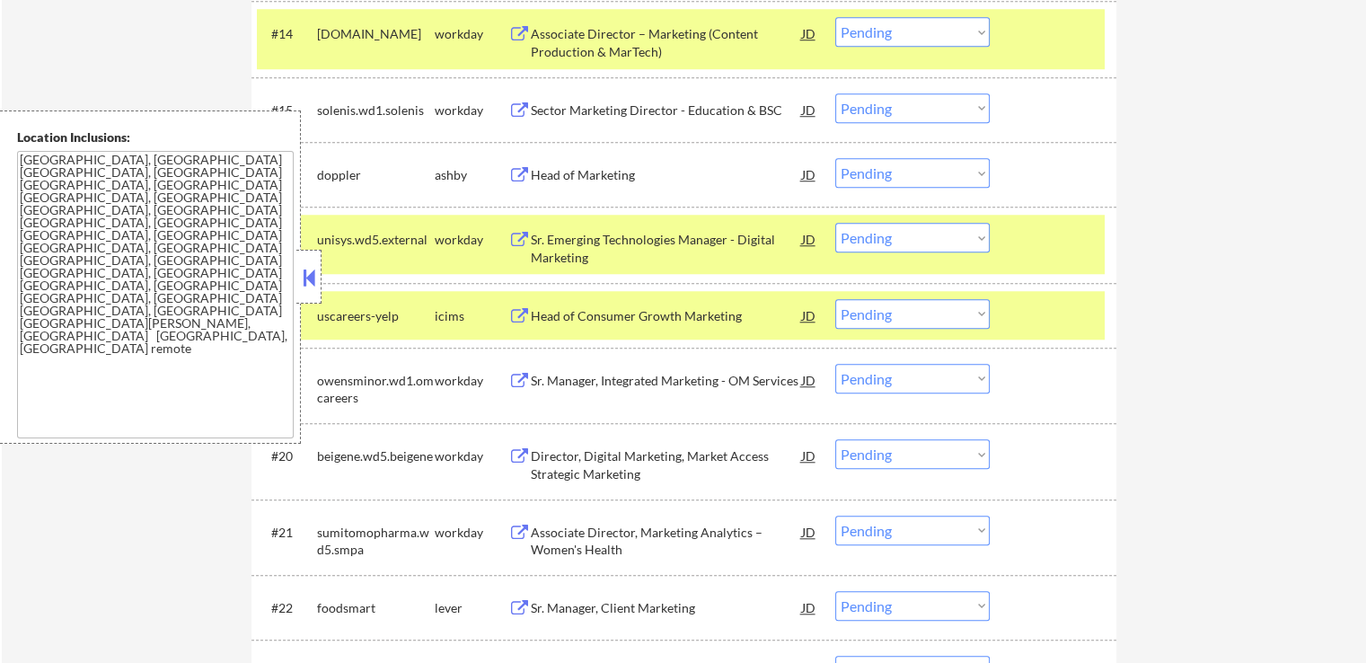
click at [675, 605] on div "Sr. Manager, Client Marketing" at bounding box center [666, 608] width 271 height 18
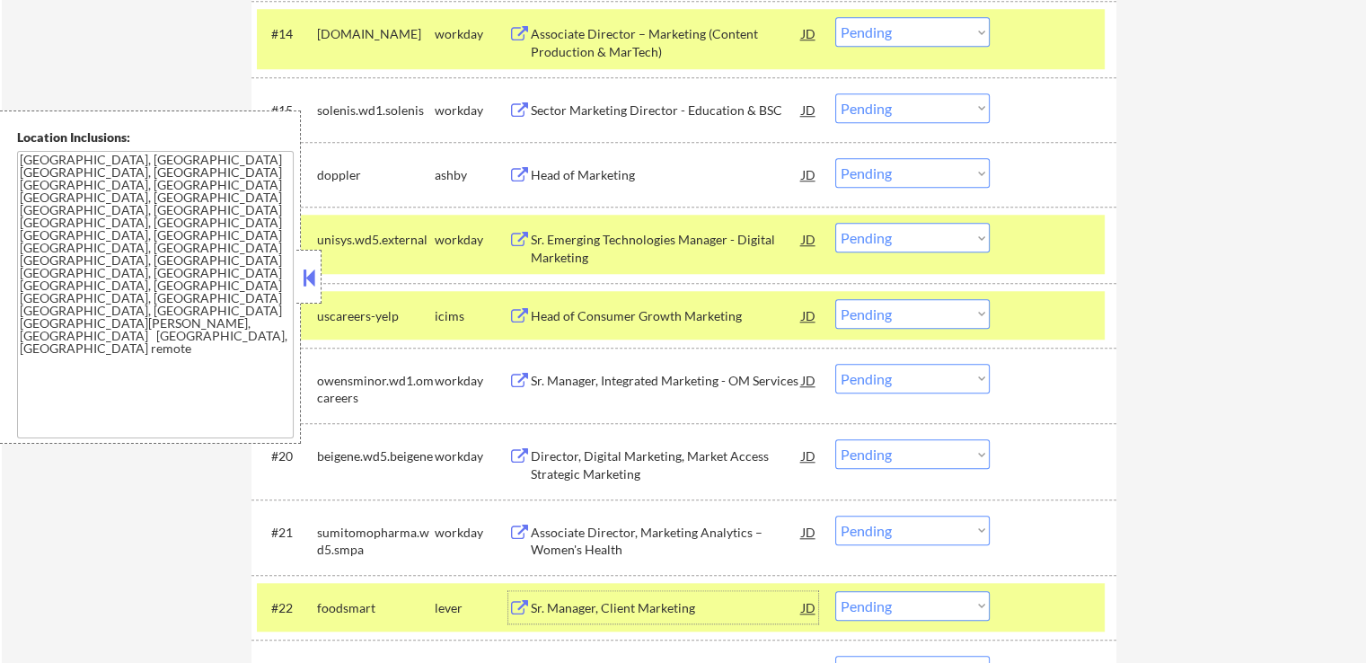
click at [885, 173] on select "Choose an option... Pending Applied Excluded (Questions) Excluded (Expired) Exc…" at bounding box center [912, 173] width 154 height 30
click at [835, 158] on select "Choose an option... Pending Applied Excluded (Questions) Excluded (Expired) Exc…" at bounding box center [912, 173] width 154 height 30
select select ""pending""
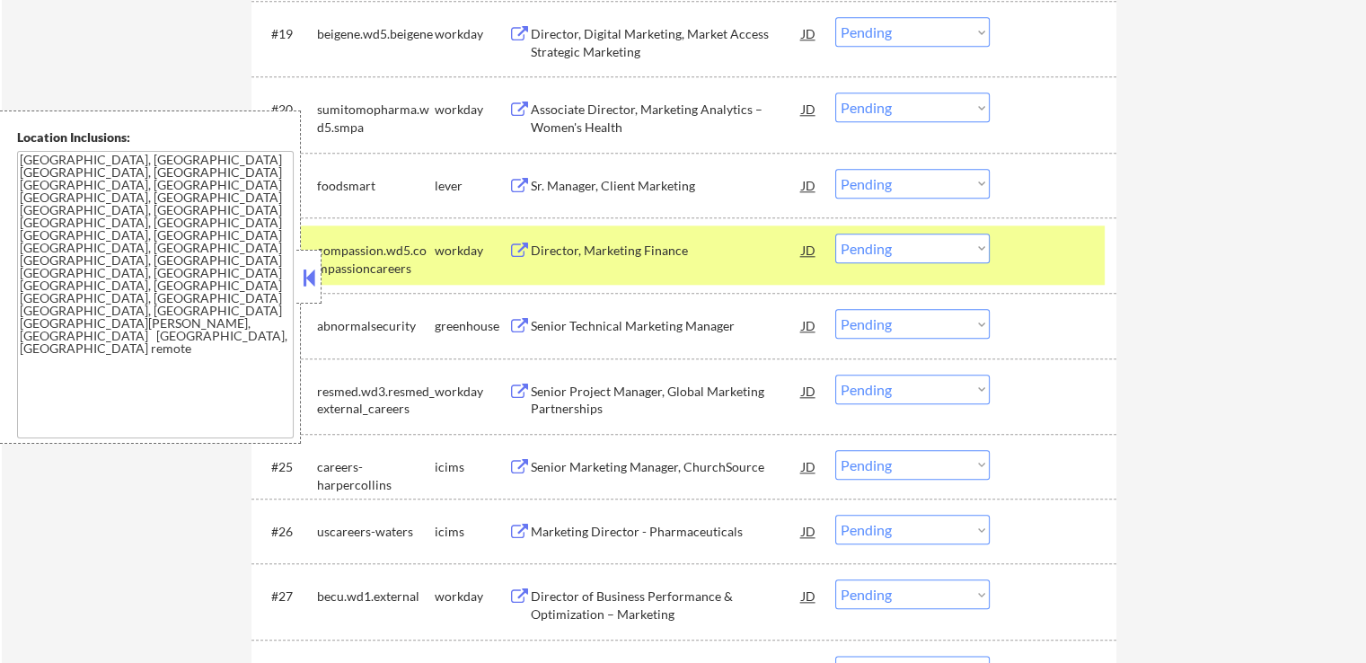
scroll to position [2010, 0]
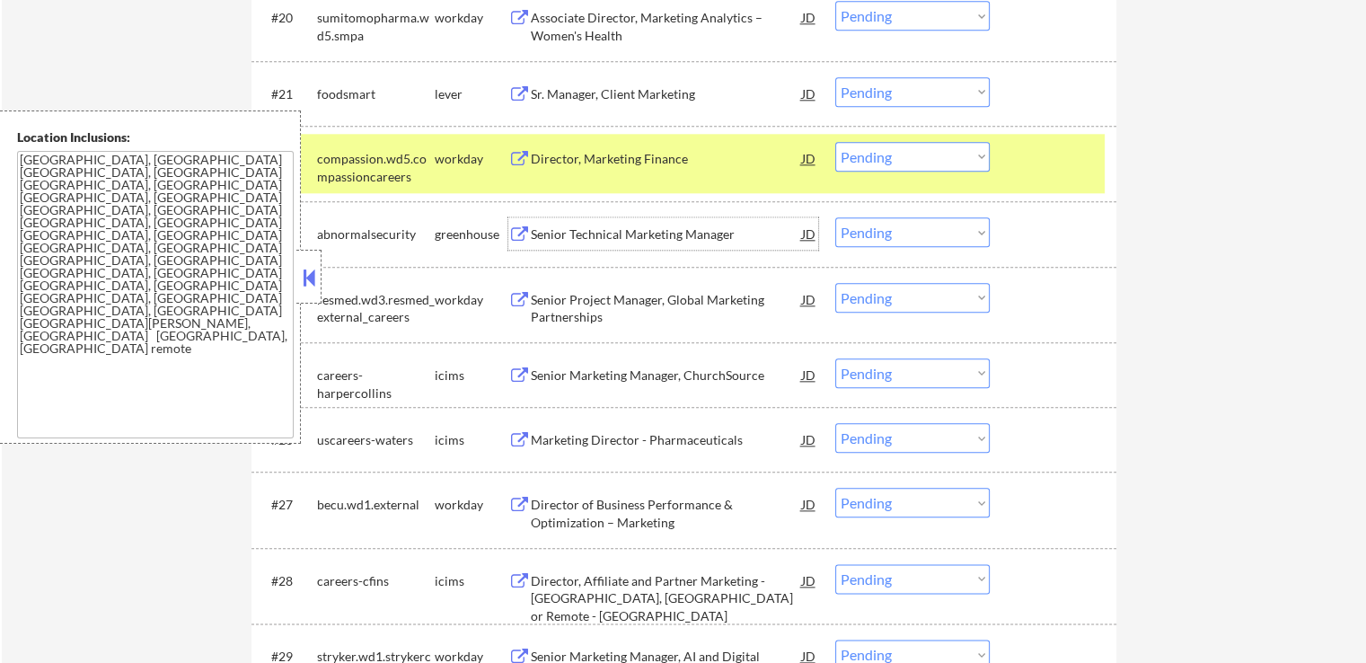
click at [719, 225] on div "Senior Technical Marketing Manager" at bounding box center [666, 234] width 271 height 18
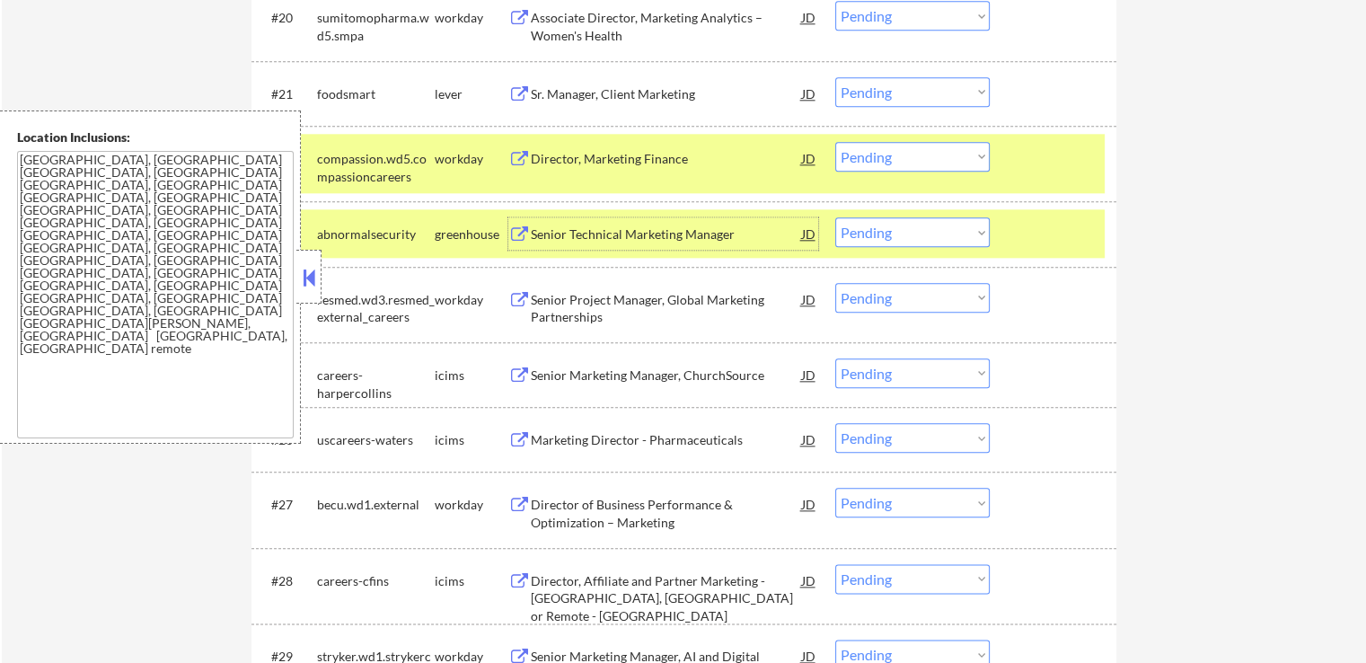
click at [866, 82] on select "Choose an option... Pending Applied Excluded (Questions) Excluded (Expired) Exc…" at bounding box center [912, 92] width 154 height 30
click at [835, 77] on select "Choose an option... Pending Applied Excluded (Questions) Excluded (Expired) Exc…" at bounding box center [912, 92] width 154 height 30
select select ""pending""
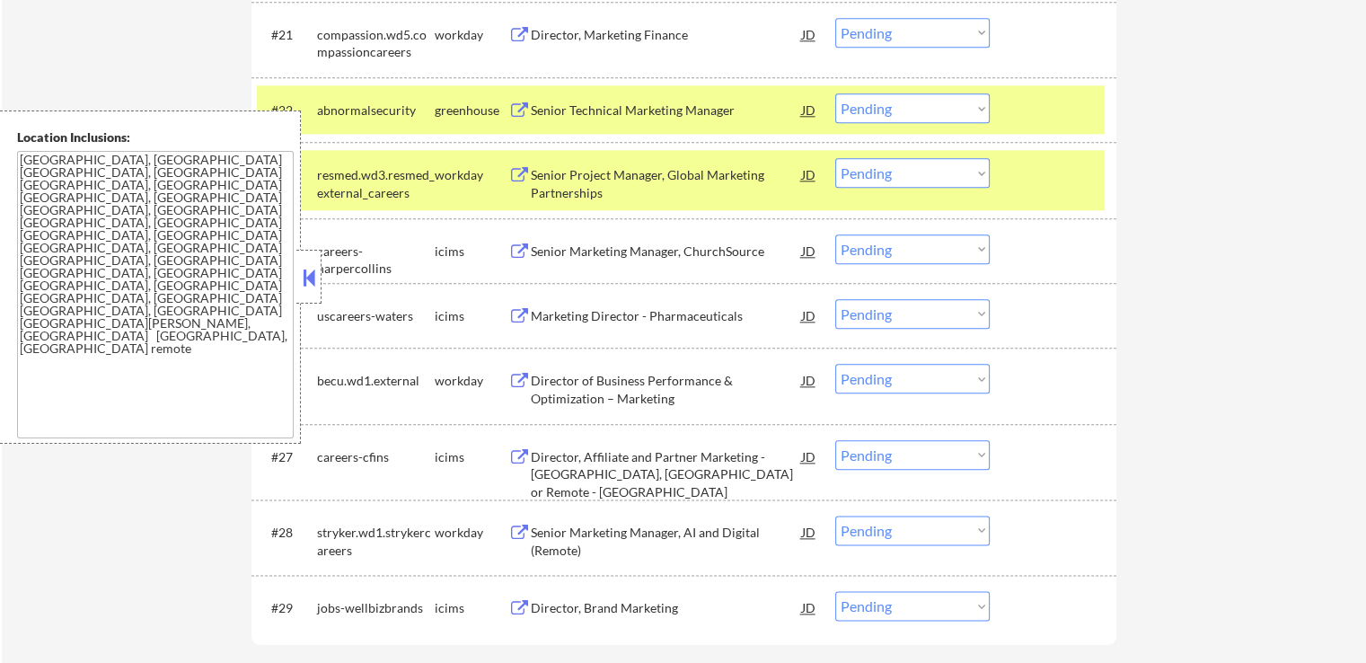
scroll to position [2100, 0]
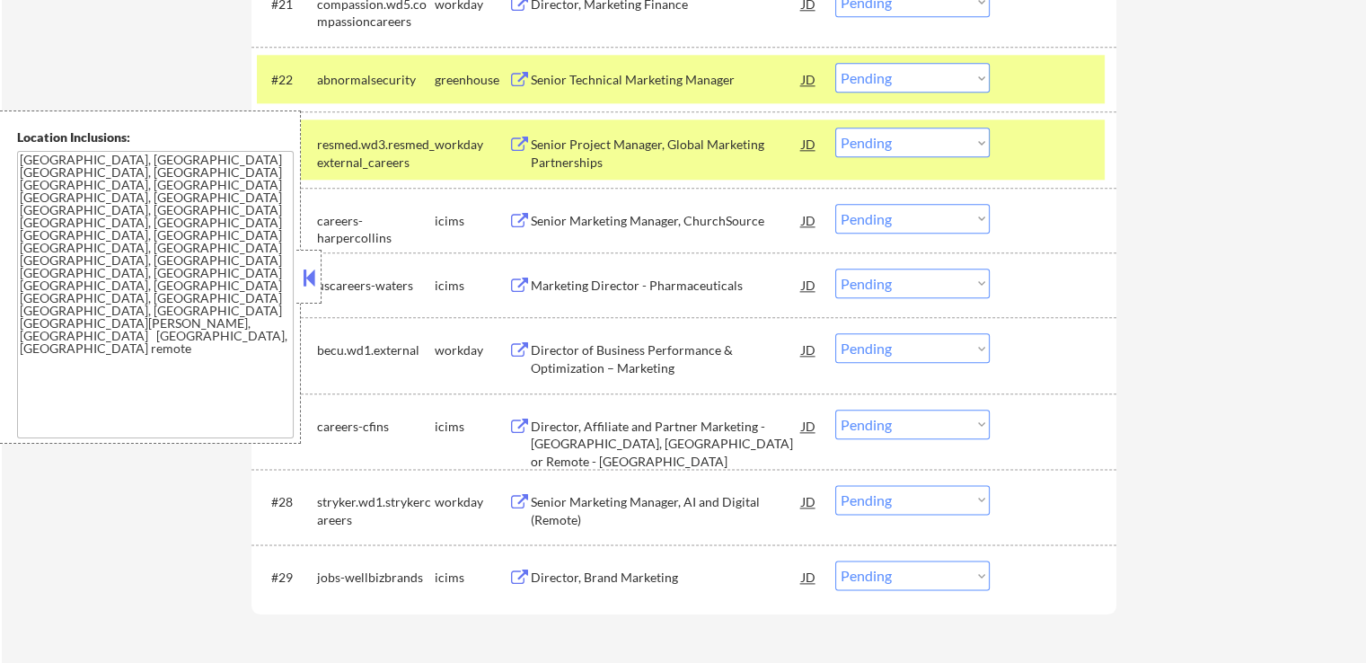
click at [885, 83] on select "Choose an option... Pending Applied Excluded (Questions) Excluded (Expired) Exc…" at bounding box center [912, 78] width 154 height 30
click at [835, 63] on select "Choose an option... Pending Applied Excluded (Questions) Excluded (Expired) Exc…" at bounding box center [912, 78] width 154 height 30
select select ""pending""
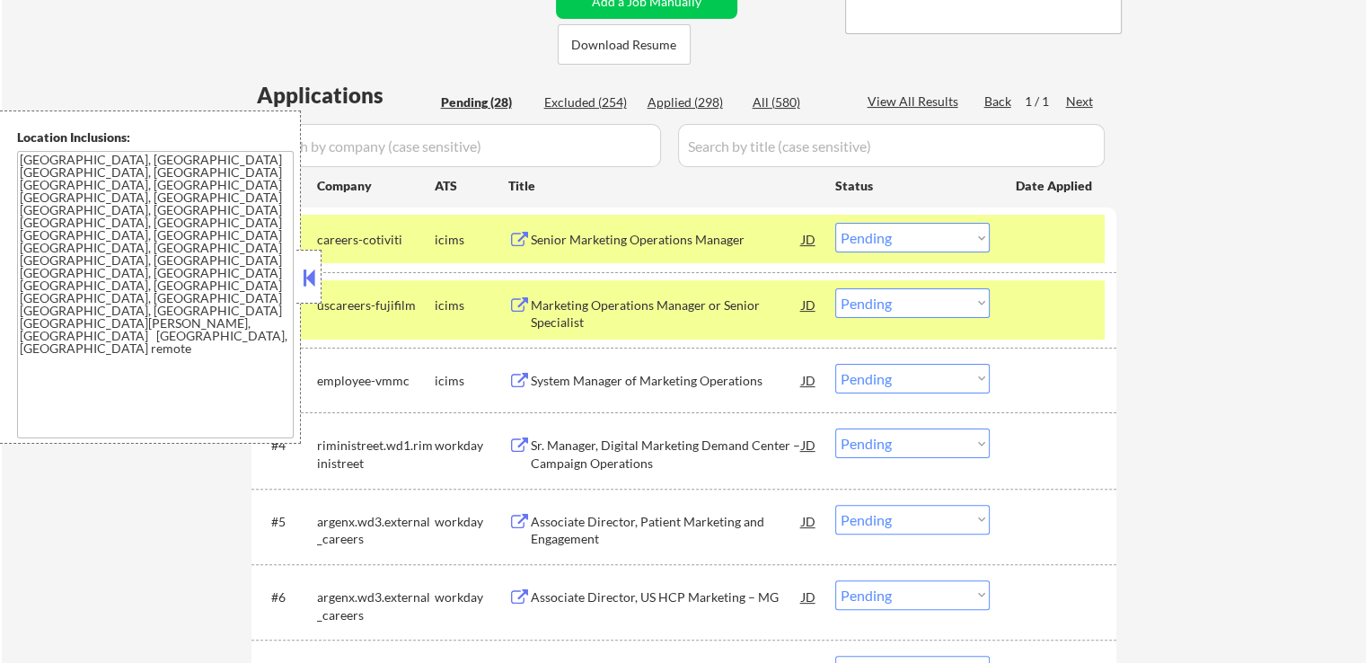
scroll to position [483, 0]
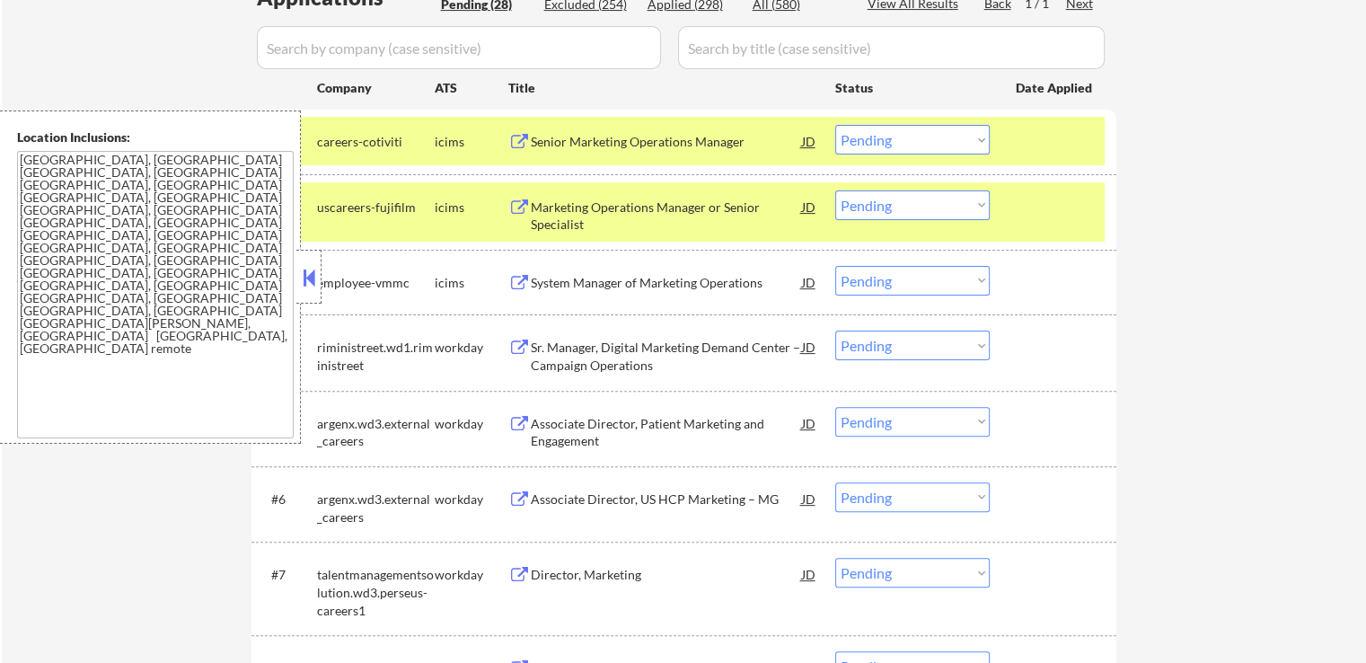
click at [711, 144] on div "Senior Marketing Operations Manager" at bounding box center [666, 142] width 271 height 18
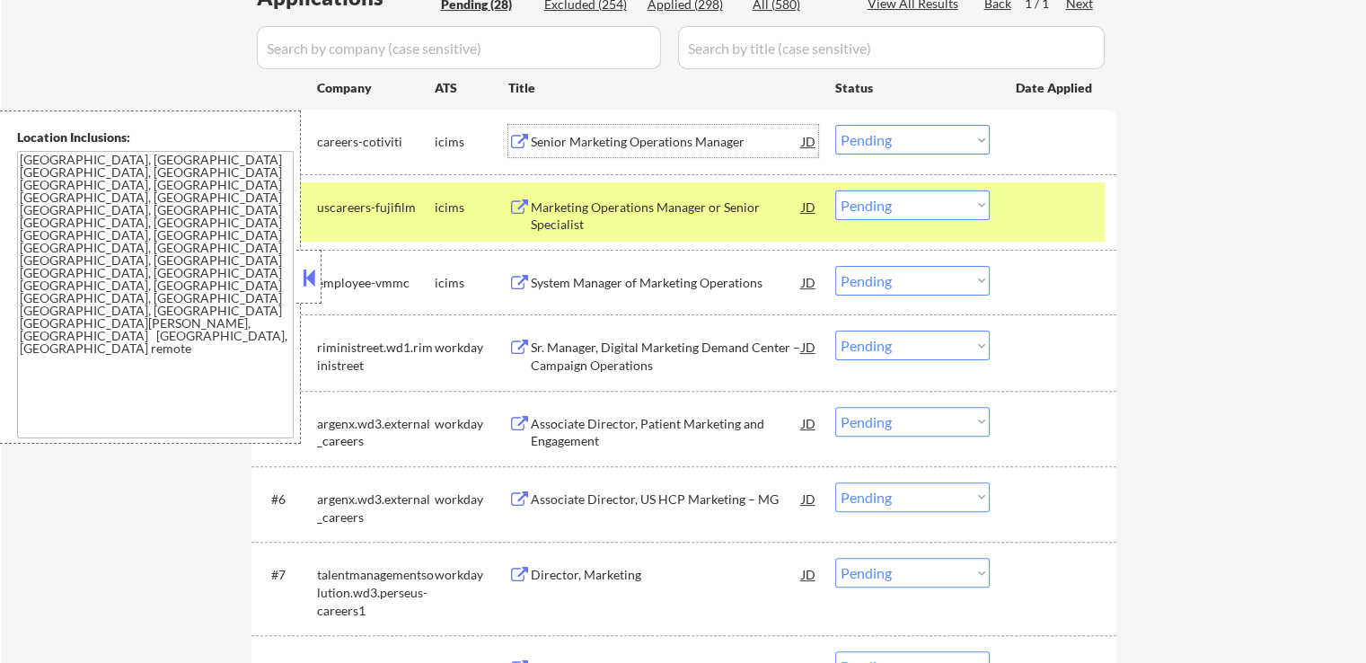
click at [717, 204] on div "Marketing Operations Manager or Senior Specialist" at bounding box center [666, 215] width 271 height 35
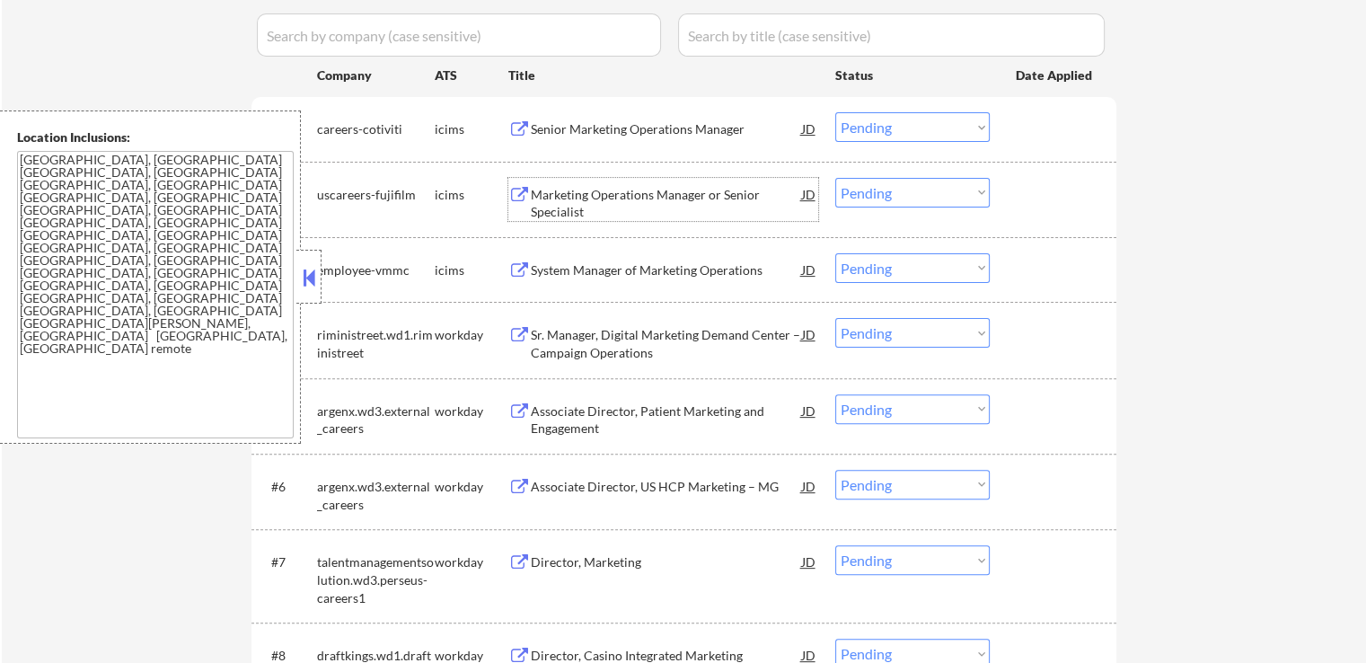
scroll to position [573, 0]
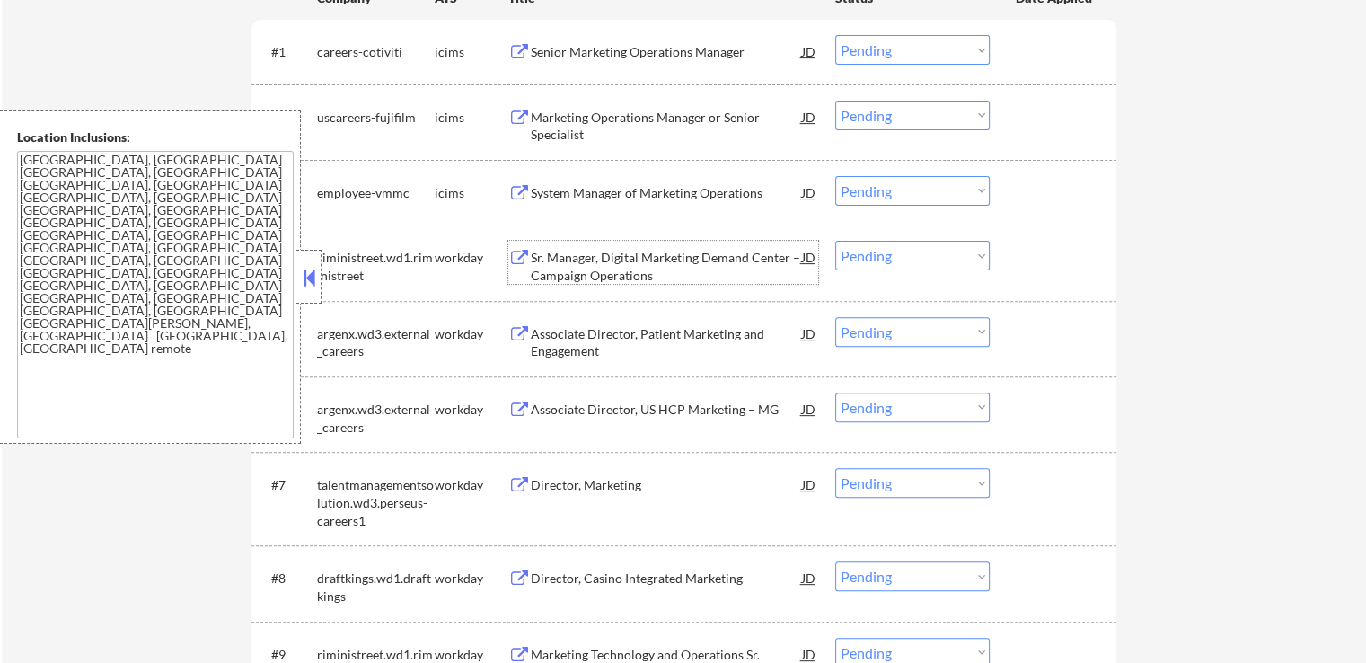
click at [740, 249] on div "Sr. Manager, Digital Marketing Demand Center – Campaign Operations" at bounding box center [666, 266] width 271 height 35
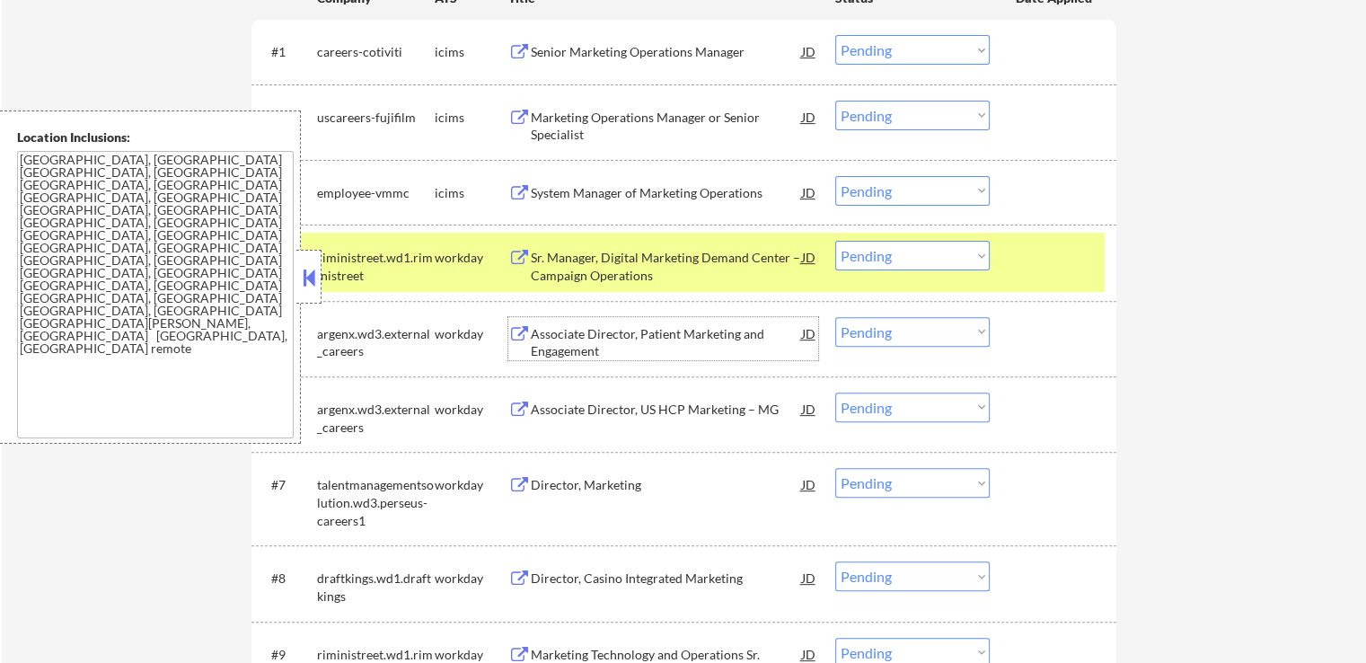
click at [693, 341] on div "Associate Director, Patient Marketing and Engagement" at bounding box center [666, 342] width 271 height 35
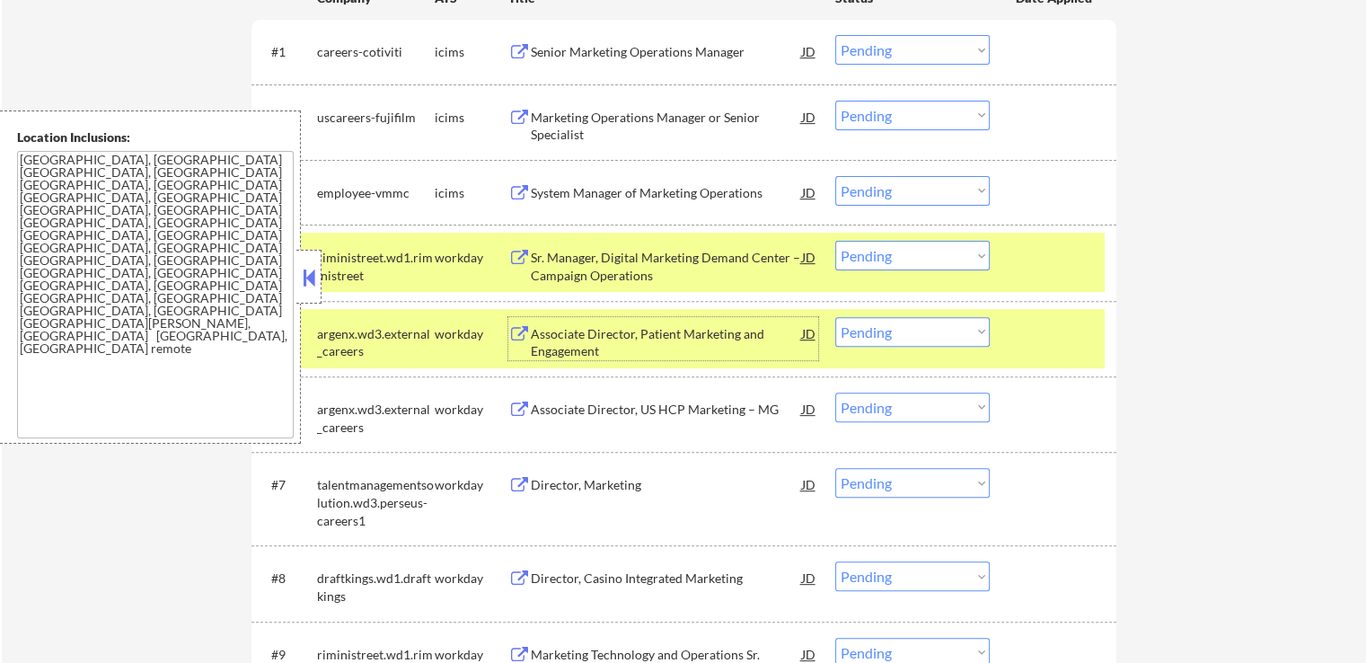
click at [906, 257] on select "Choose an option... Pending Applied Excluded (Questions) Excluded (Expired) Exc…" at bounding box center [912, 256] width 154 height 30
select select ""excluded__expired_""
click at [835, 241] on select "Choose an option... Pending Applied Excluded (Questions) Excluded (Expired) Exc…" at bounding box center [912, 256] width 154 height 30
click at [899, 332] on select "Choose an option... Pending Applied Excluded (Questions) Excluded (Expired) Exc…" at bounding box center [912, 332] width 154 height 30
select select ""excluded__expired_""
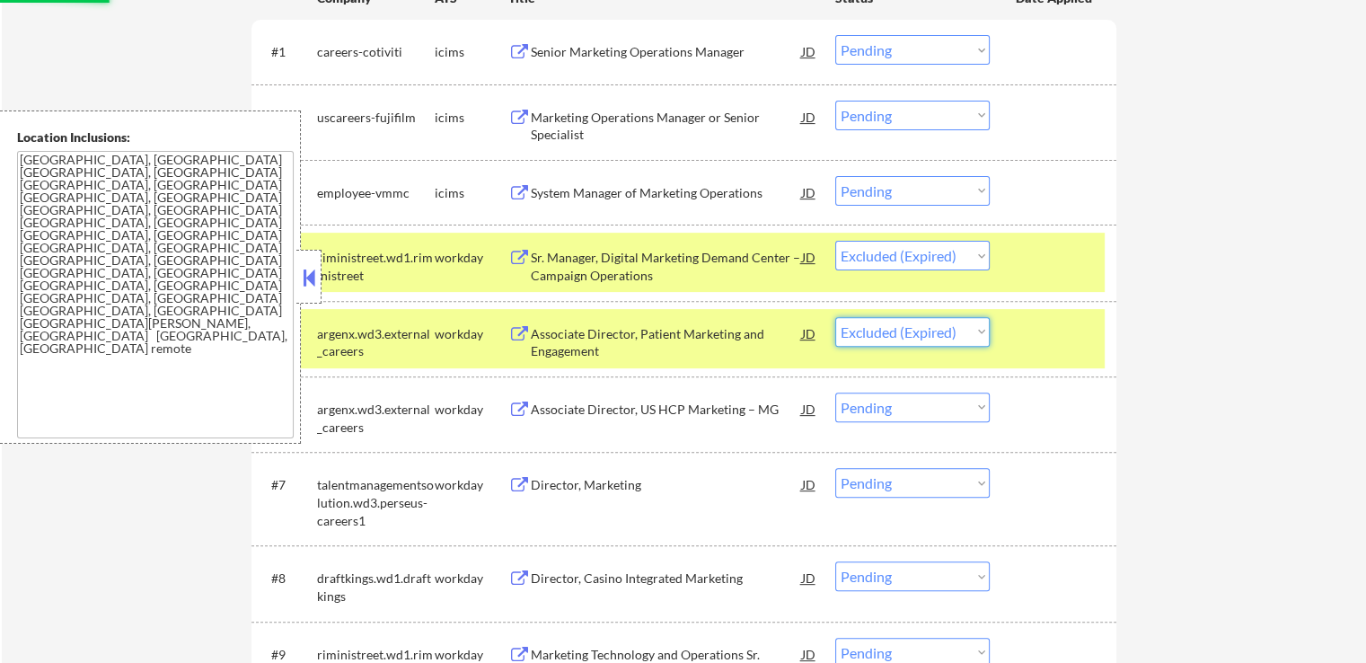
click at [835, 317] on select "Choose an option... Pending Applied Excluded (Questions) Excluded (Expired) Exc…" at bounding box center [912, 332] width 154 height 30
select select ""pending""
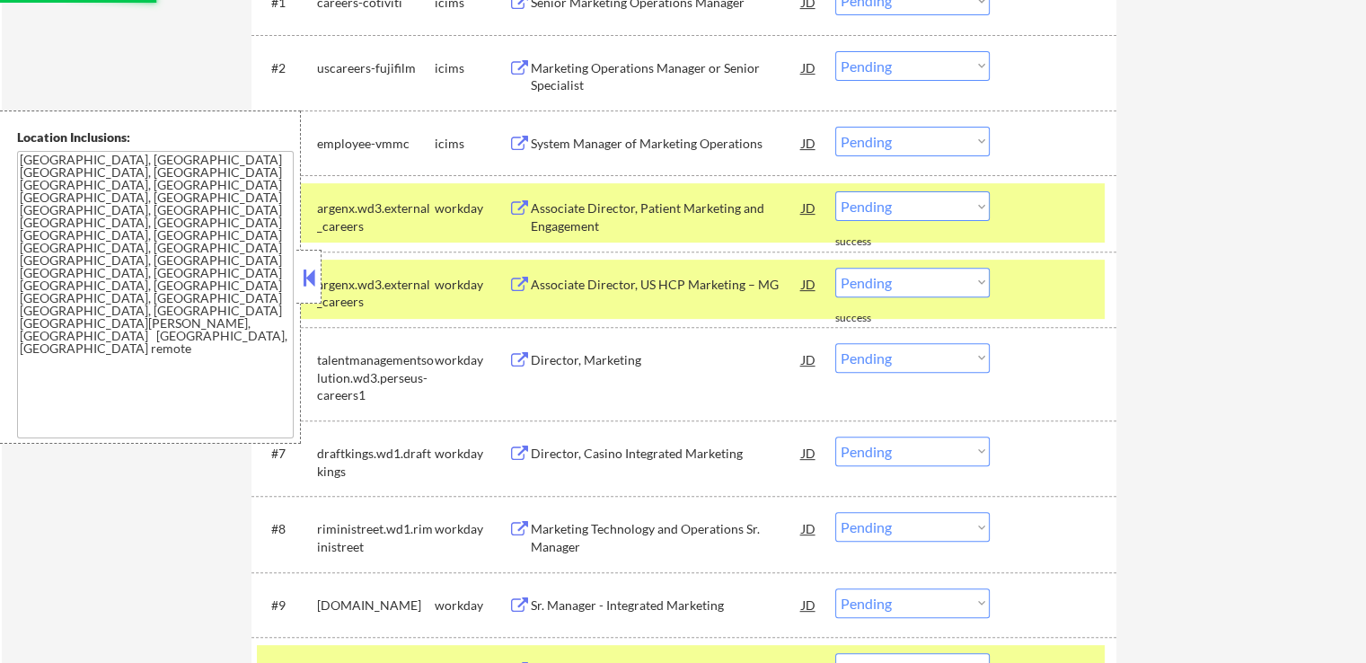
scroll to position [663, 0]
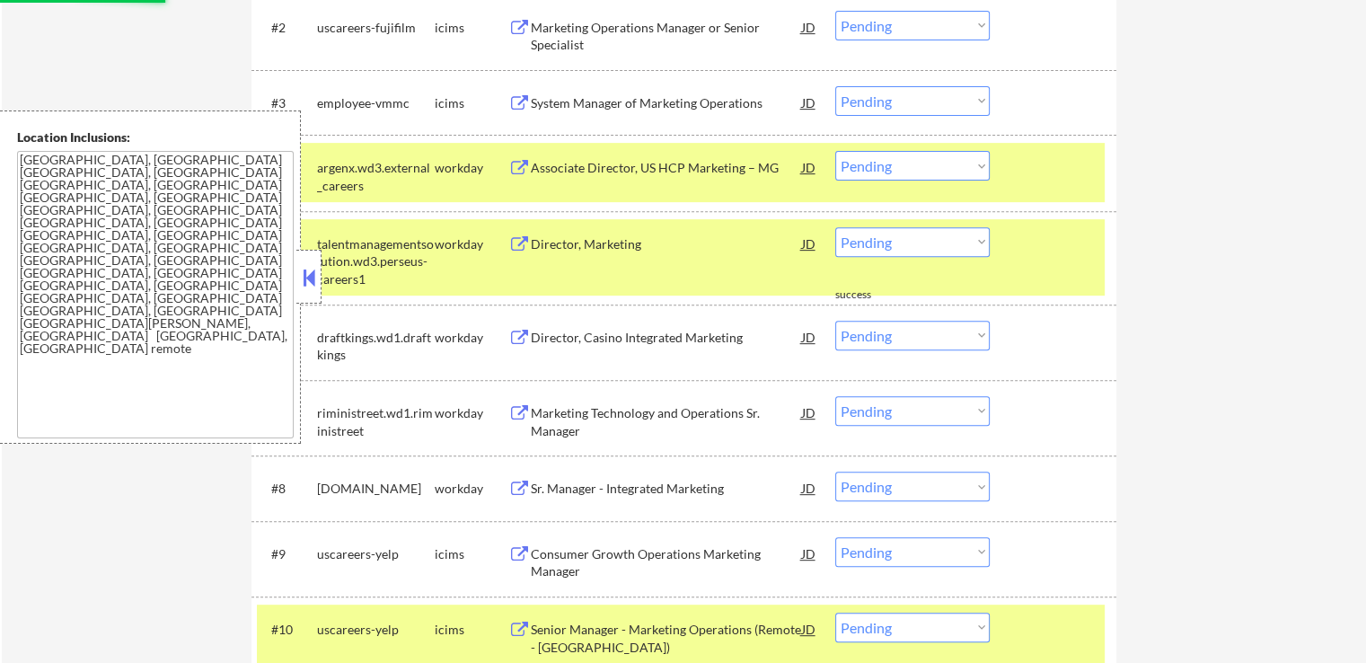
click at [691, 171] on div "Associate Director, US HCP Marketing – MG" at bounding box center [666, 168] width 271 height 18
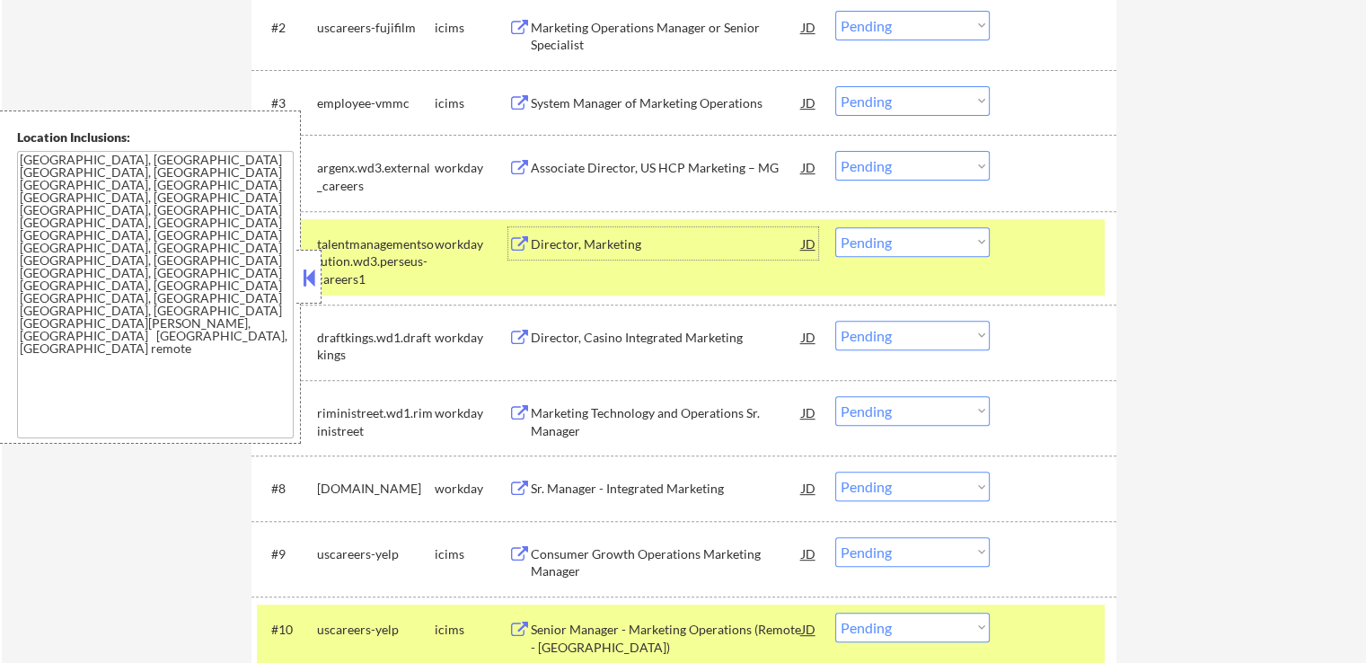
click at [650, 247] on div "Director, Marketing" at bounding box center [666, 244] width 271 height 18
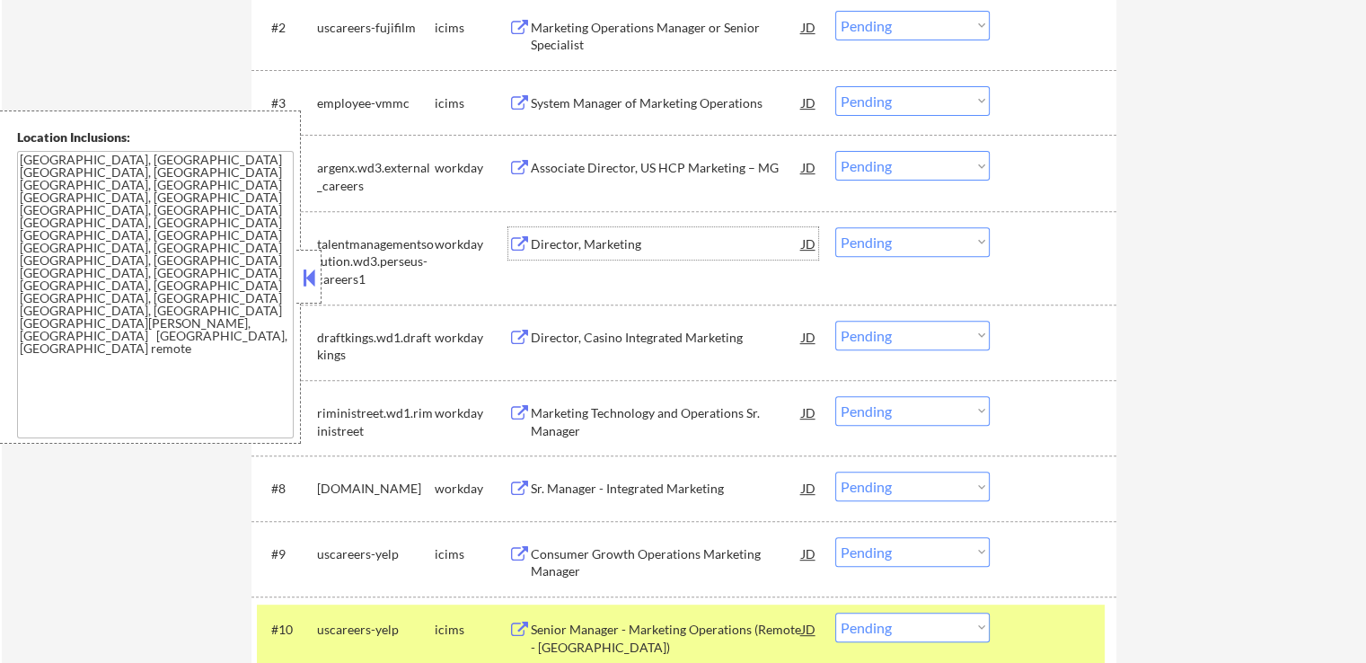
click at [870, 156] on select "Choose an option... Pending Applied Excluded (Questions) Excluded (Expired) Exc…" at bounding box center [912, 166] width 154 height 30
click at [835, 151] on select "Choose an option... Pending Applied Excluded (Questions) Excluded (Expired) Exc…" at bounding box center [912, 166] width 154 height 30
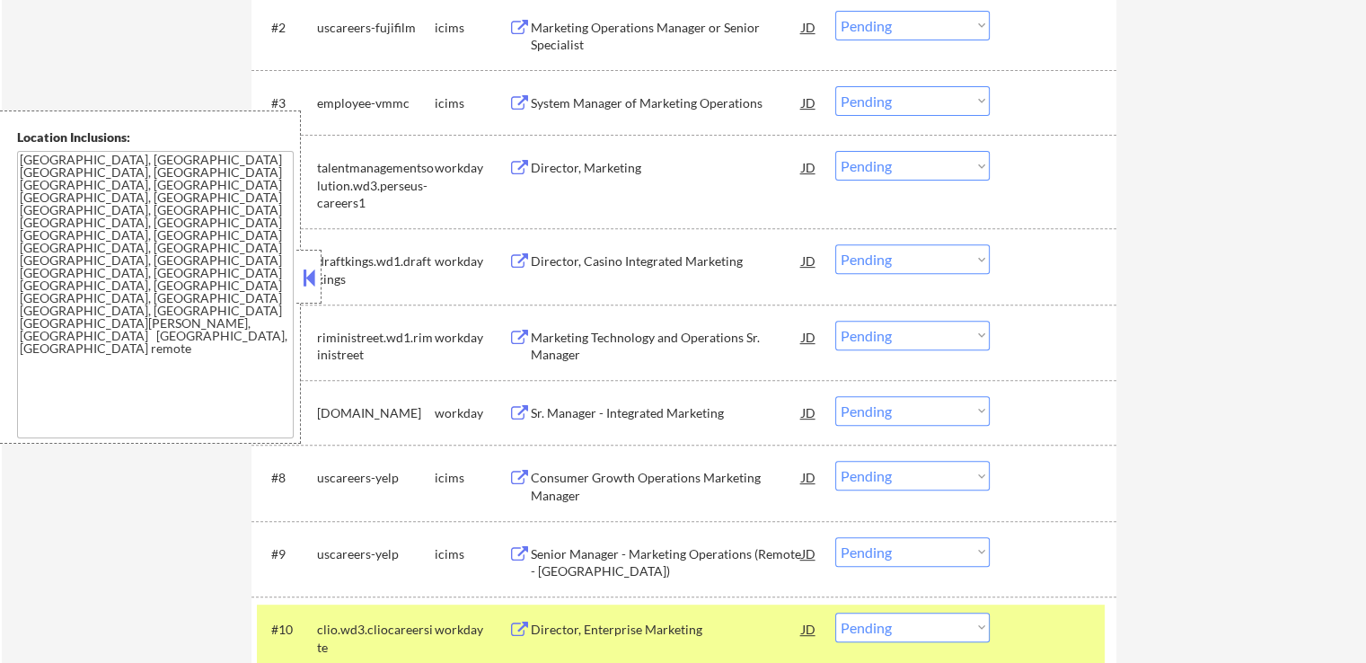
click at [714, 262] on div "Director, Casino Integrated Marketing" at bounding box center [666, 261] width 271 height 18
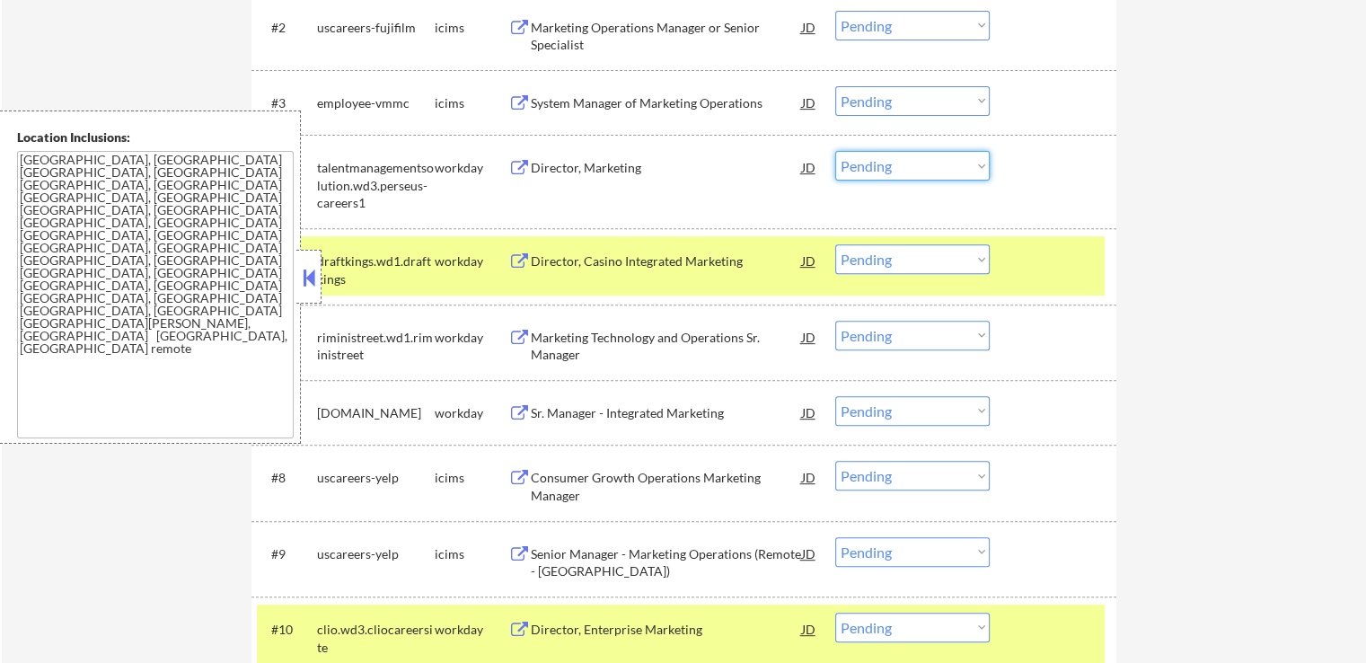
click at [883, 172] on select "Choose an option... Pending Applied Excluded (Questions) Excluded (Expired) Exc…" at bounding box center [912, 166] width 154 height 30
click at [835, 151] on select "Choose an option... Pending Applied Excluded (Questions) Excluded (Expired) Exc…" at bounding box center [912, 166] width 154 height 30
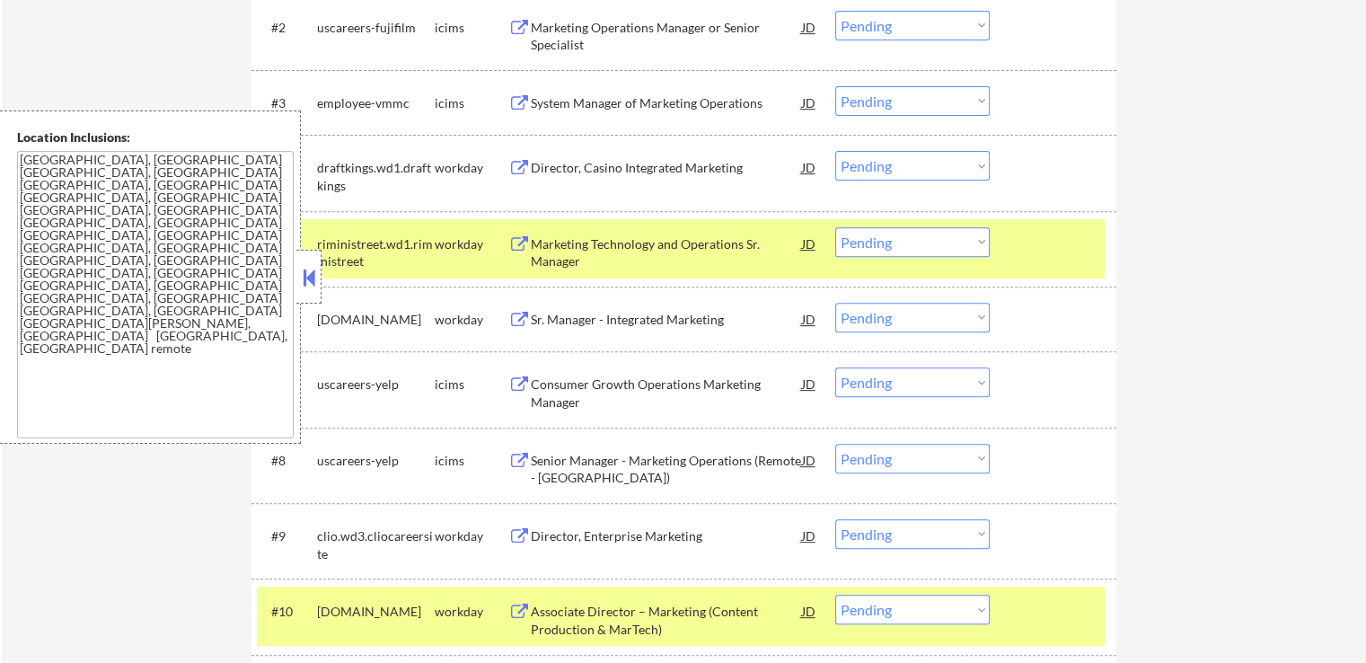
click at [696, 235] on div "Marketing Technology and Operations Sr. Manager" at bounding box center [666, 252] width 271 height 35
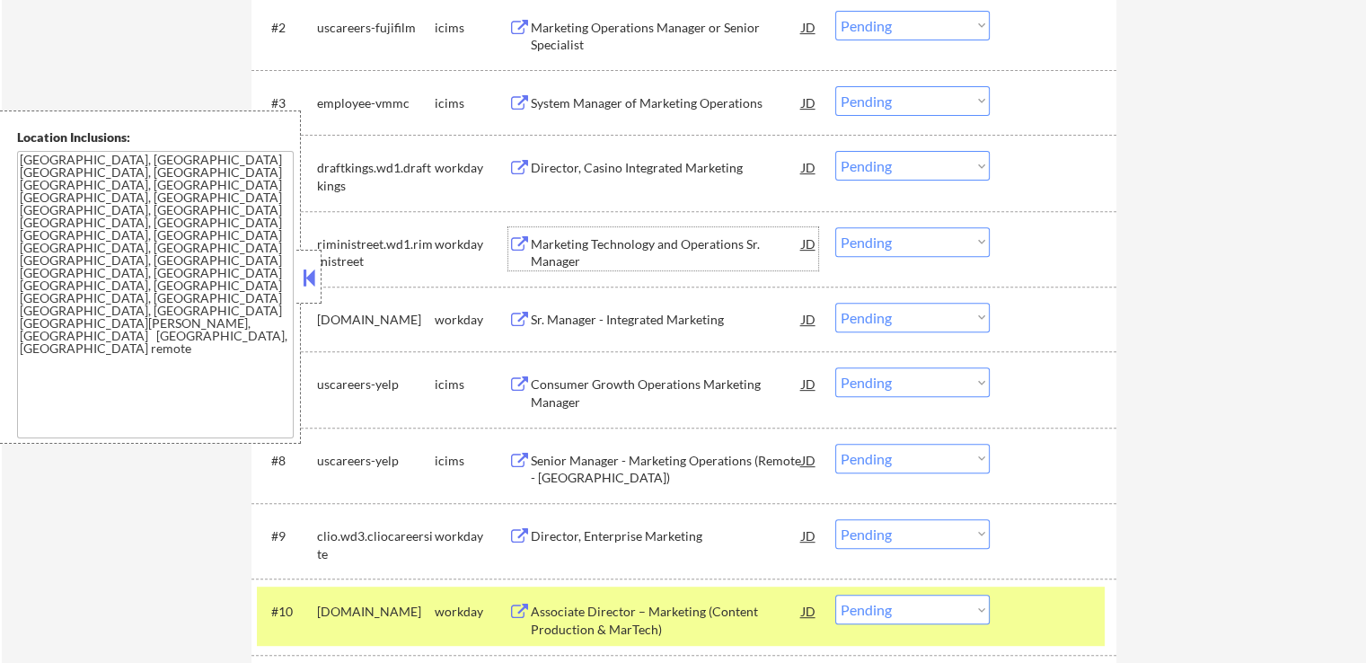
click at [866, 165] on select "Choose an option... Pending Applied Excluded (Questions) Excluded (Expired) Exc…" at bounding box center [912, 166] width 154 height 30
click at [835, 151] on select "Choose an option... Pending Applied Excluded (Questions) Excluded (Expired) Exc…" at bounding box center [912, 166] width 154 height 30
click at [700, 320] on div "Sr. Manager - Integrated Marketing" at bounding box center [666, 320] width 271 height 18
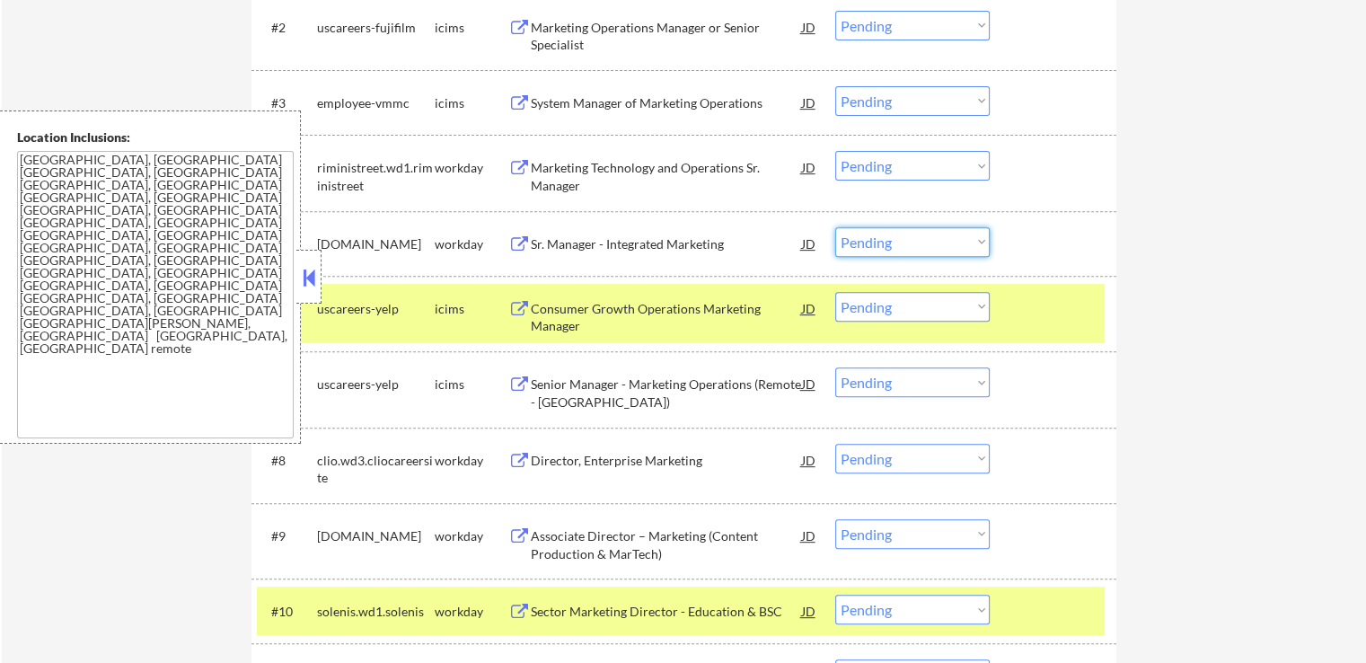
click at [916, 238] on select "Choose an option... Pending Applied Excluded (Questions) Excluded (Expired) Exc…" at bounding box center [912, 242] width 154 height 30
click at [902, 151] on select "Choose an option... Pending Applied Excluded (Questions) Excluded (Expired) Exc…" at bounding box center [912, 166] width 154 height 30
click at [835, 151] on select "Choose an option... Pending Applied Excluded (Questions) Excluded (Expired) Exc…" at bounding box center [912, 166] width 154 height 30
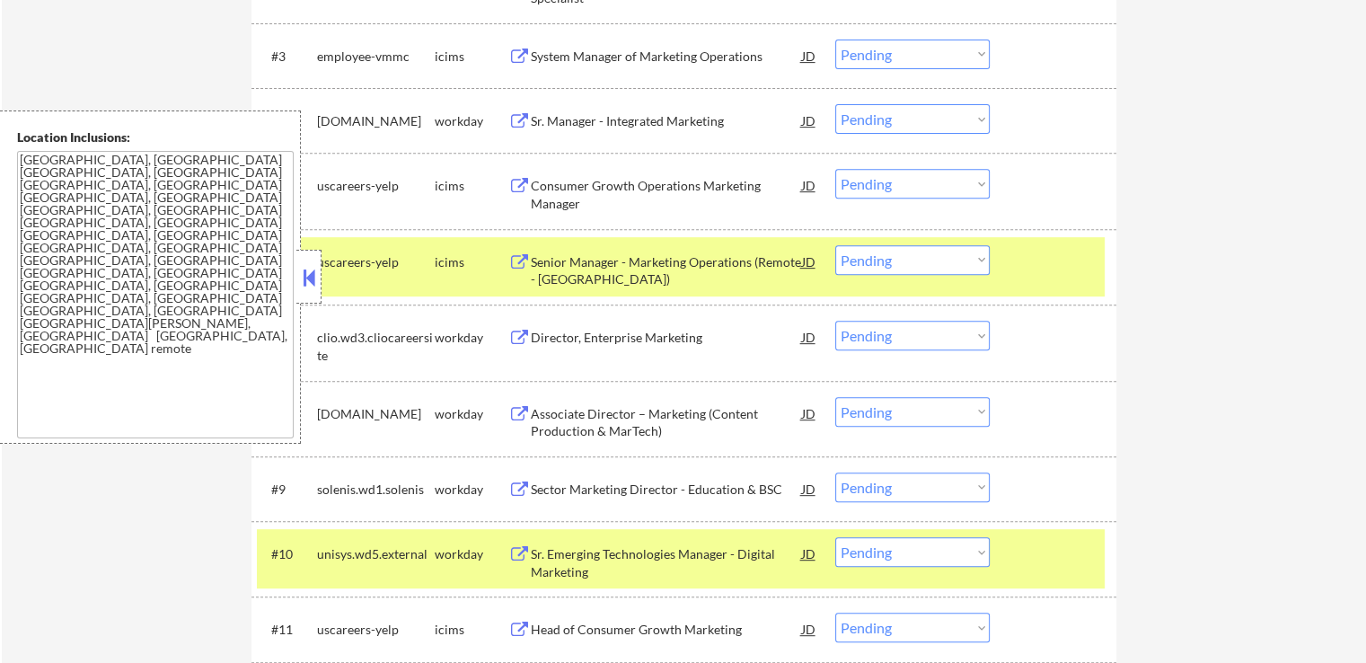
scroll to position [718, 0]
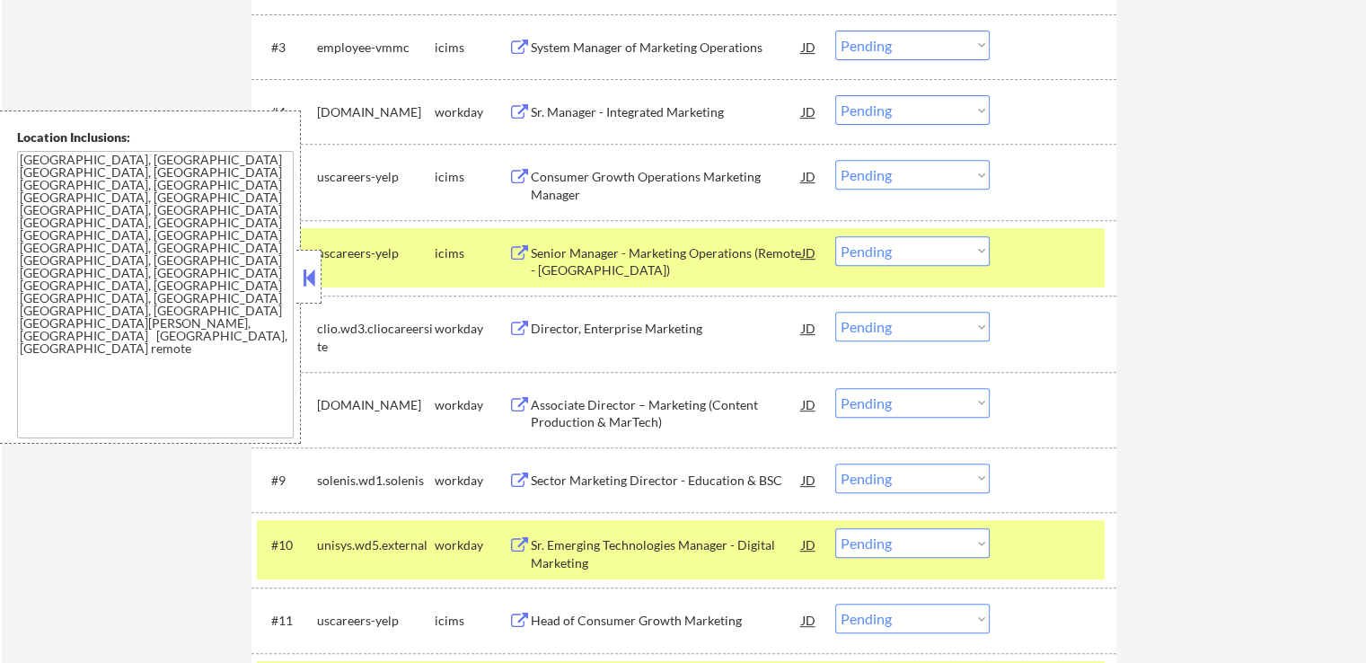
click at [682, 320] on div "Director, Enterprise Marketing" at bounding box center [666, 329] width 271 height 18
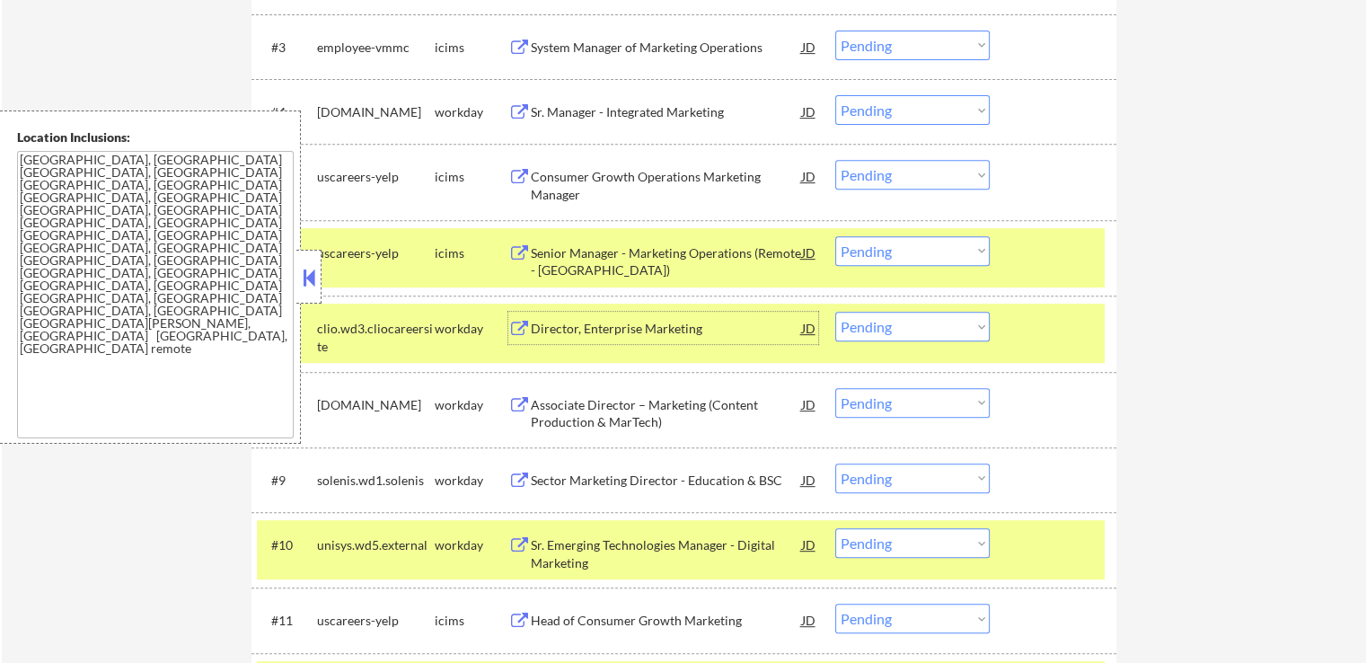
click at [916, 116] on select "Choose an option... Pending Applied Excluded (Questions) Excluded (Expired) Exc…" at bounding box center [912, 110] width 154 height 30
click at [835, 95] on select "Choose an option... Pending Applied Excluded (Questions) Excluded (Expired) Exc…" at bounding box center [912, 110] width 154 height 30
click at [682, 415] on div "Associate Director – Marketing (Content Production & MarTech)" at bounding box center [666, 413] width 271 height 35
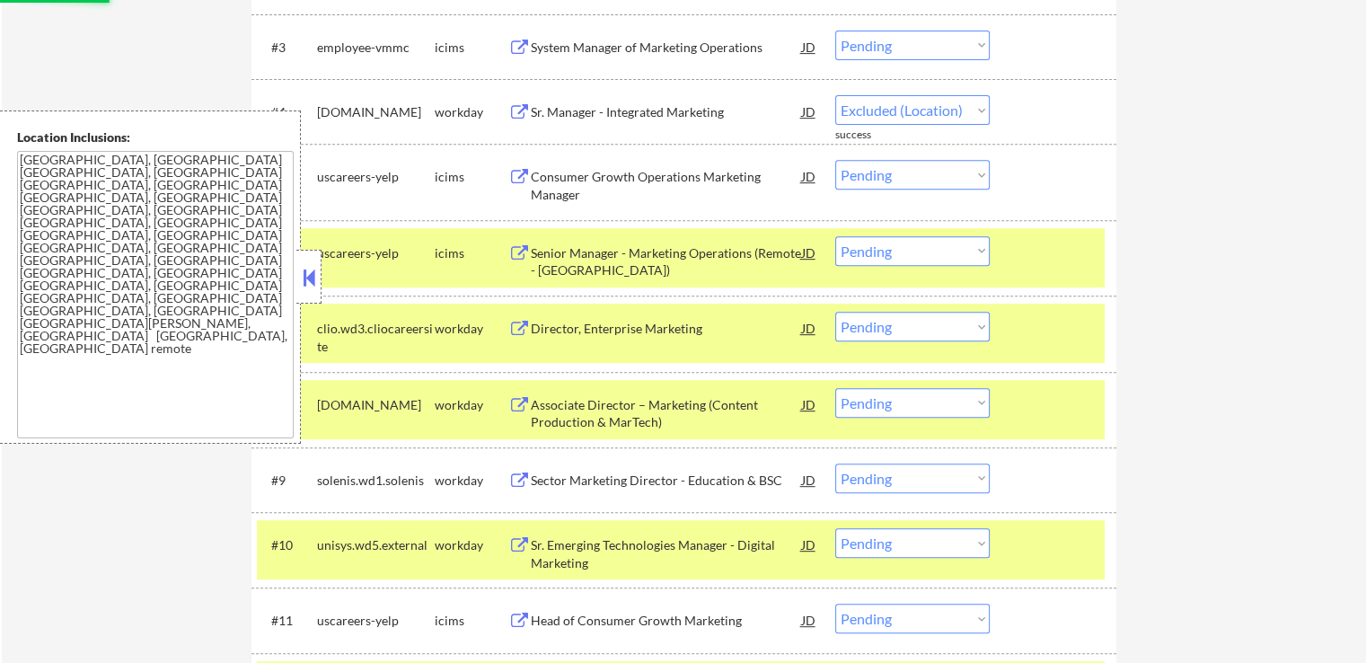
select select ""pending""
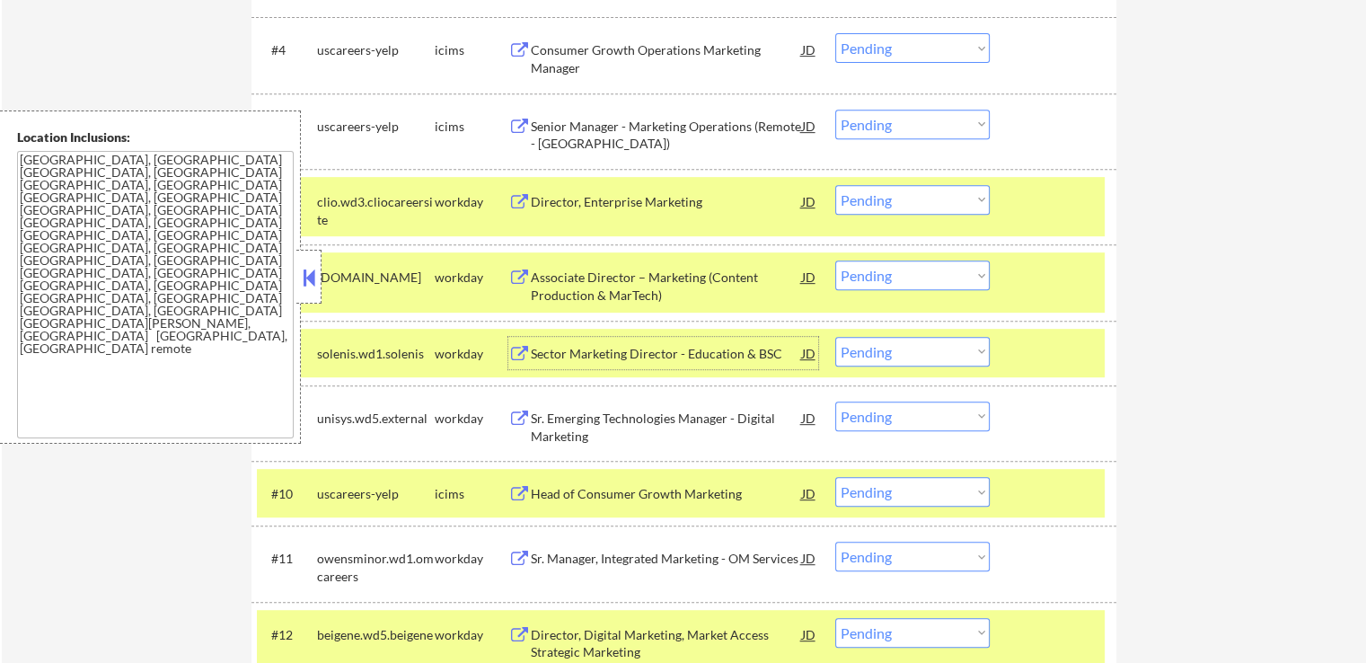
scroll to position [808, 0]
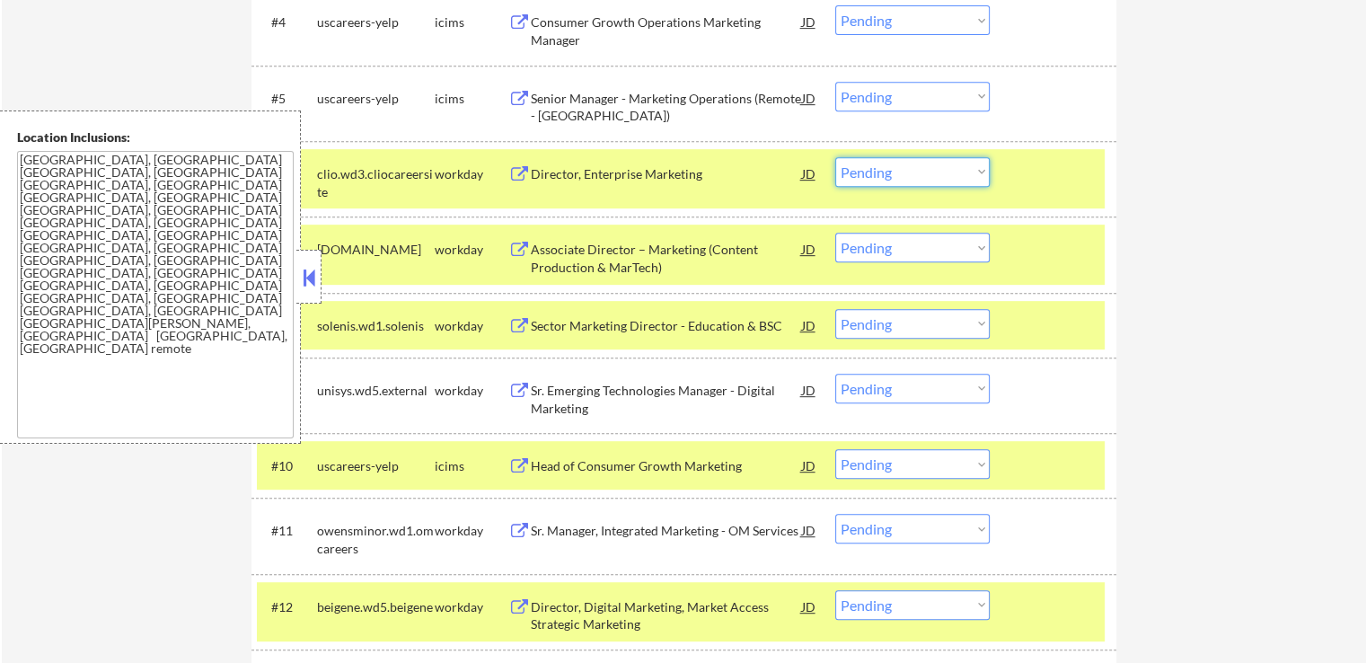
drag, startPoint x: 885, startPoint y: 167, endPoint x: 881, endPoint y: 180, distance: 13.9
click at [884, 166] on select "Choose an option... Pending Applied Excluded (Questions) Excluded (Expired) Exc…" at bounding box center [912, 172] width 154 height 30
click at [835, 157] on select "Choose an option... Pending Applied Excluded (Questions) Excluded (Expired) Exc…" at bounding box center [912, 172] width 154 height 30
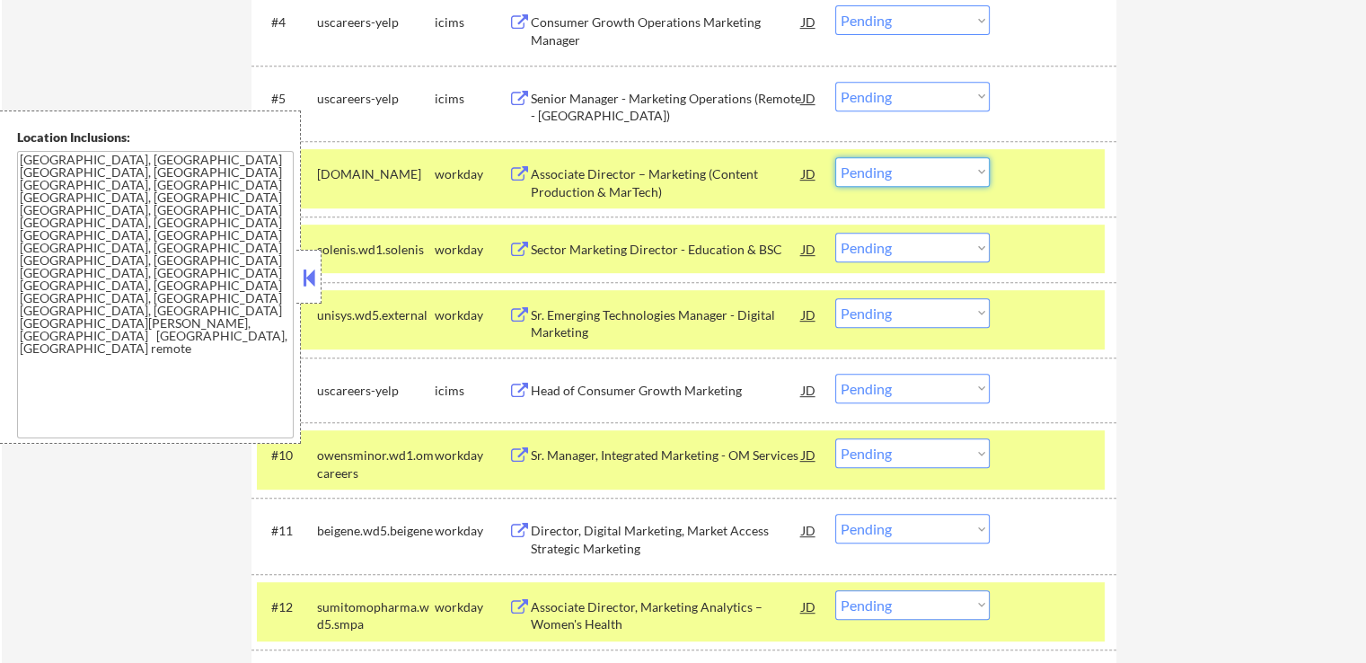
click at [909, 180] on select "Choose an option... Pending Applied Excluded (Questions) Excluded (Expired) Exc…" at bounding box center [912, 172] width 154 height 30
click at [835, 157] on select "Choose an option... Pending Applied Excluded (Questions) Excluded (Expired) Exc…" at bounding box center [912, 172] width 154 height 30
select select ""pending""
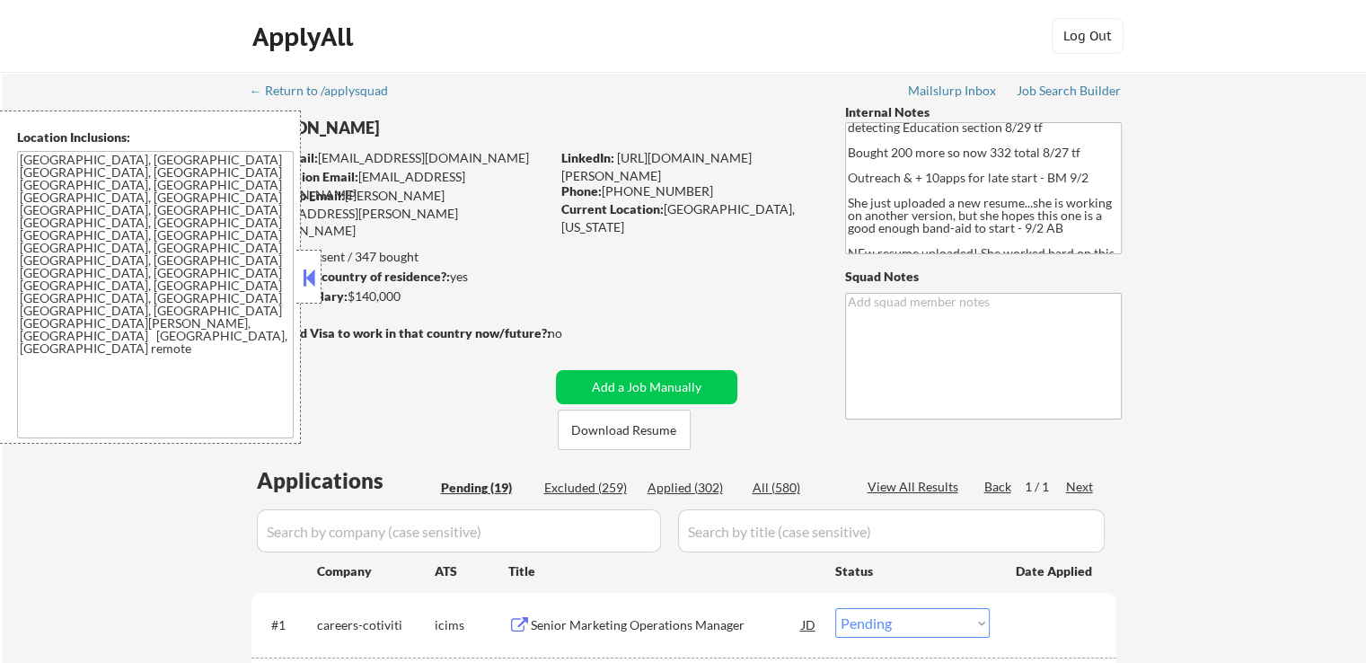
scroll to position [0, 0]
